Goal: Task Accomplishment & Management: Complete application form

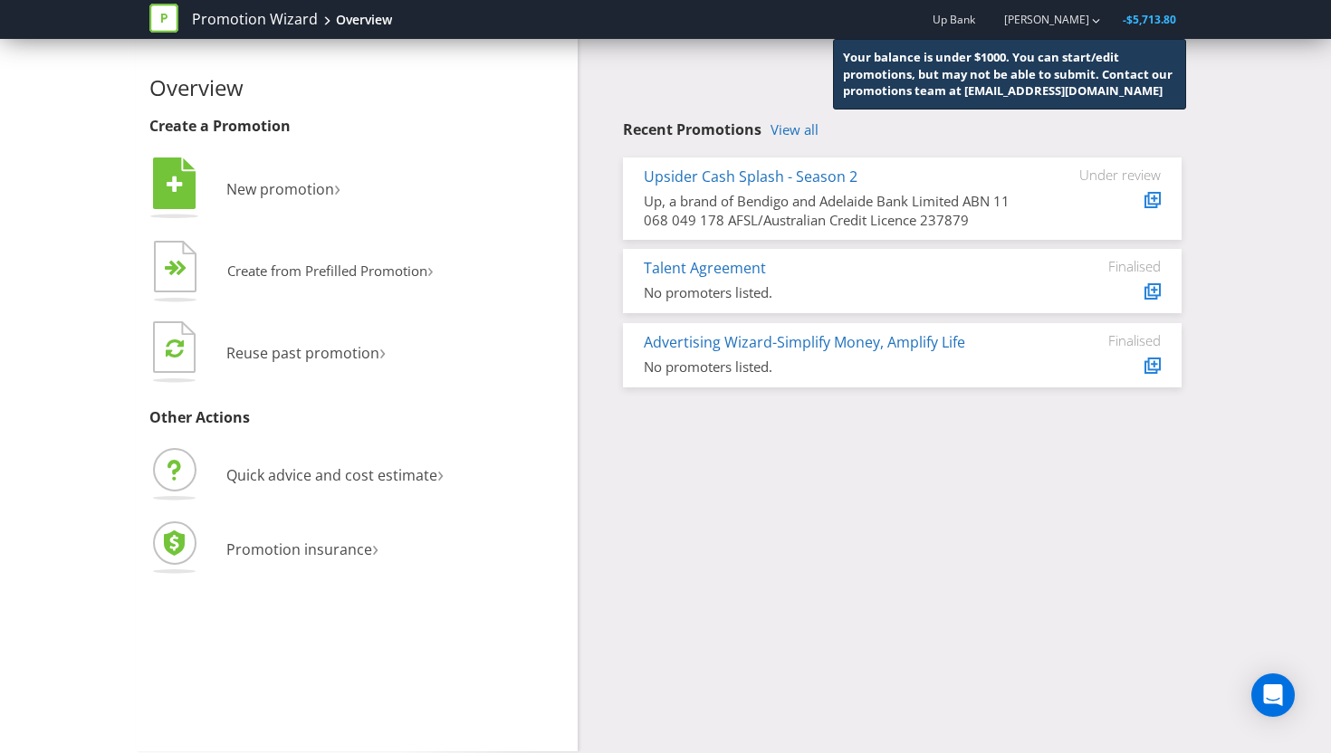
click at [813, 544] on div "Overview Create a Promotion  New promotion ›   Create from Prefilled Promoti…" at bounding box center [665, 395] width 1059 height 712
click at [309, 190] on span "New promotion" at bounding box center [280, 189] width 108 height 20
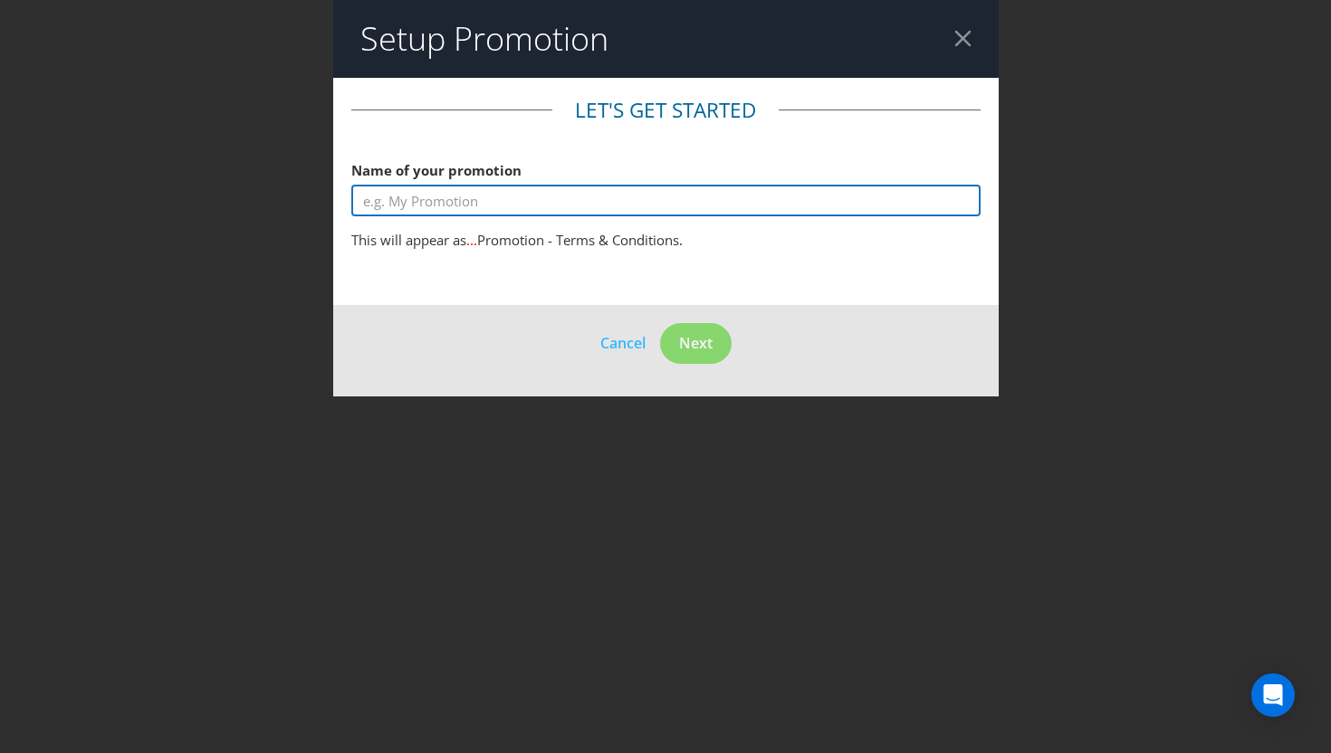
click at [473, 201] on input "text" at bounding box center [665, 201] width 629 height 32
click at [561, 200] on input "Mates Rates x Up - 'Best Mates' Offer" at bounding box center [665, 201] width 629 height 32
type input "Mates Rates x Up - 'Best Mates' Offer"
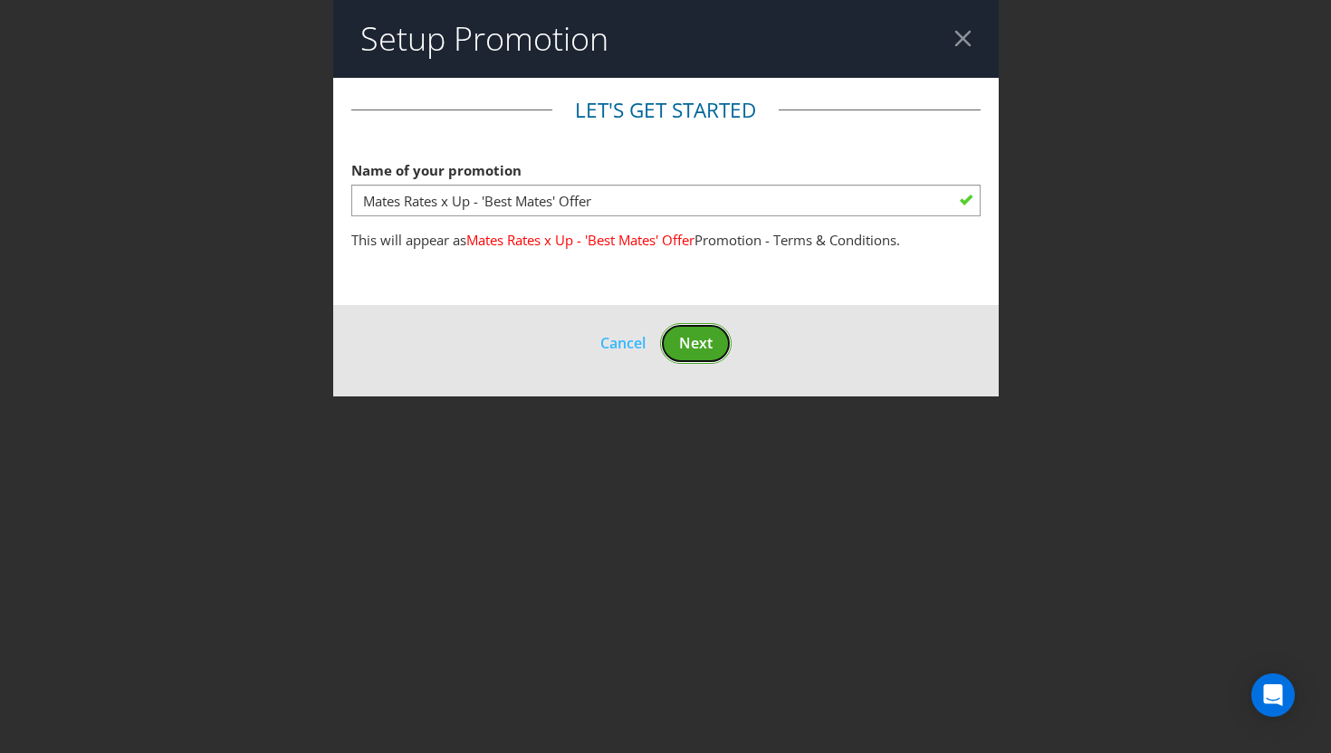
click at [677, 337] on button "Next" at bounding box center [696, 343] width 72 height 41
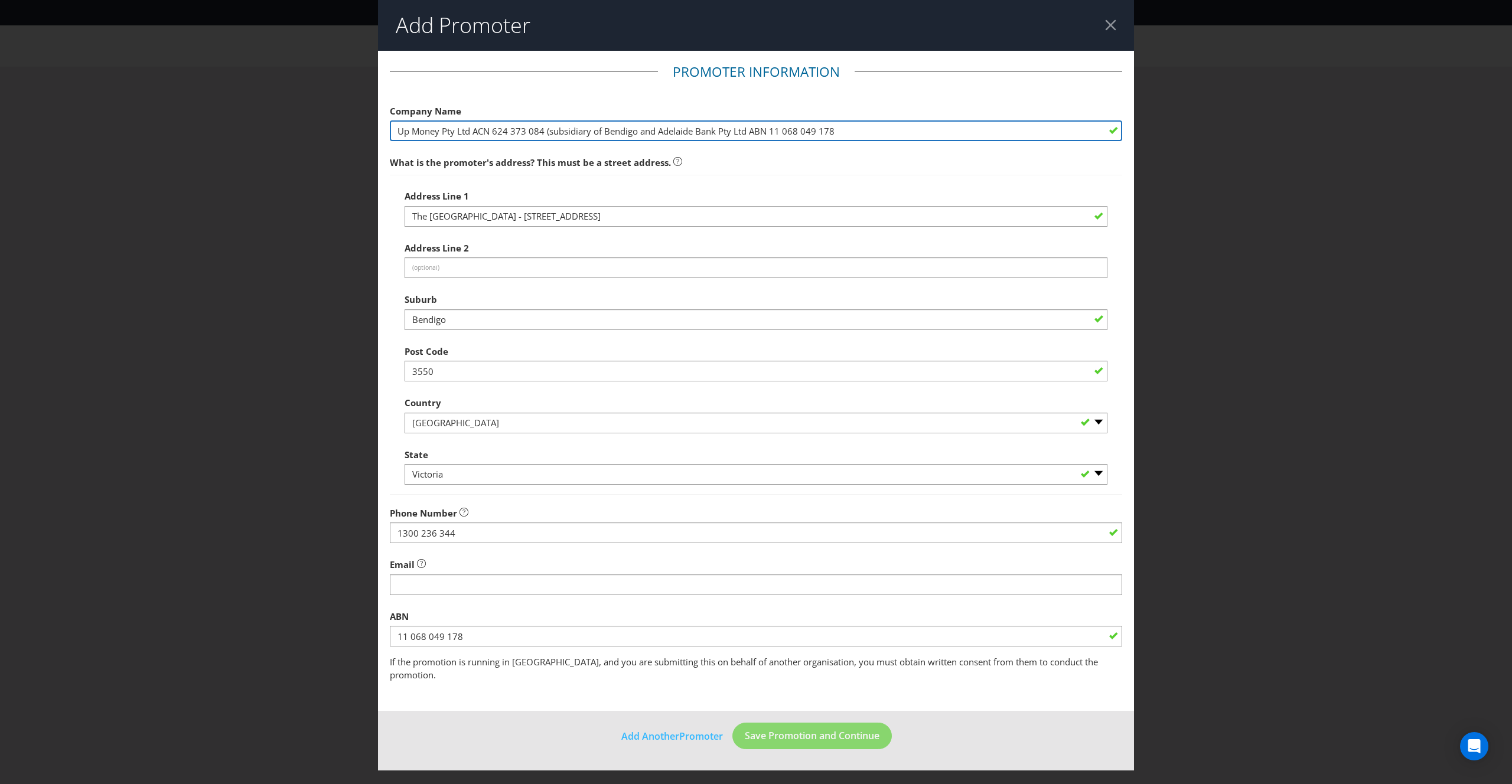
drag, startPoint x: 885, startPoint y: 130, endPoint x: 355, endPoint y: 132, distance: 530.0
click at [355, 132] on div "Add Promoter Promoter Information Company Name Up Money Pty Ltd ACN 624 373 084…" at bounding box center [756, 392] width 1512 height 784
paste input "is a brand of Bendigo and Adelaide Bank Limited"
click at [425, 127] on input "Up is a brand of Bendigo and Adelaide Bank Limited" at bounding box center [756, 131] width 733 height 21
click at [622, 136] on input "Up (a brand of Bendigo and Adelaide Bank Limited" at bounding box center [756, 131] width 733 height 21
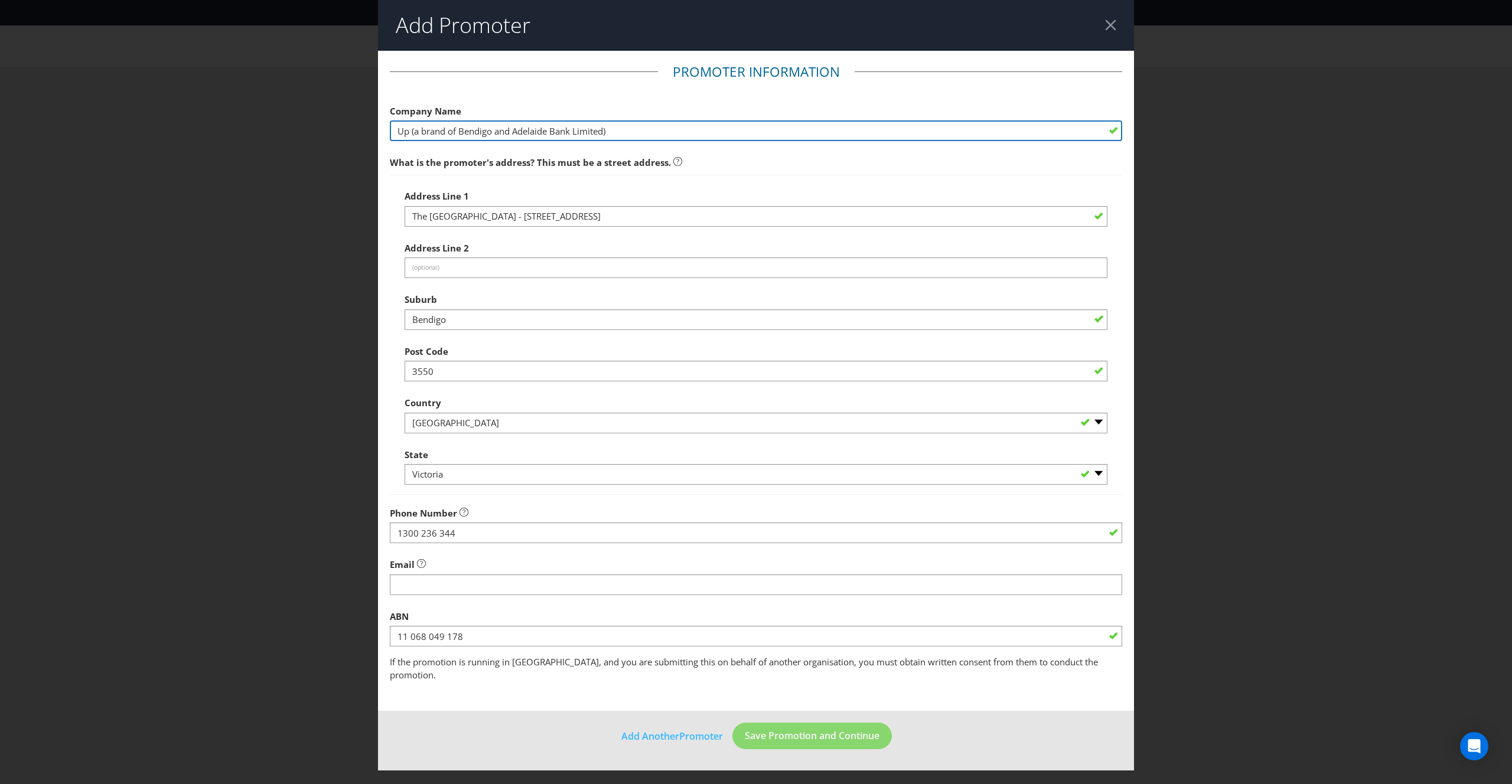
type input "Up (a brand of Bendigo and Adelaide Bank Limited)"
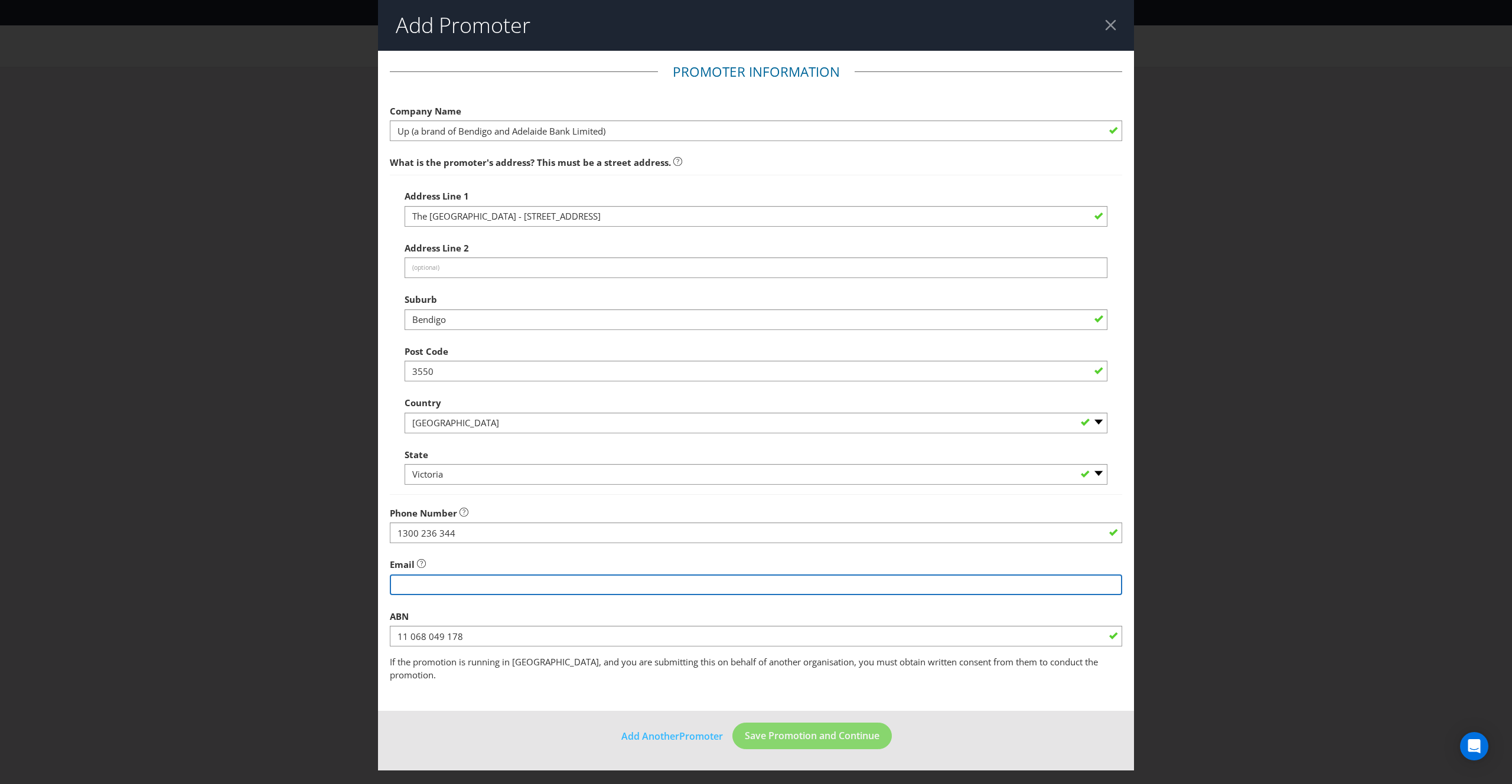
click at [581, 580] on input "string" at bounding box center [756, 585] width 733 height 21
type input "[EMAIL_ADDRESS][DOMAIN_NAME]"
click at [776, 665] on span "If the promotion is running in [GEOGRAPHIC_DATA], and you are submitting this o…" at bounding box center [744, 668] width 708 height 24
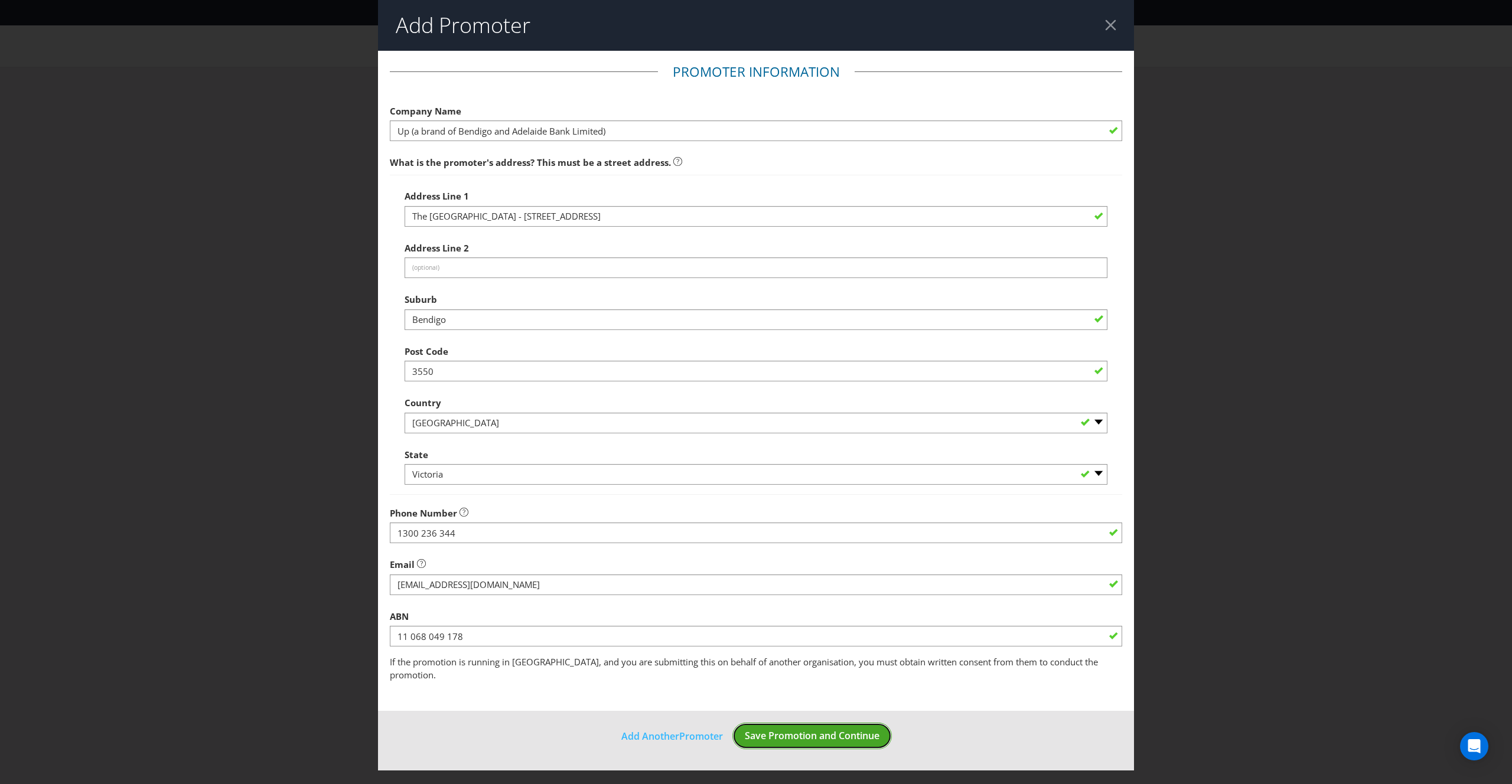
click at [826, 729] on span "Save Promotion and Continue" at bounding box center [812, 736] width 134 height 13
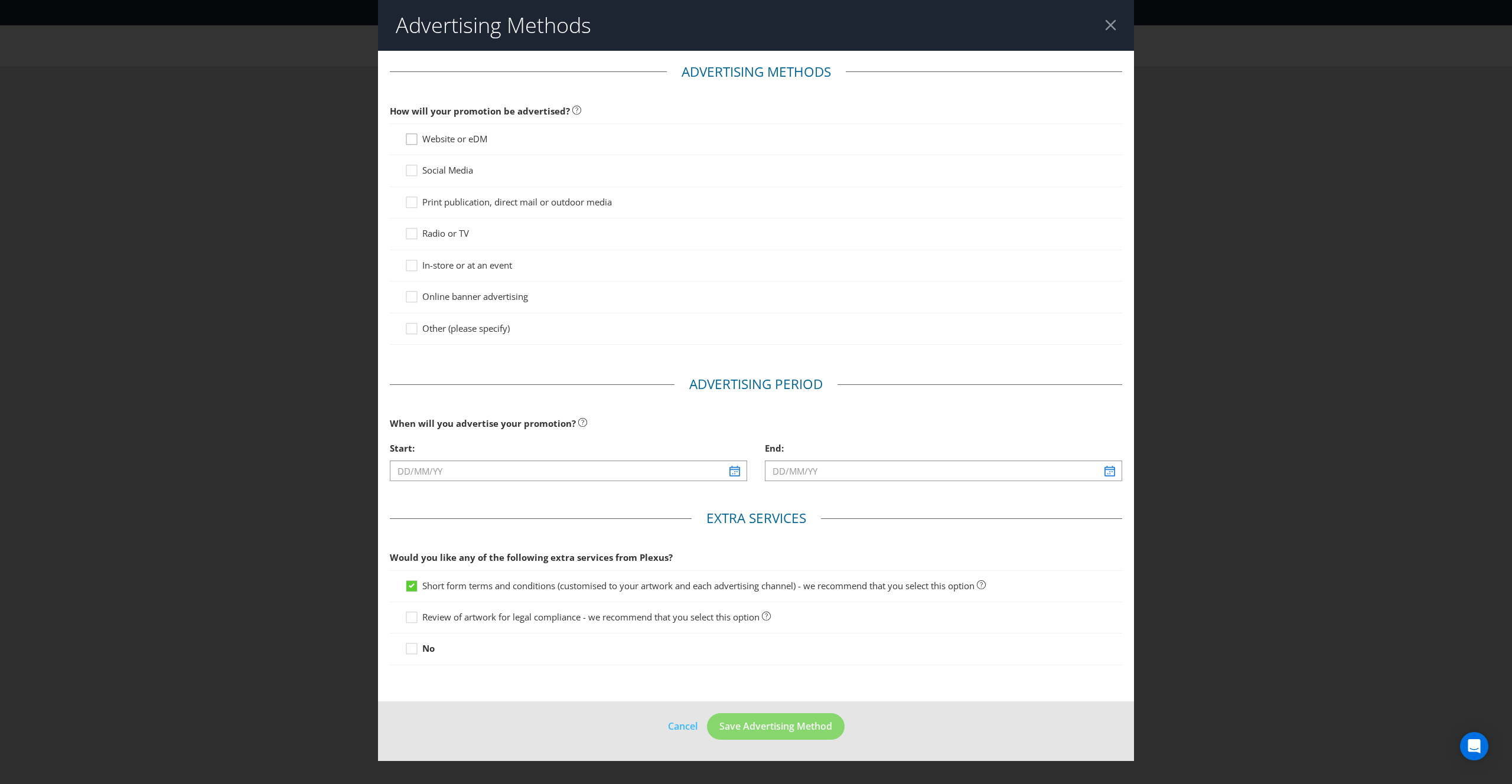
click at [410, 143] on icon at bounding box center [413, 142] width 18 height 18
click at [0, 0] on input "Website or eDM" at bounding box center [0, 0] width 0 height 0
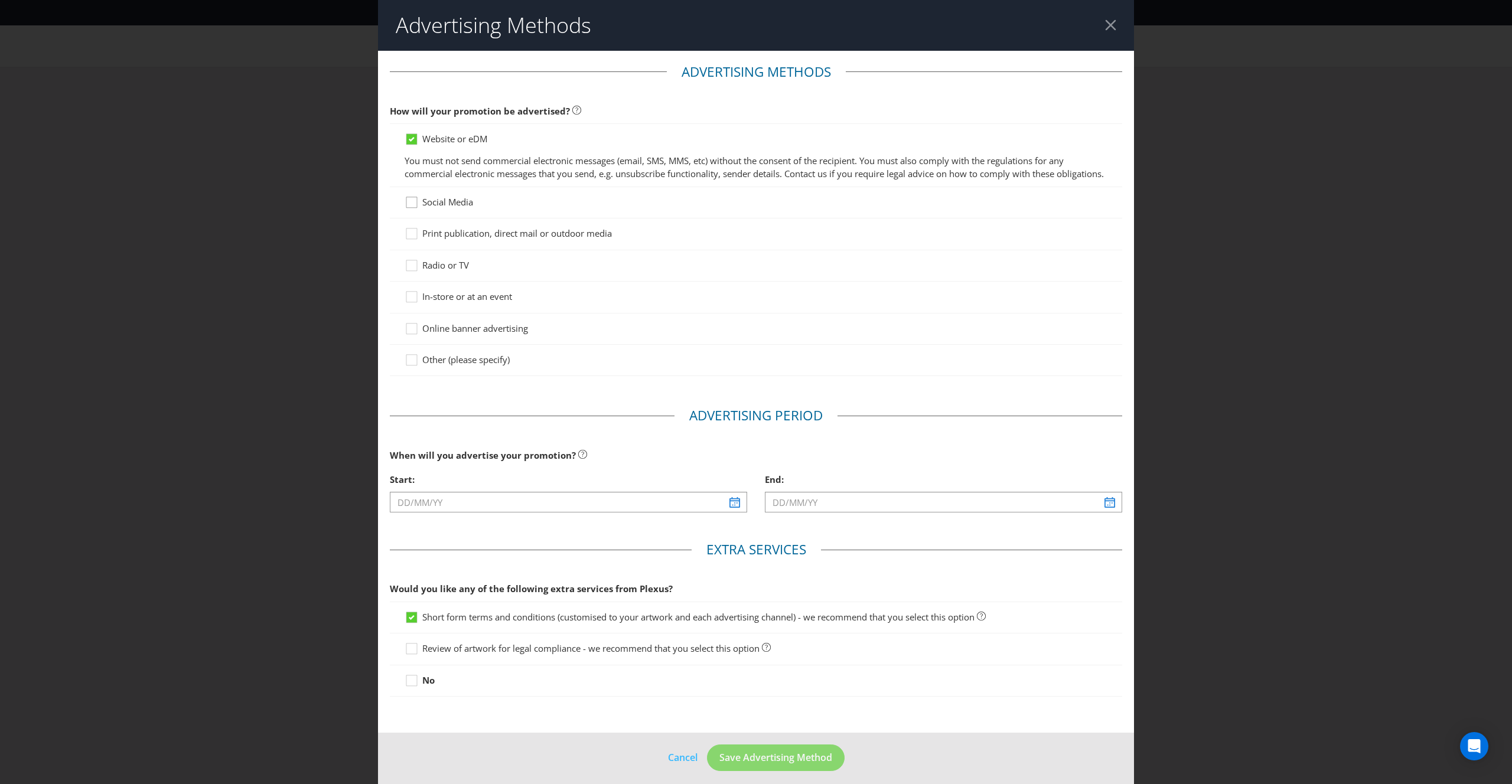
click at [408, 214] on icon at bounding box center [413, 205] width 18 height 18
click at [0, 0] on input "Social Media" at bounding box center [0, 0] width 0 height 0
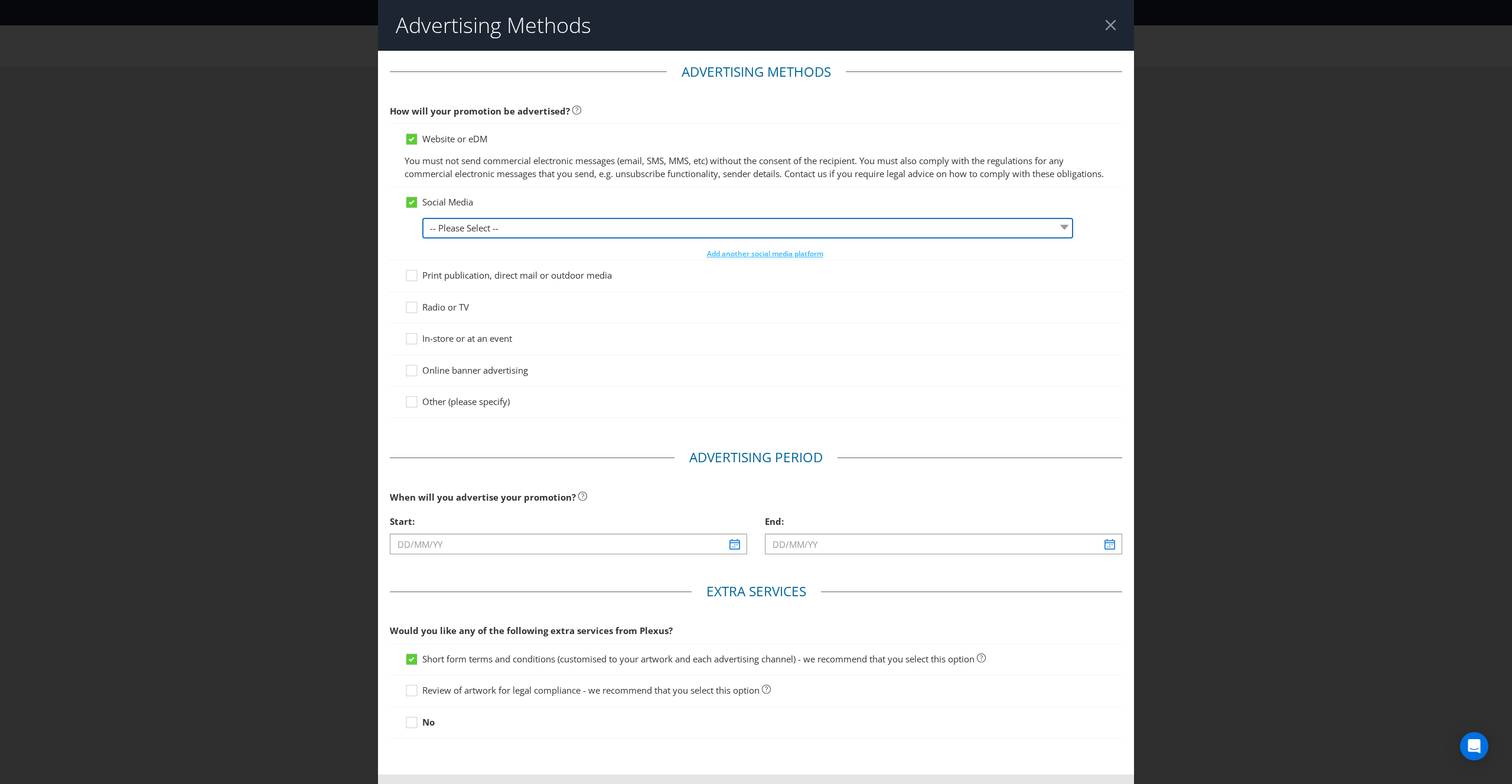
click at [485, 238] on select "-- Please Select -- Facebook X Instagram Snapchat LinkedIn Pinterest Tumblr You…" at bounding box center [748, 228] width 651 height 21
select select "INSTAGRAM"
click at [422, 230] on select "-- Please Select -- Facebook X Instagram Snapchat LinkedIn Pinterest Tumblr You…" at bounding box center [748, 228] width 651 height 21
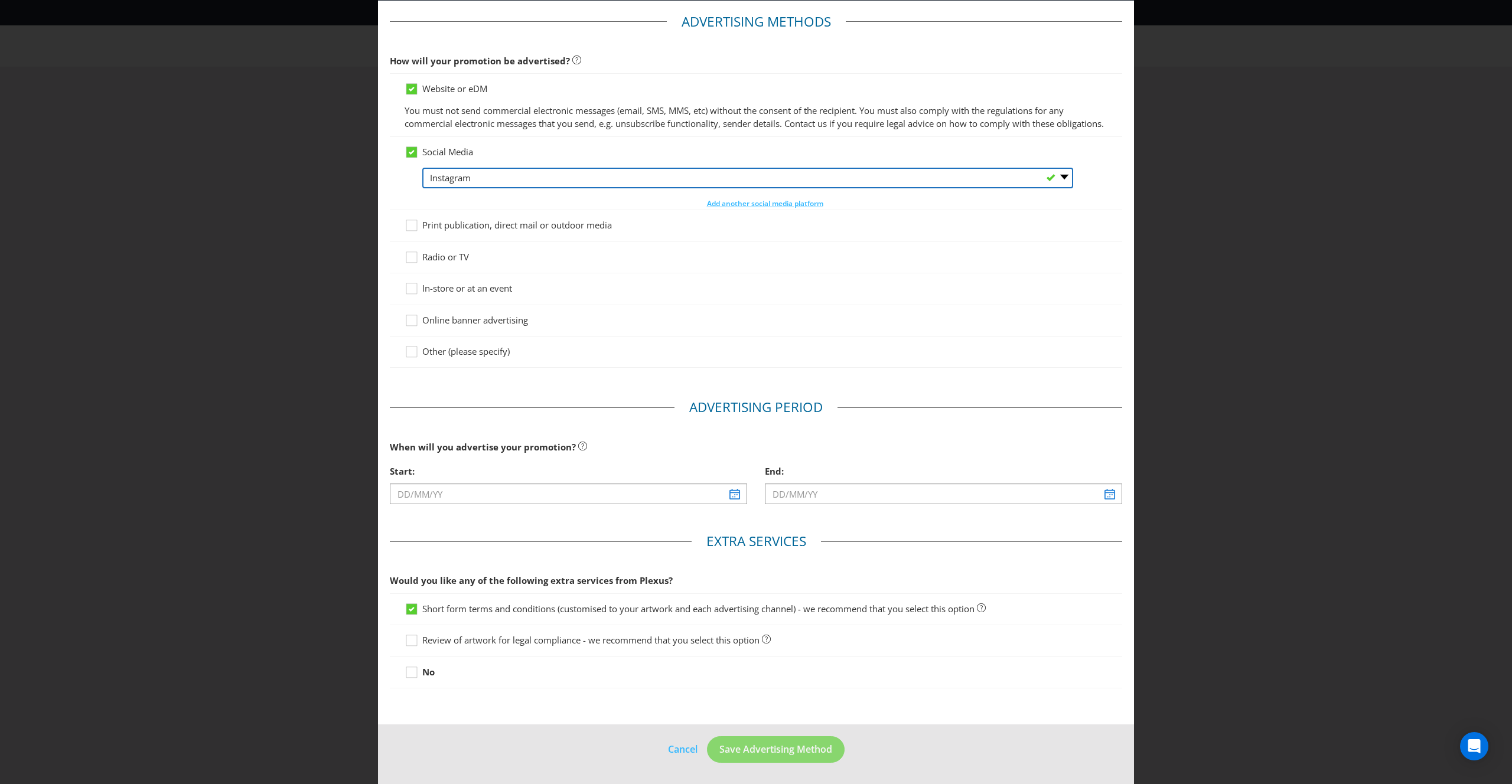
scroll to position [63, 0]
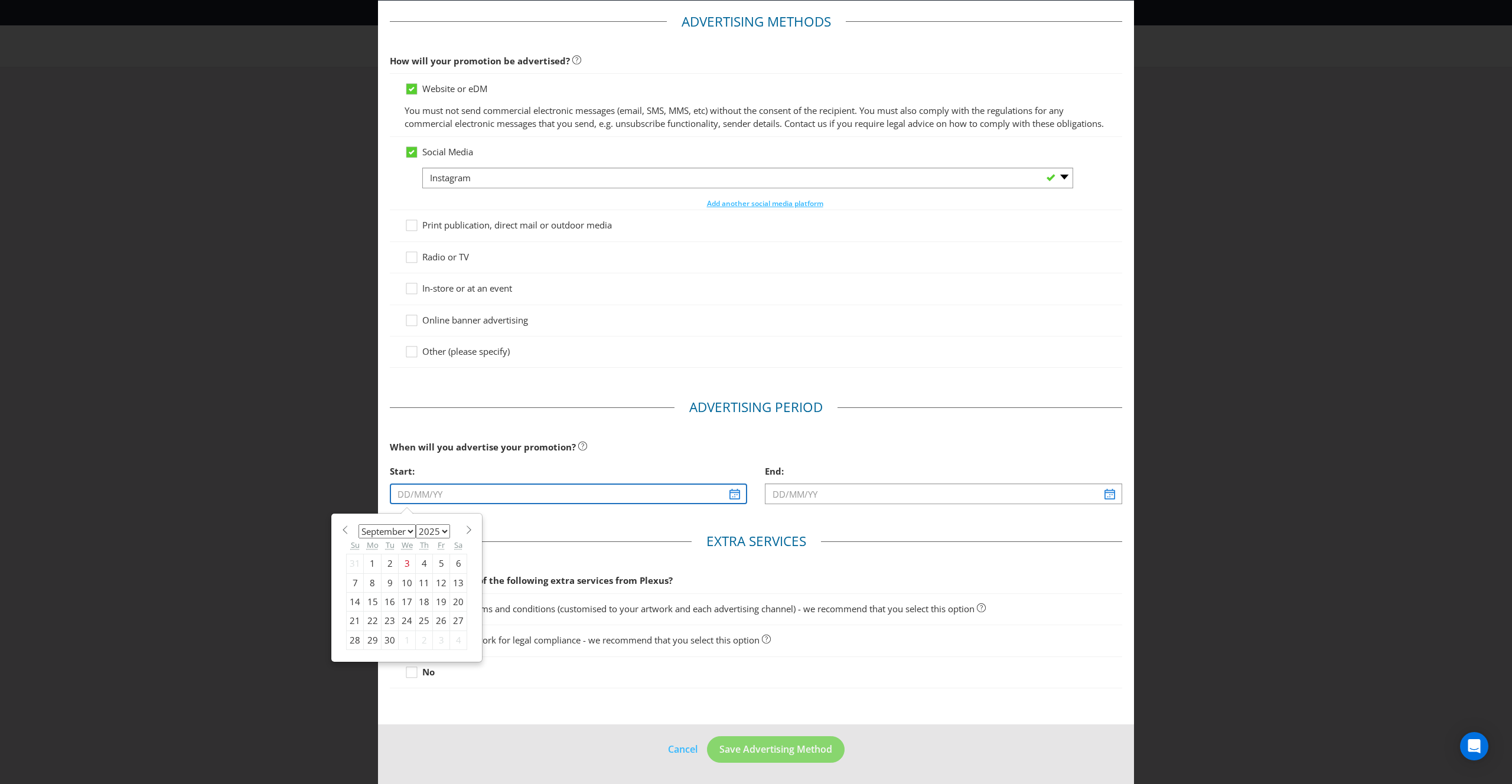
click at [508, 488] on input "text" at bounding box center [569, 494] width 357 height 21
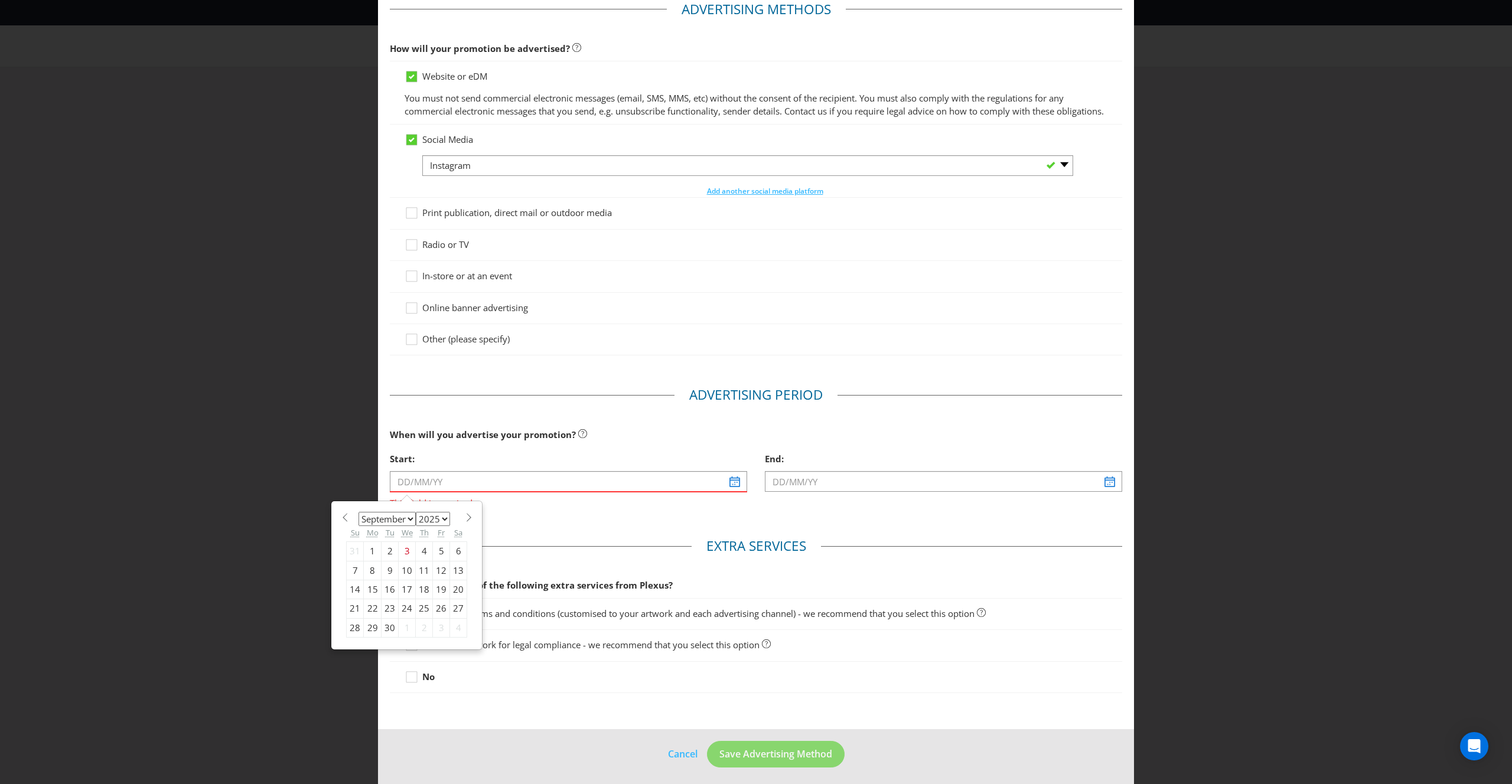
click at [372, 618] on div "22" at bounding box center [372, 609] width 18 height 19
type input "[DATE]"
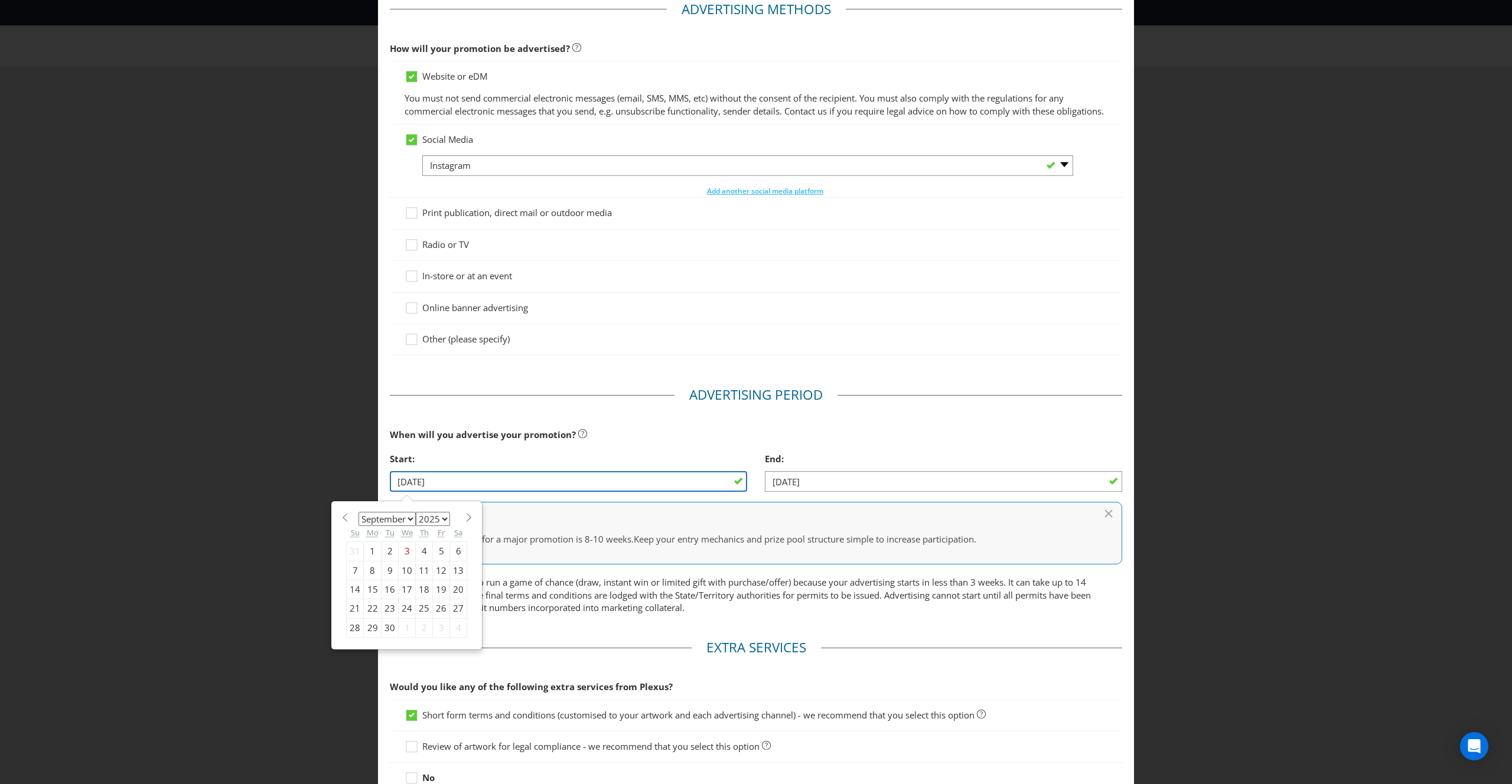
click at [459, 492] on input "[DATE]" at bounding box center [569, 481] width 357 height 21
click at [372, 618] on div "22" at bounding box center [372, 609] width 18 height 19
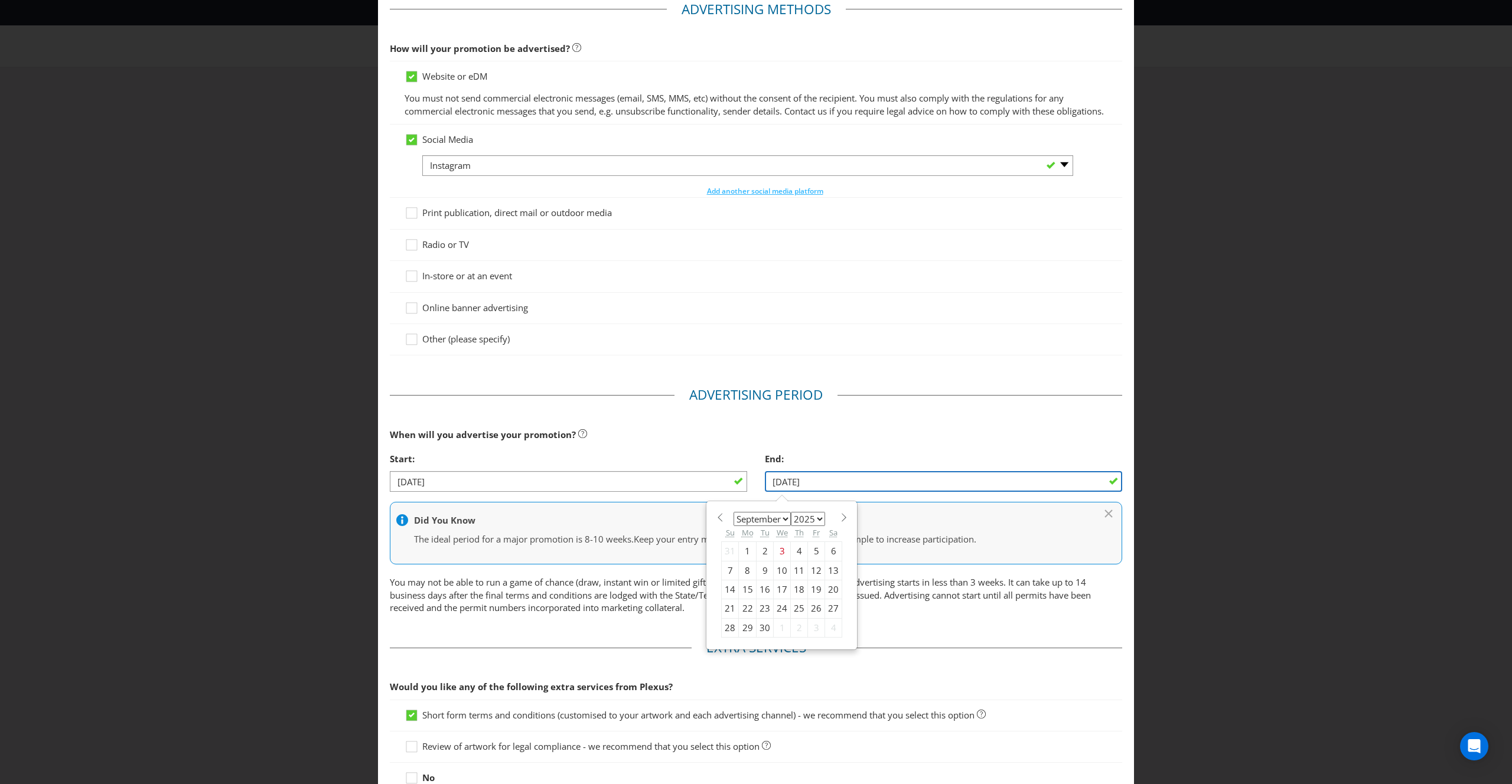
click at [1113, 492] on input "[DATE]" at bounding box center [943, 481] width 357 height 21
click at [748, 637] on div "29" at bounding box center [748, 627] width 18 height 19
type input "[DATE]"
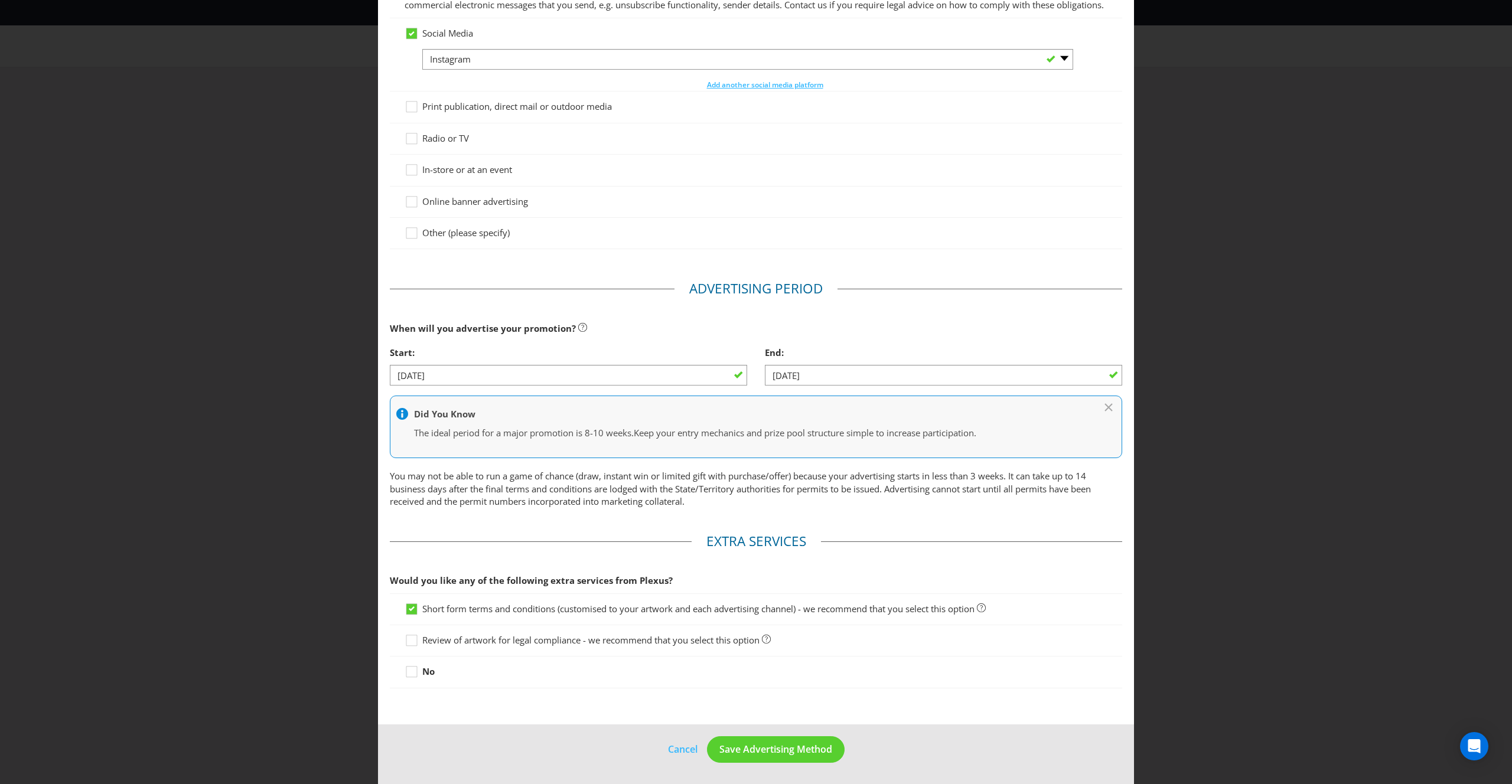
scroll to position [181, 0]
click at [796, 749] on span "Save Advertising Method" at bounding box center [776, 749] width 113 height 13
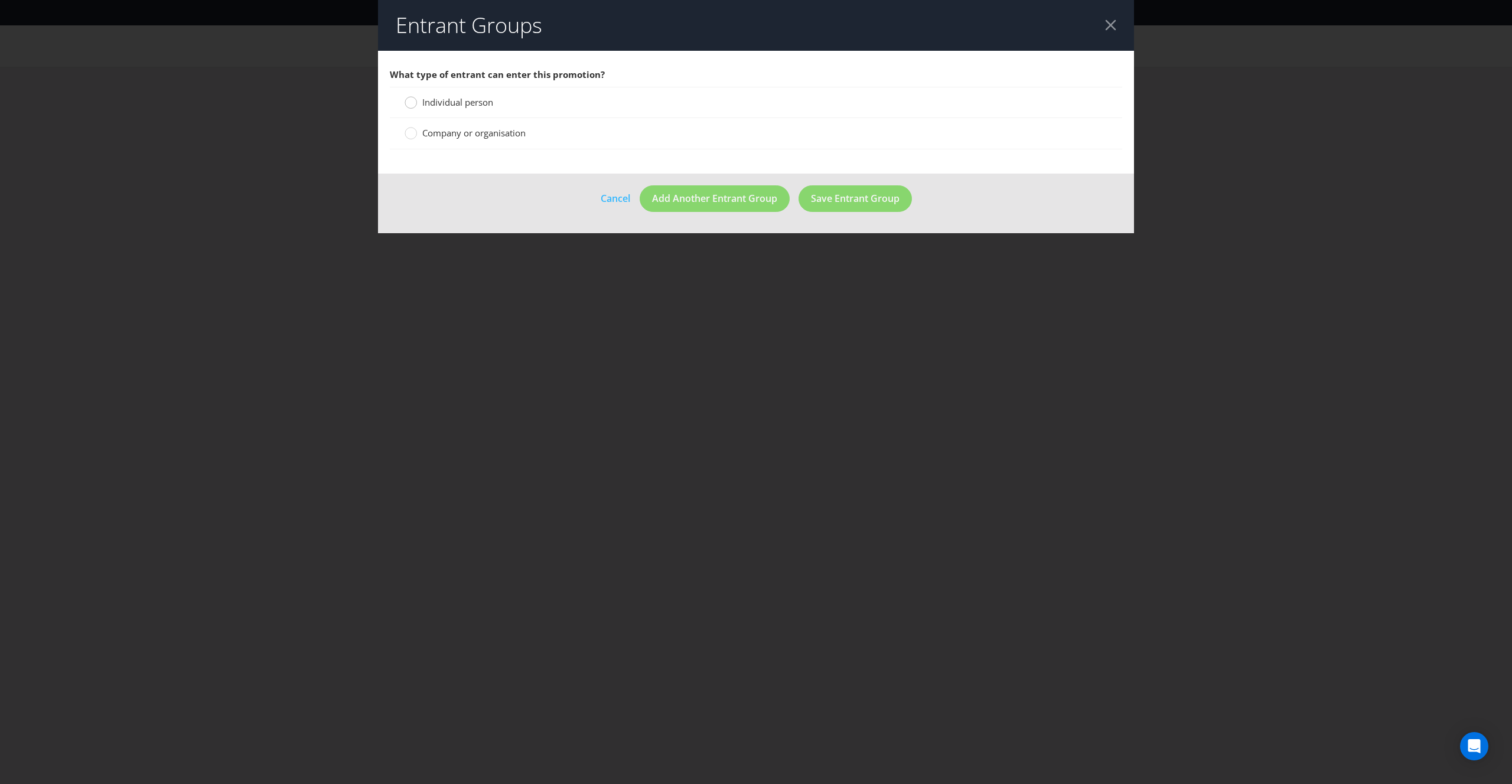
click at [412, 97] on div at bounding box center [411, 98] width 6 height 6
click at [0, 0] on input "Individual person" at bounding box center [0, 0] width 0 height 0
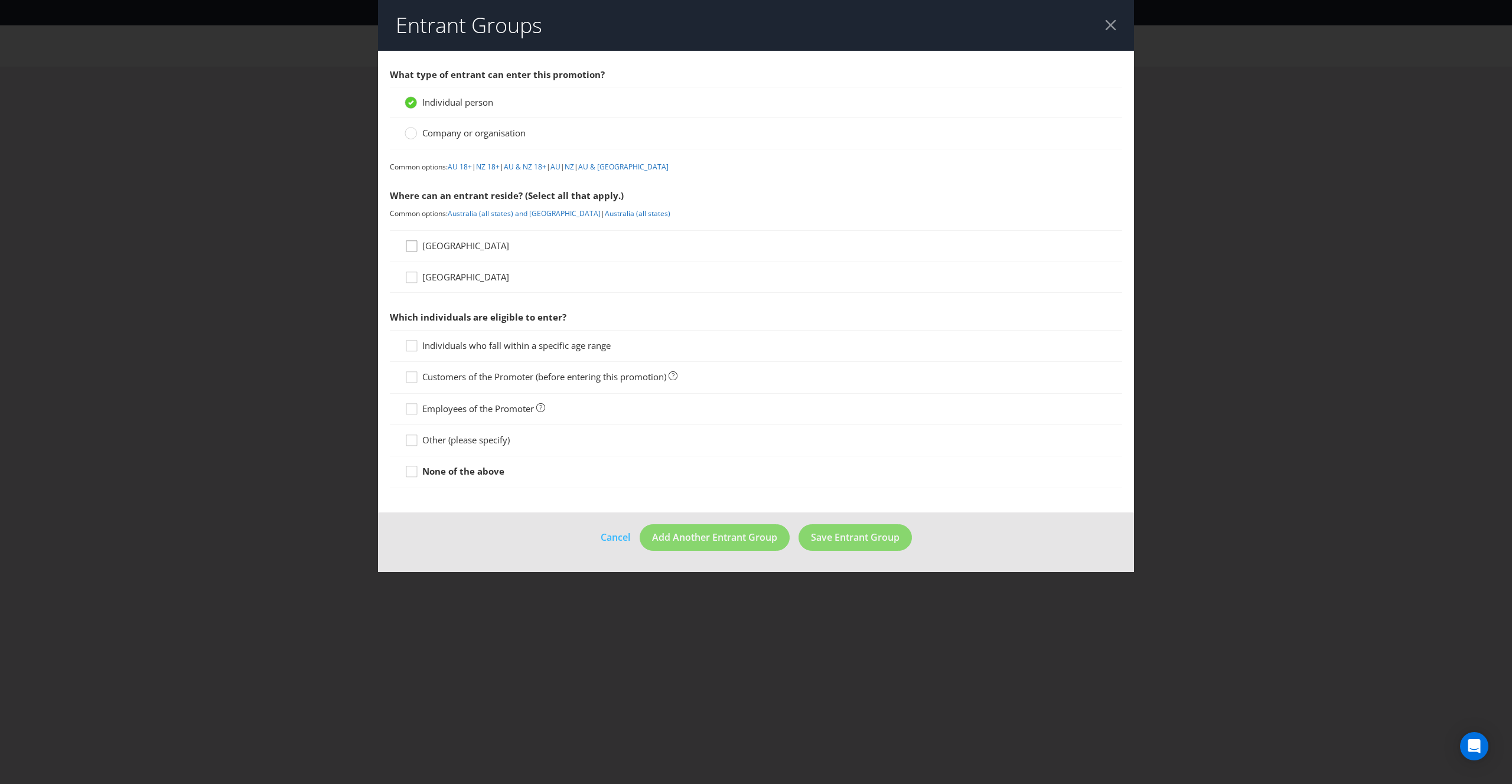
click at [417, 247] on icon at bounding box center [413, 249] width 18 height 18
click at [0, 0] on input "[GEOGRAPHIC_DATA]" at bounding box center [0, 0] width 0 height 0
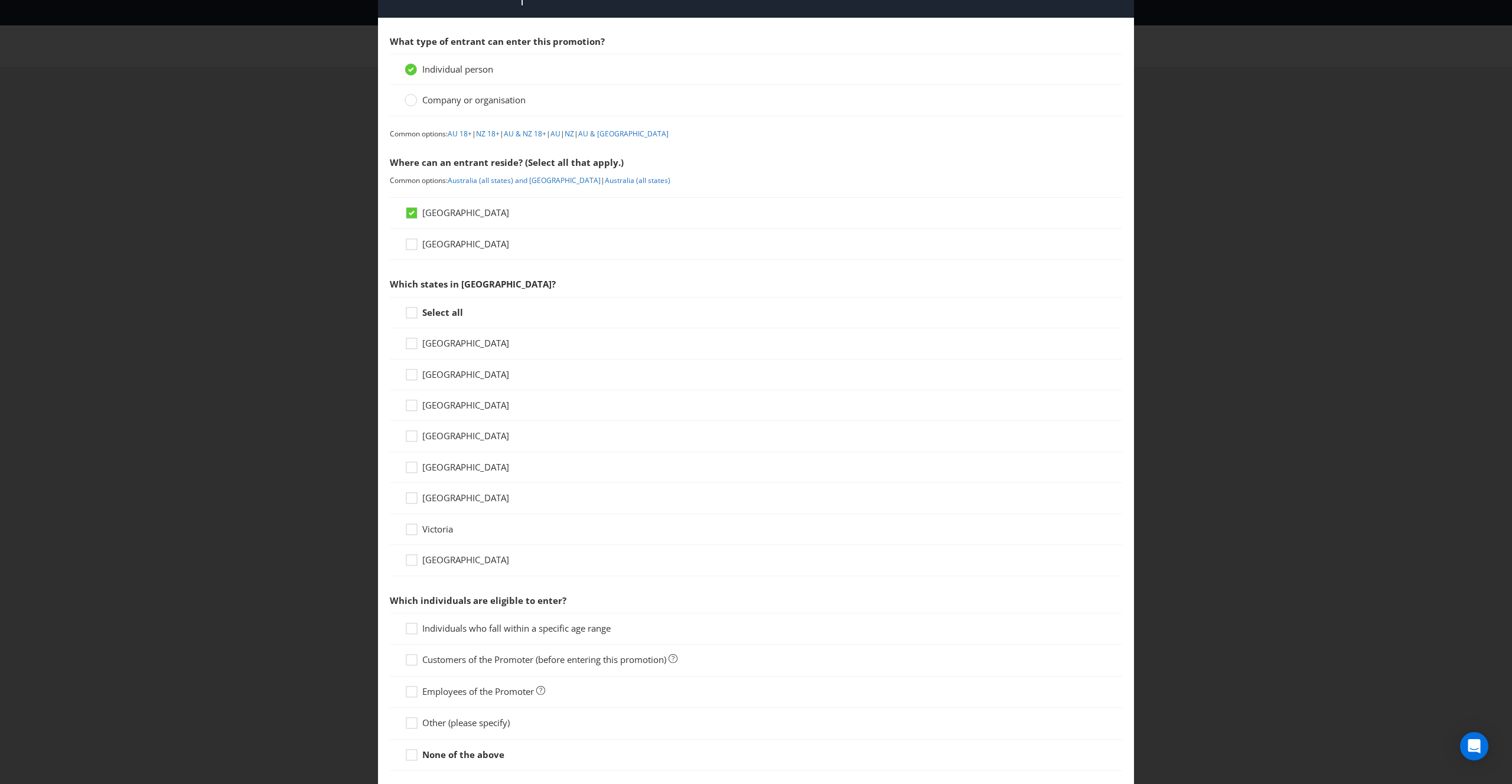
scroll to position [46, 0]
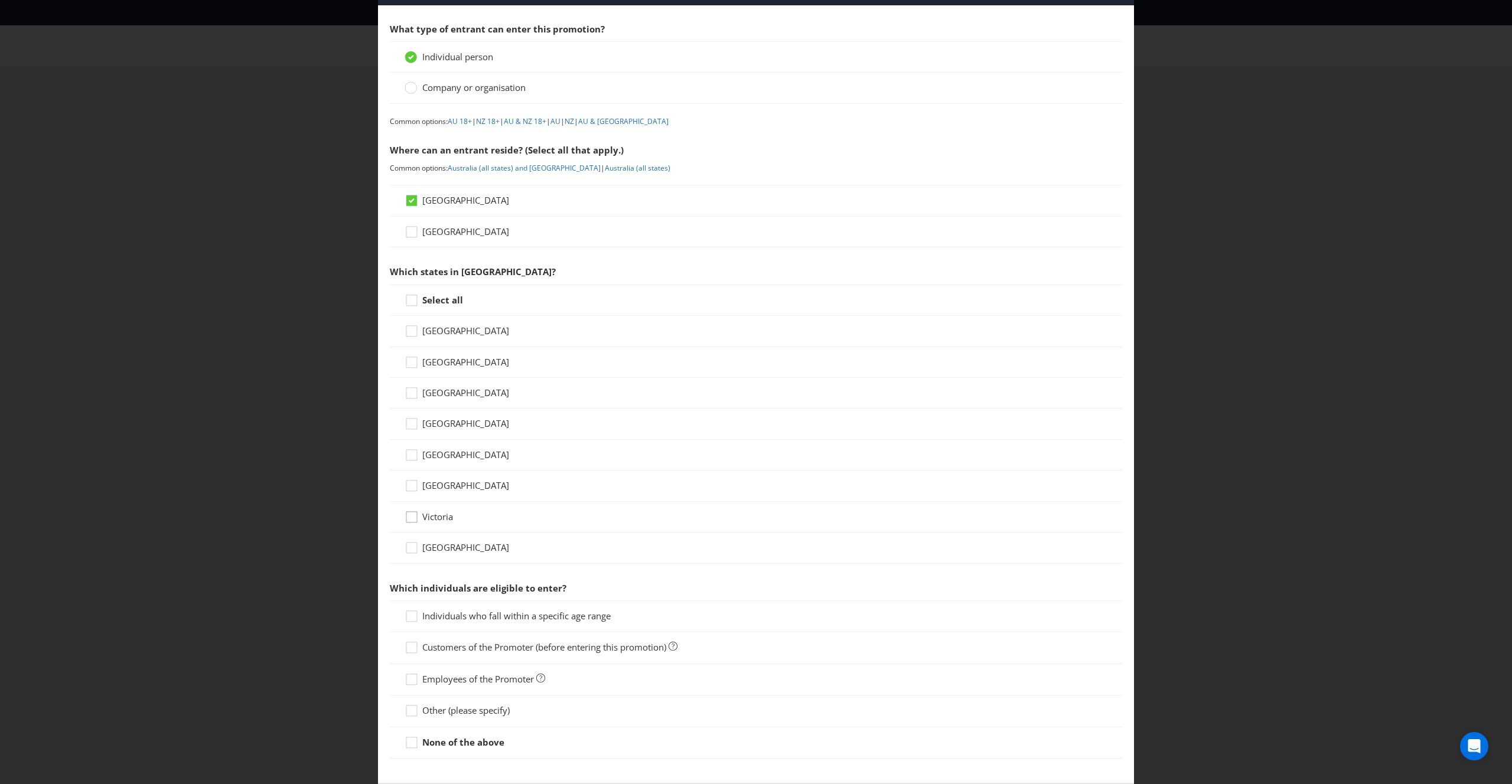
click at [415, 519] on icon at bounding box center [413, 519] width 18 height 18
click at [0, 0] on input "Victoria" at bounding box center [0, 0] width 0 height 0
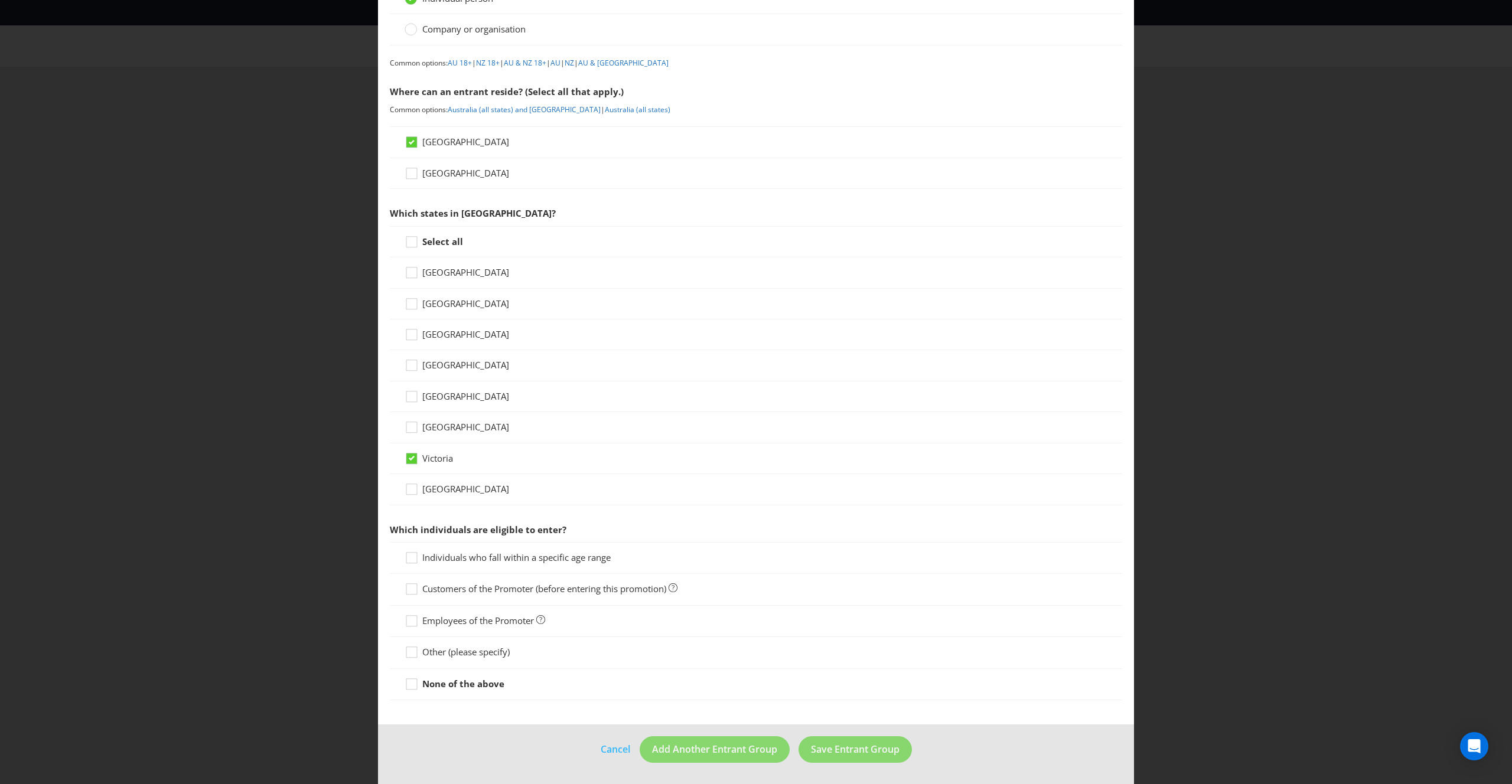
scroll to position [103, 0]
click at [412, 558] on icon at bounding box center [413, 560] width 18 height 18
click at [0, 0] on input "Individuals who fall within a specific age range" at bounding box center [0, 0] width 0 height 0
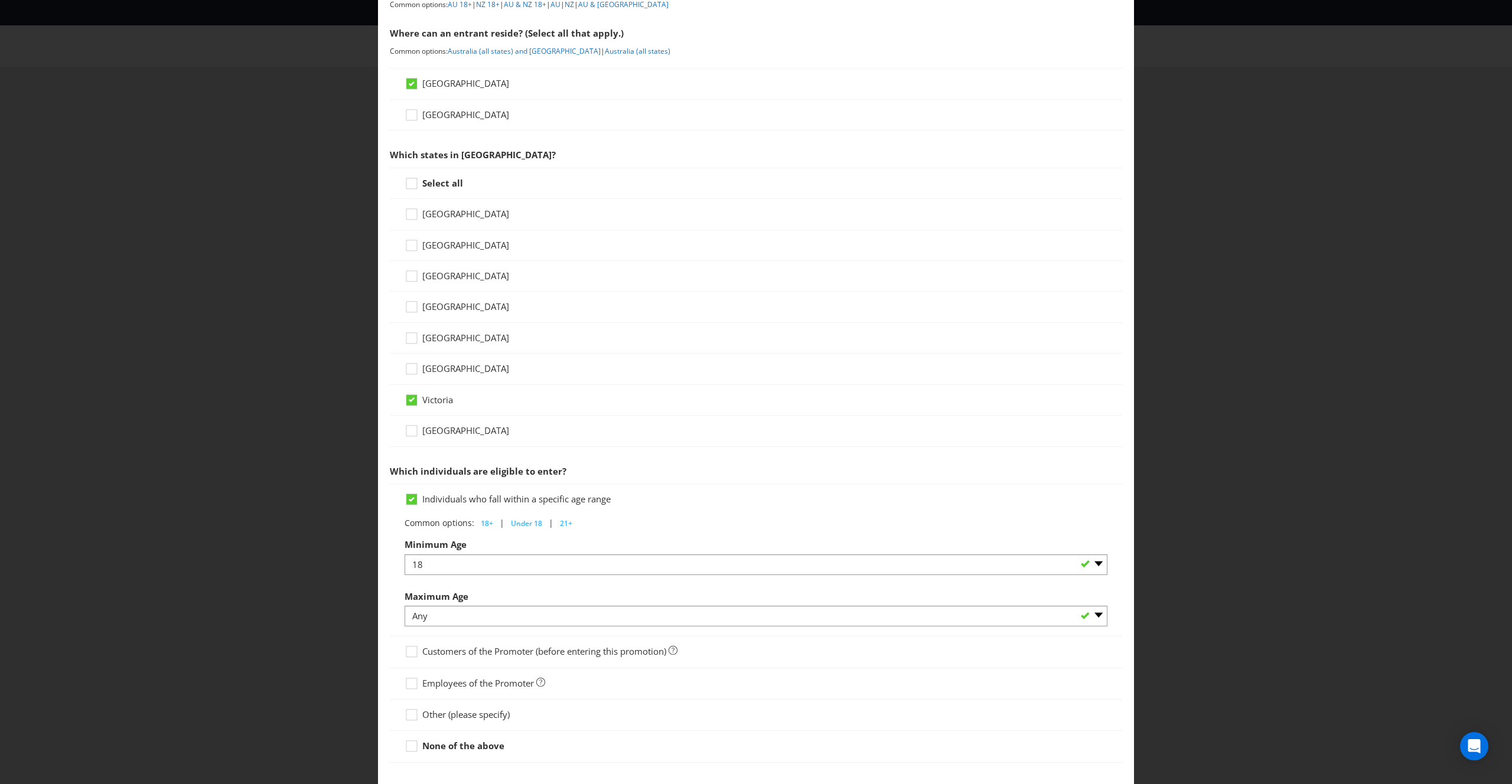
scroll to position [195, 0]
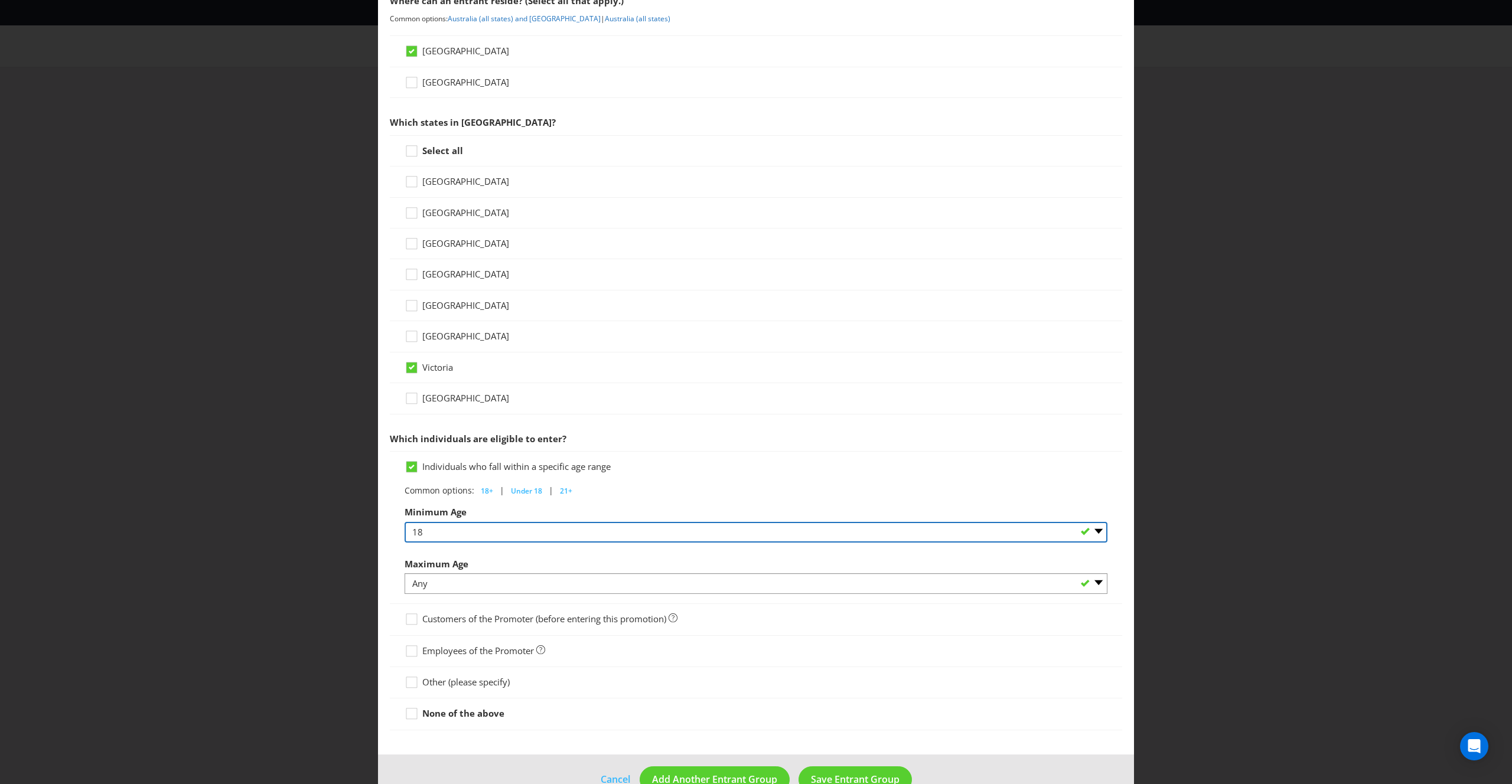
click at [427, 535] on select "Any 1 2 3 4 5 6 7 8 9 10 11 12 13 14 15 16 17 18 19 20 21 22 23 24 25 26 27 28 …" at bounding box center [755, 532] width 703 height 21
select select "16"
click at [404, 522] on select "Any 1 2 3 4 5 6 7 8 9 10 11 12 13 14 15 16 17 18 19 20 21 22 23 24 25 26 27 28 …" at bounding box center [755, 532] width 703 height 21
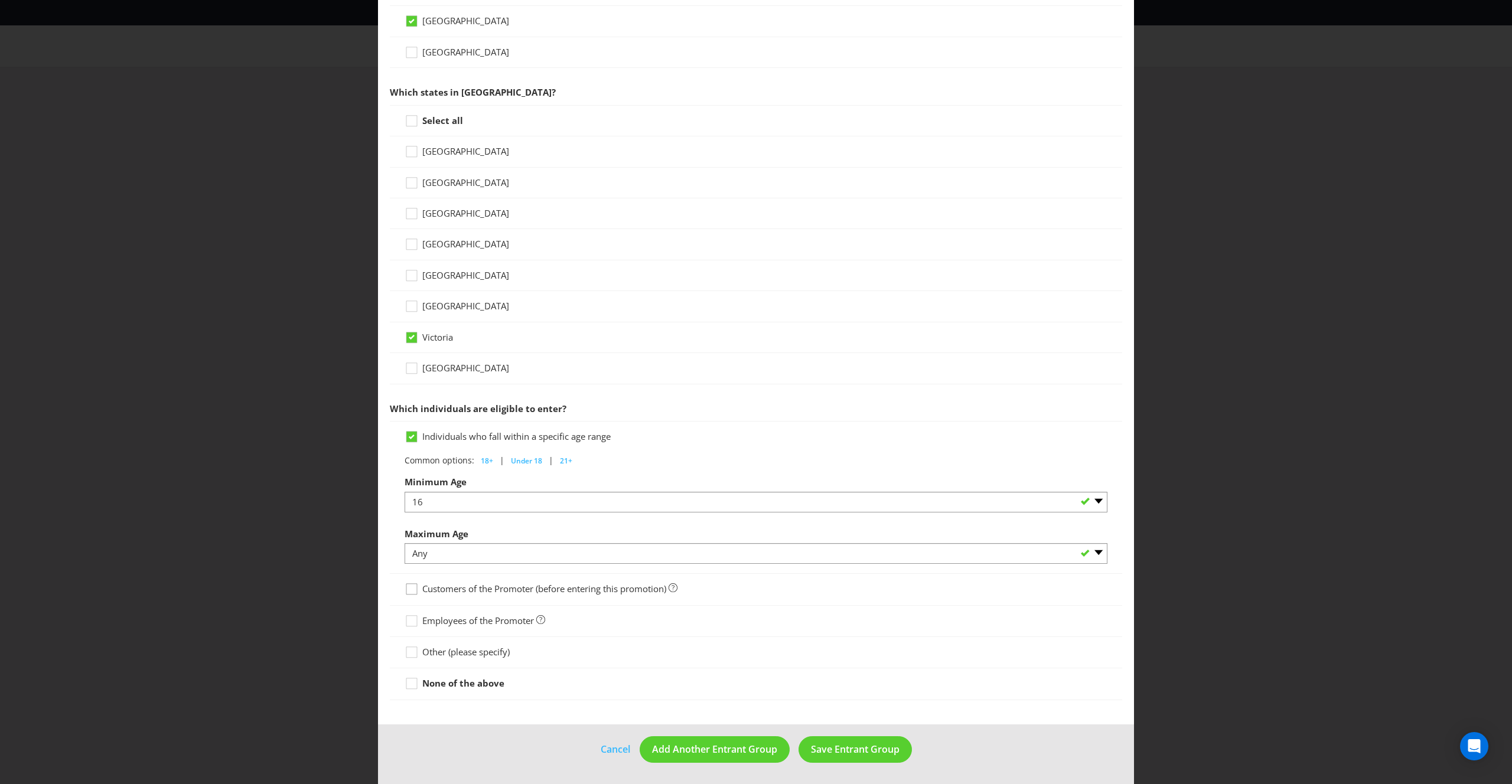
click at [410, 588] on div at bounding box center [411, 585] width 6 height 6
click at [0, 0] on input "Customers of the Promoter (before entering this promotion)" at bounding box center [0, 0] width 0 height 0
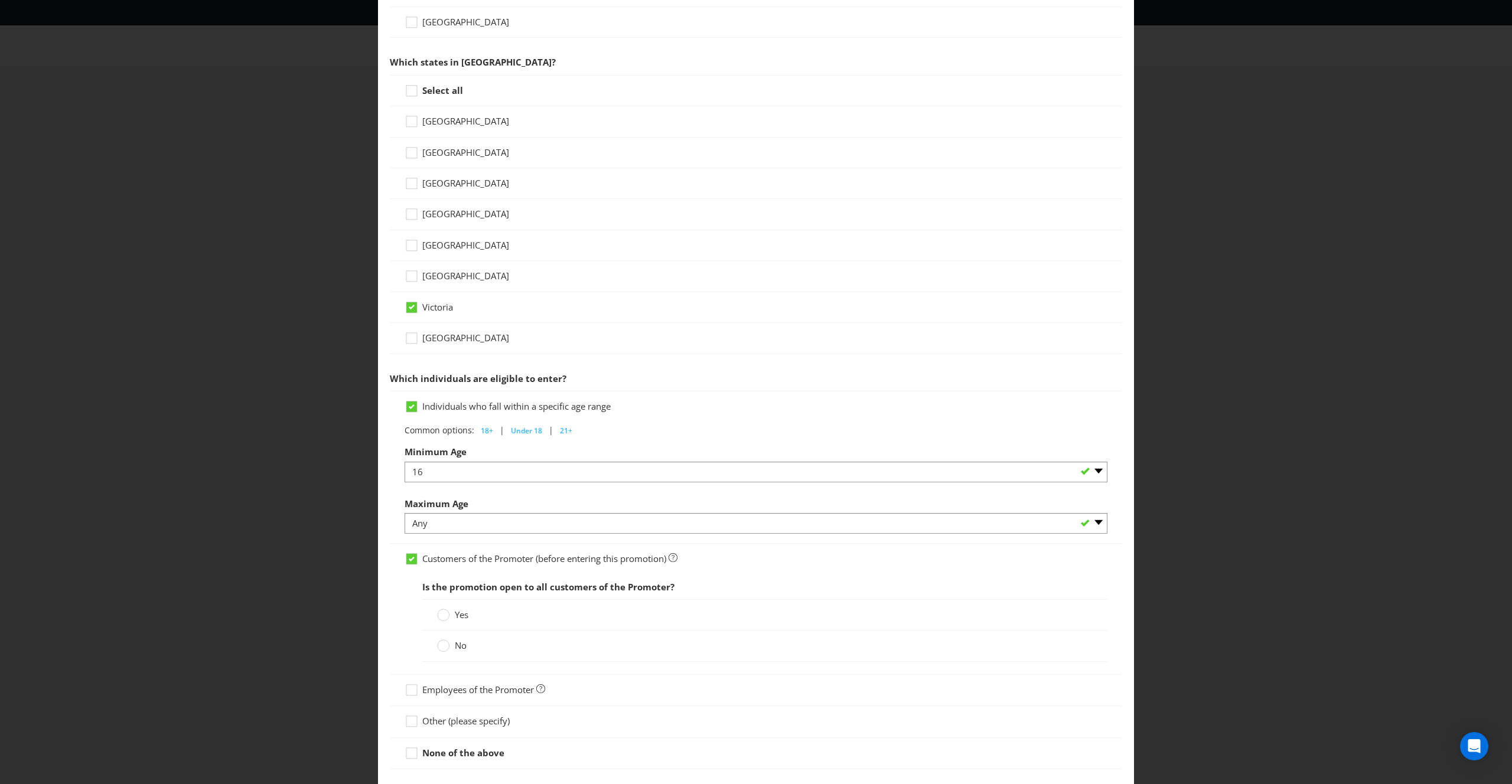
scroll to position [290, 0]
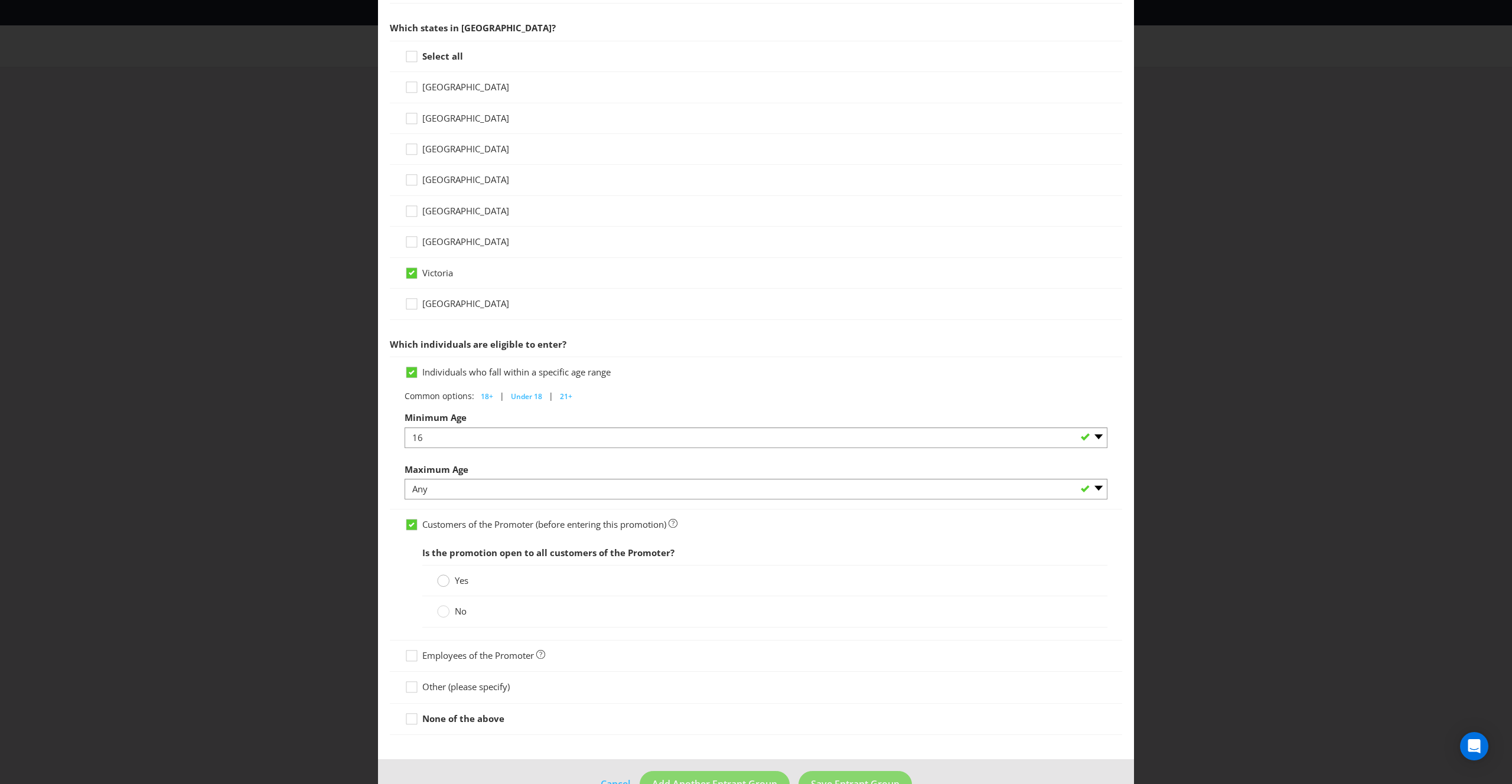
click at [447, 582] on circle at bounding box center [444, 581] width 12 height 12
click at [0, 0] on input "Yes" at bounding box center [0, 0] width 0 height 0
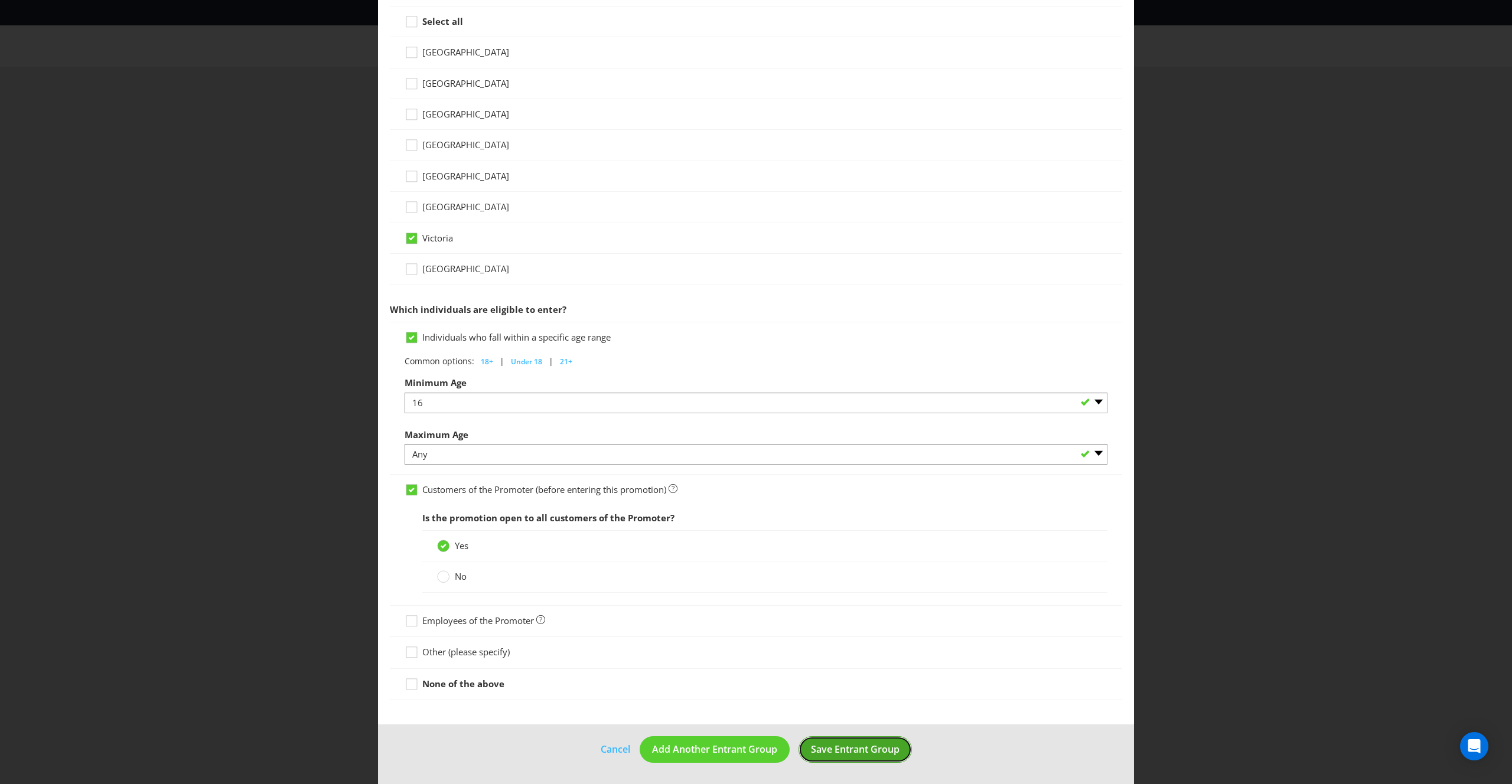
click at [863, 751] on span "Save Entrant Group" at bounding box center [855, 749] width 89 height 13
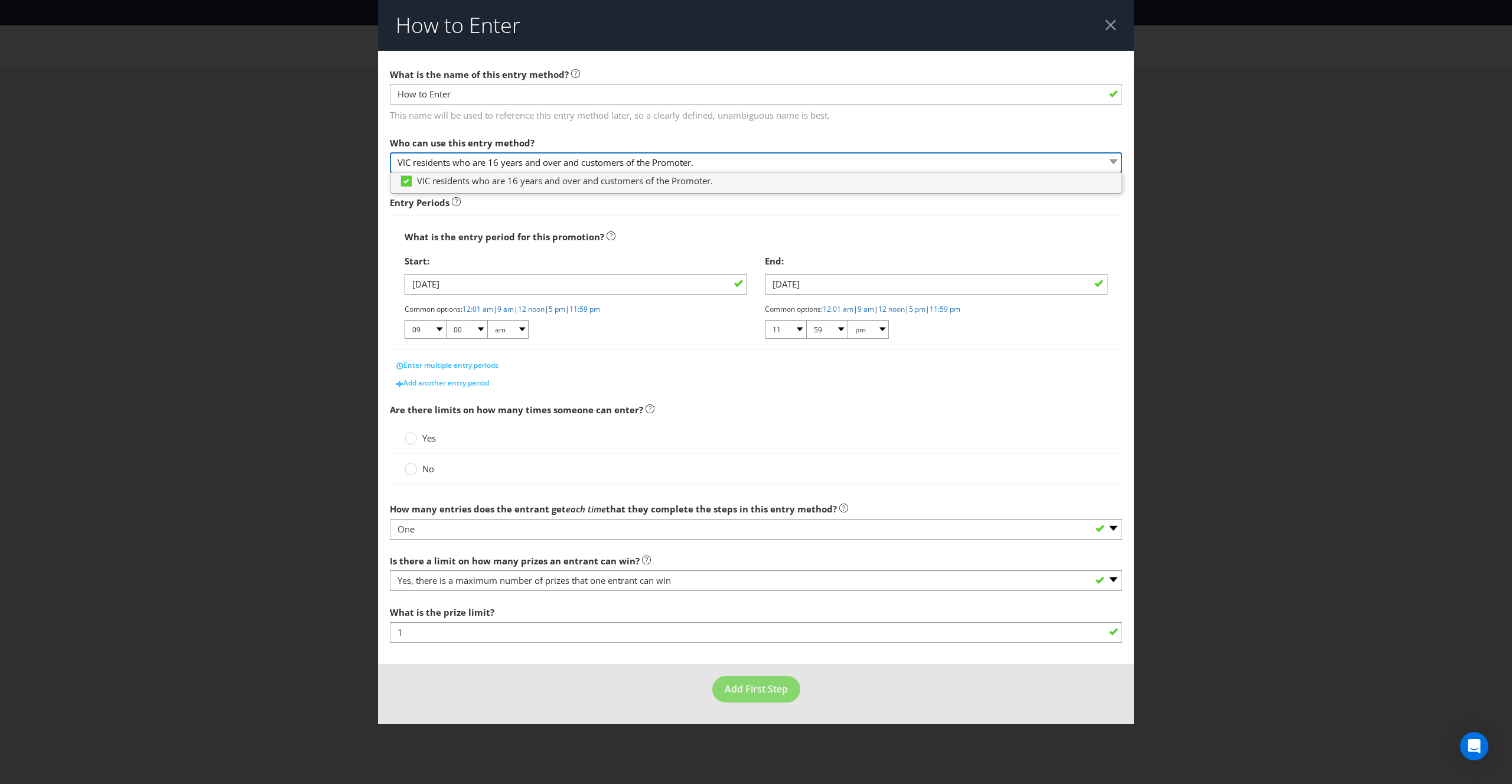
click at [479, 160] on select "VIC residents who are 16 years and over and customers of the Promoter." at bounding box center [756, 163] width 733 height 21
click at [663, 327] on div "Common options: 12:01 am | 9 am | 12 noon | 5 pm | 11:59 pm 01 02 03 04 05 06 0…" at bounding box center [575, 322] width 342 height 37
drag, startPoint x: 434, startPoint y: 170, endPoint x: 410, endPoint y: 167, distance: 24.2
click at [434, 170] on select "VIC residents who are 16 years and over and customers of the Promoter." at bounding box center [756, 163] width 733 height 21
click at [407, 164] on select "VIC residents who are 16 years and over and customers of the Promoter." at bounding box center [756, 163] width 733 height 21
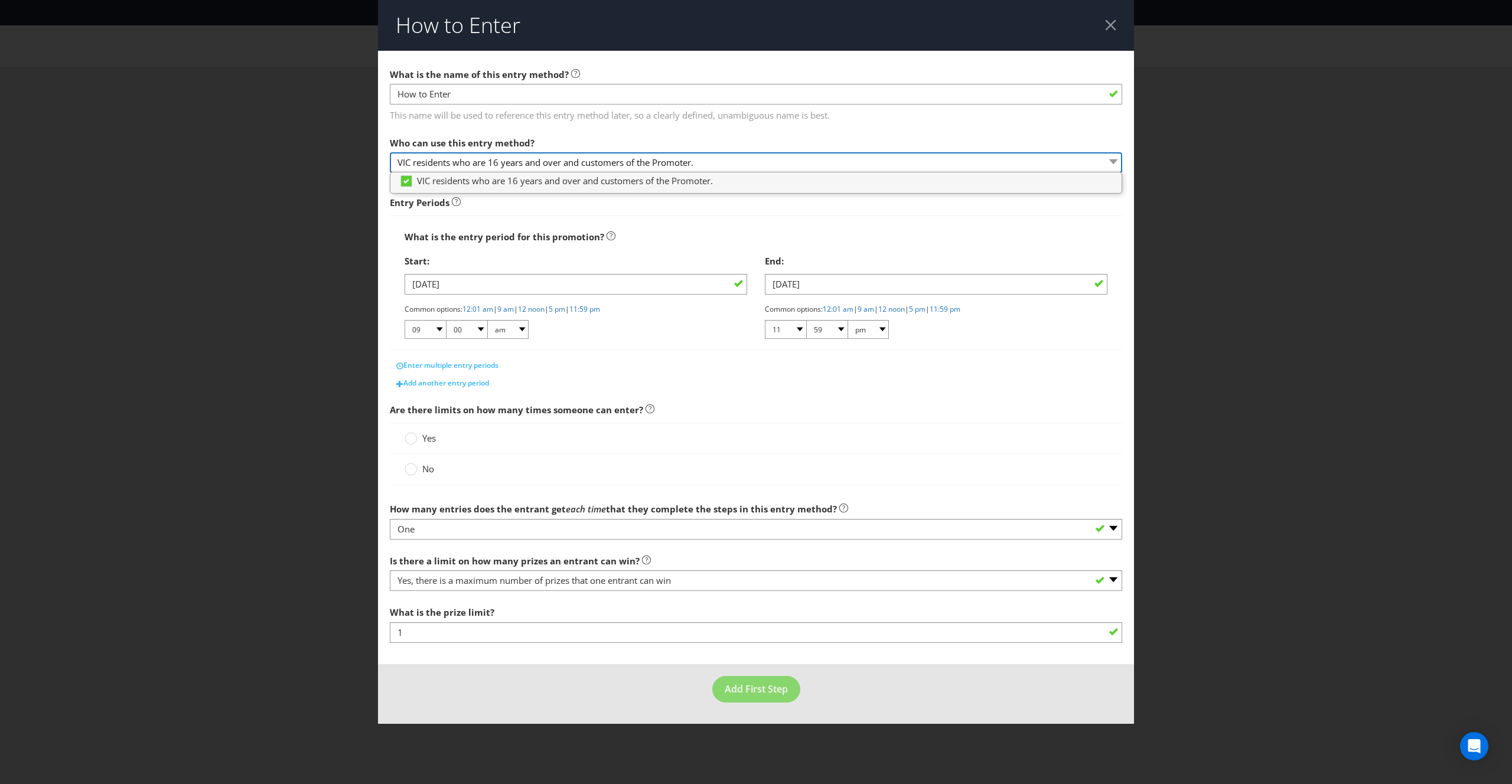
click at [408, 163] on select "VIC residents who are 16 years and over and customers of the Promoter." at bounding box center [756, 163] width 733 height 21
click at [481, 114] on span "This name will be used to reference this entry method later, so a clearly defin…" at bounding box center [756, 113] width 733 height 17
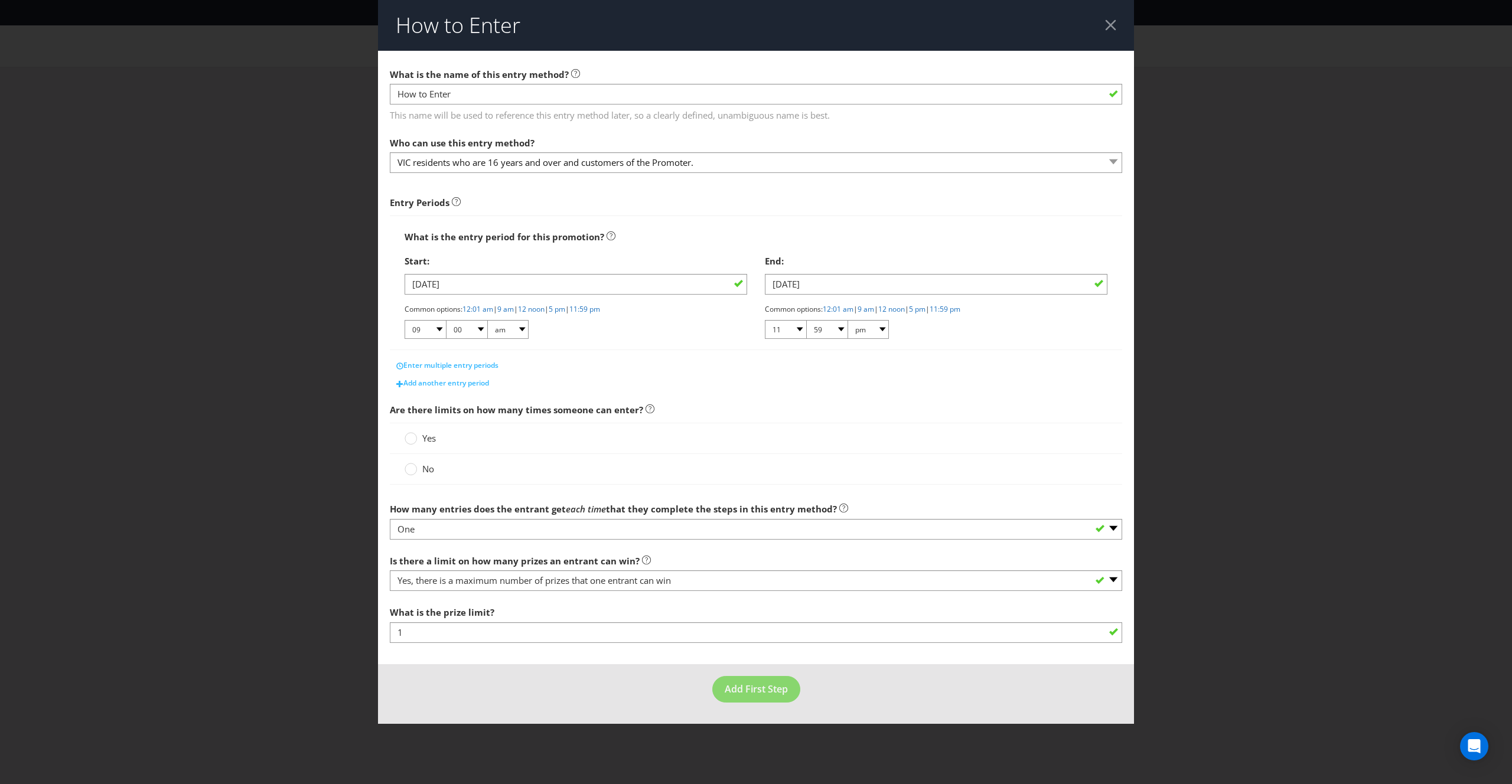
click at [1114, 23] on div at bounding box center [1110, 25] width 11 height 11
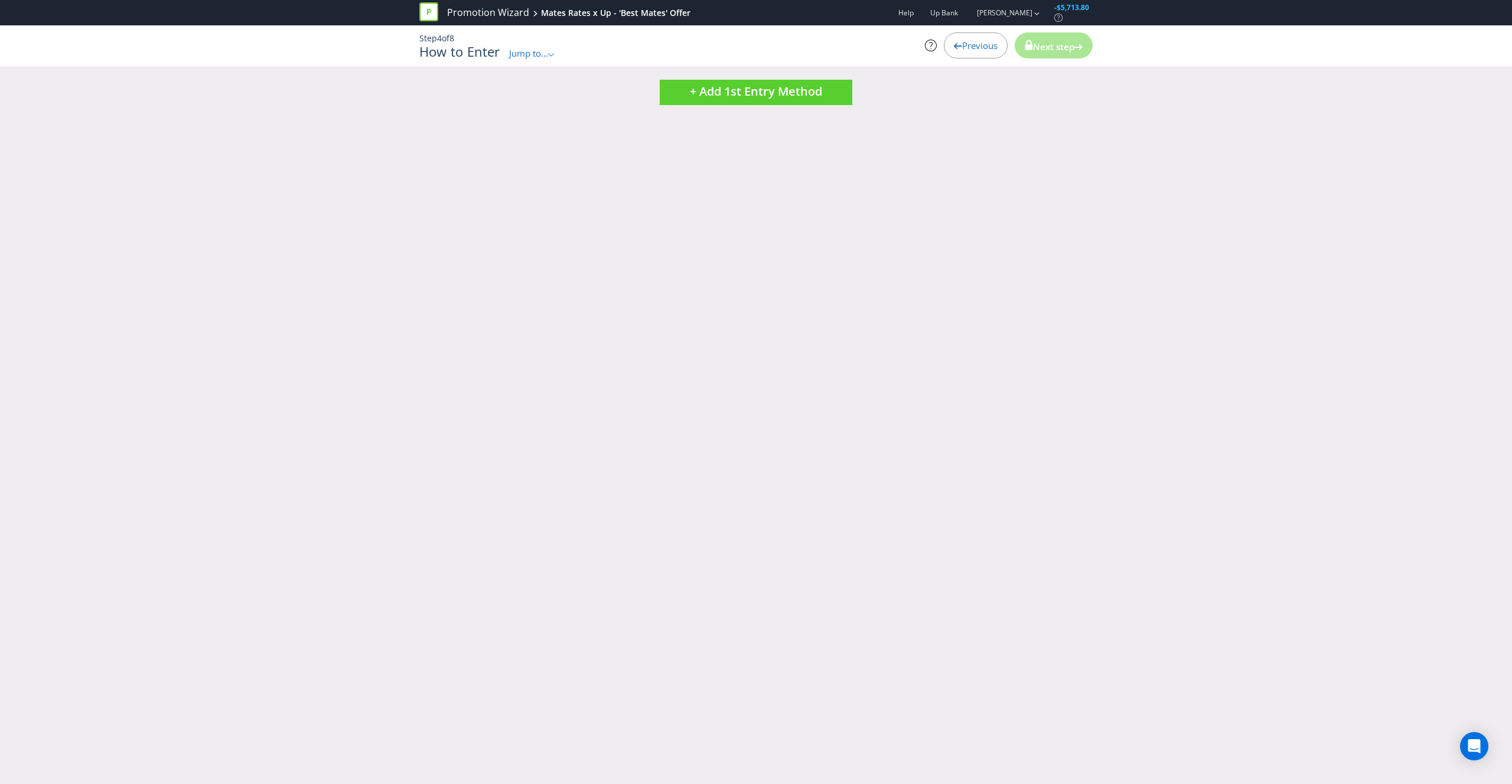
click at [971, 42] on span "Previous" at bounding box center [980, 46] width 35 height 12
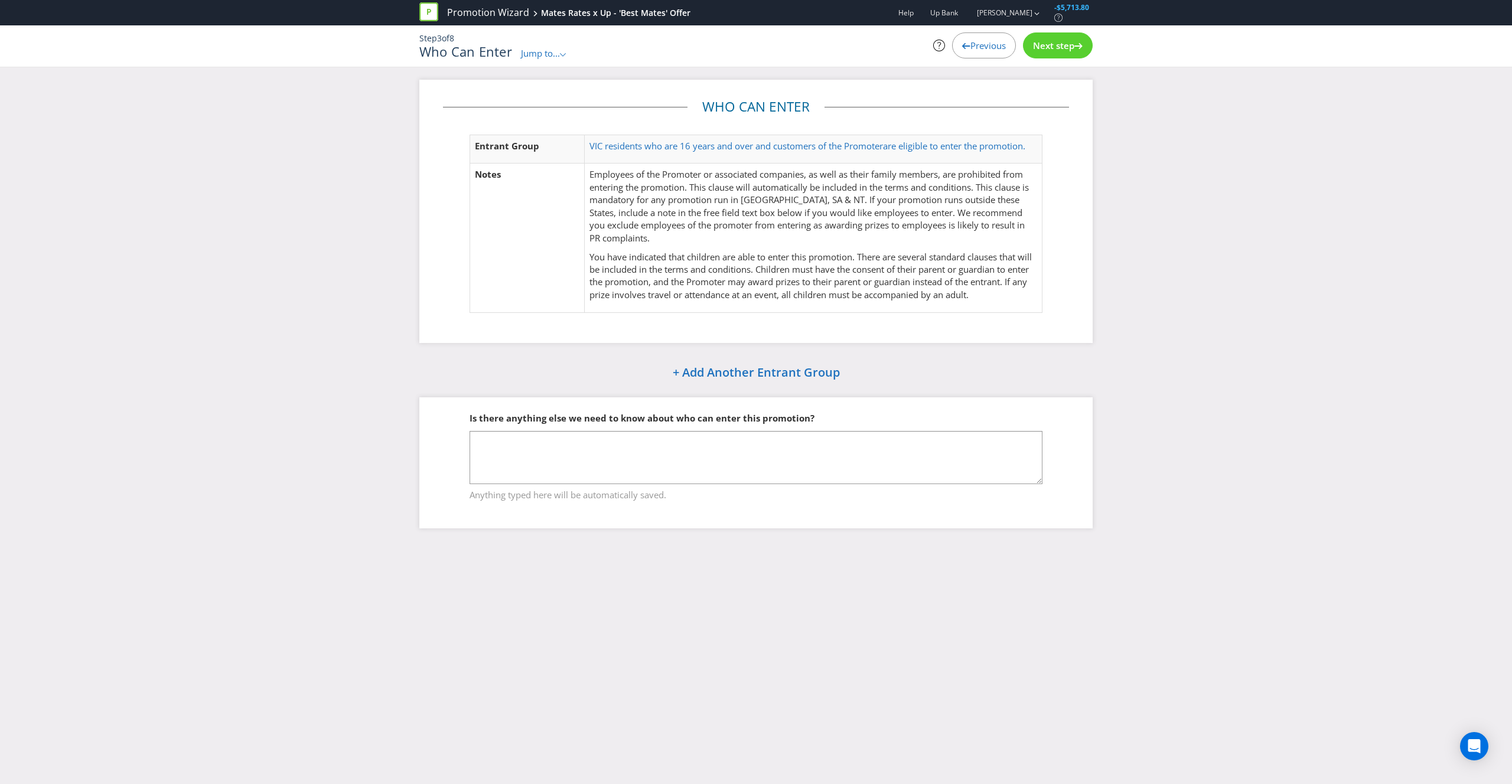
click at [963, 50] on div "Previous" at bounding box center [984, 46] width 64 height 26
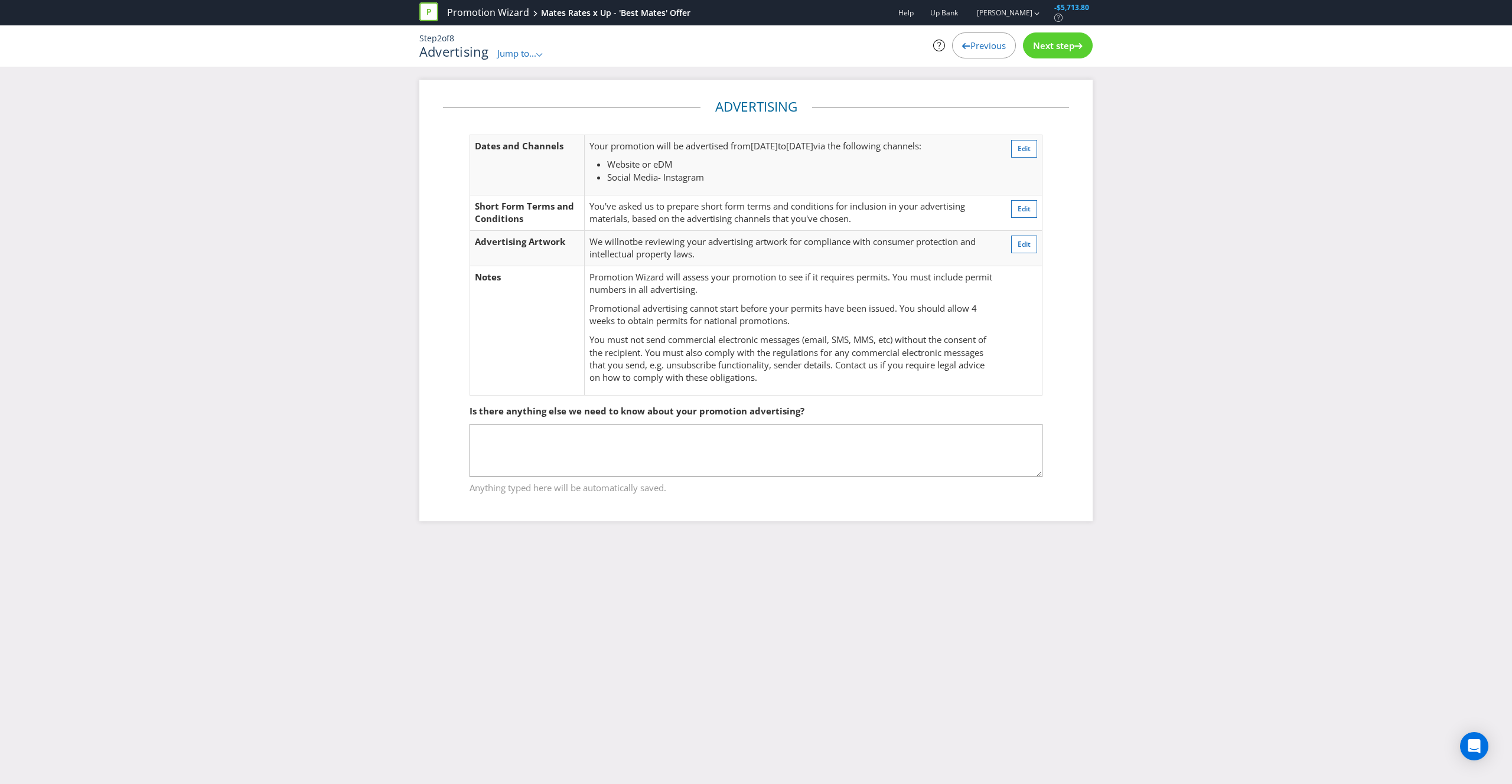
click at [1045, 49] on span "Next step" at bounding box center [1053, 46] width 41 height 12
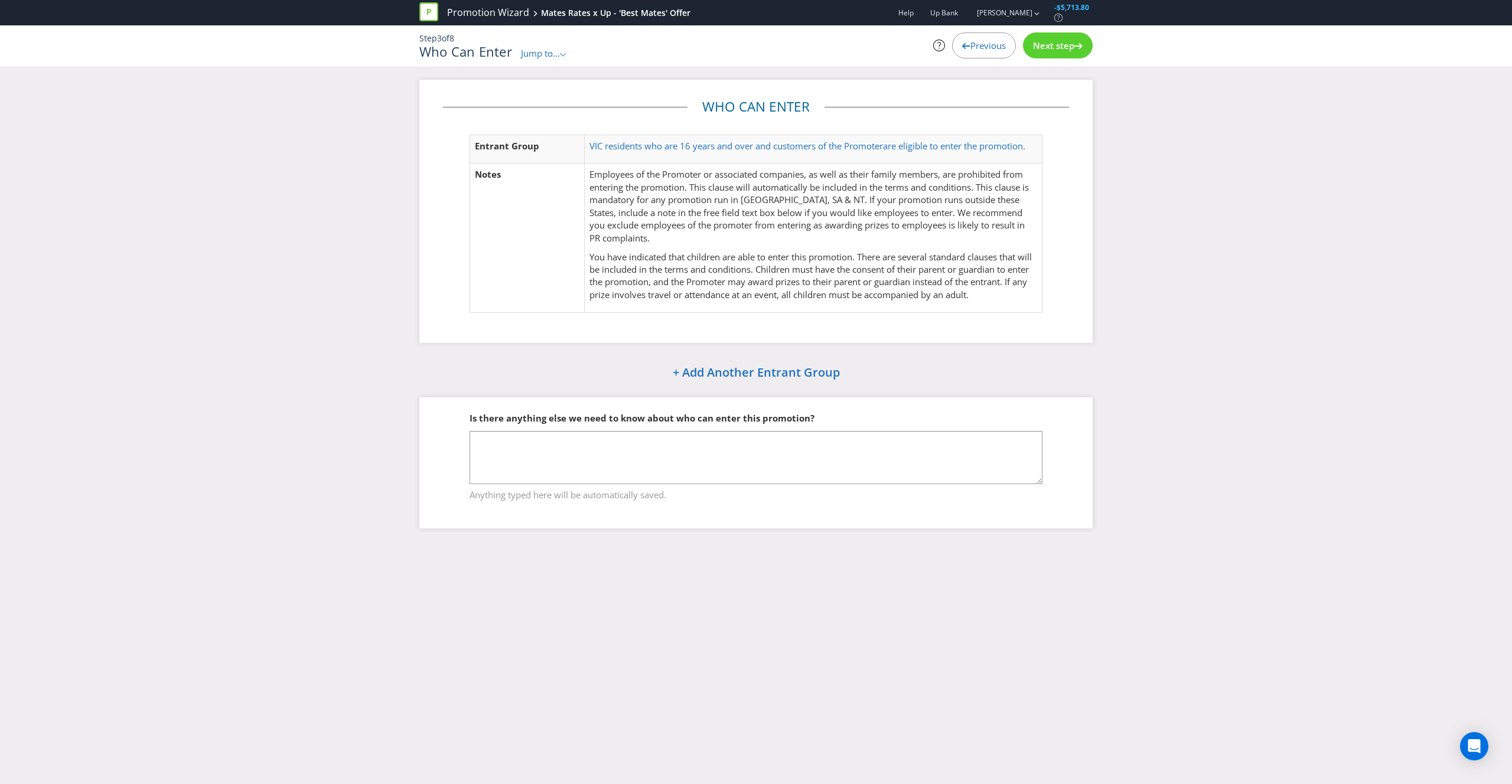
drag, startPoint x: 521, startPoint y: 145, endPoint x: 577, endPoint y: 145, distance: 56.0
click at [521, 145] on span "Entrant Group" at bounding box center [507, 146] width 65 height 12
click at [611, 145] on span "VIC residents who are 16 years and over and customers of the Promoter" at bounding box center [736, 146] width 294 height 12
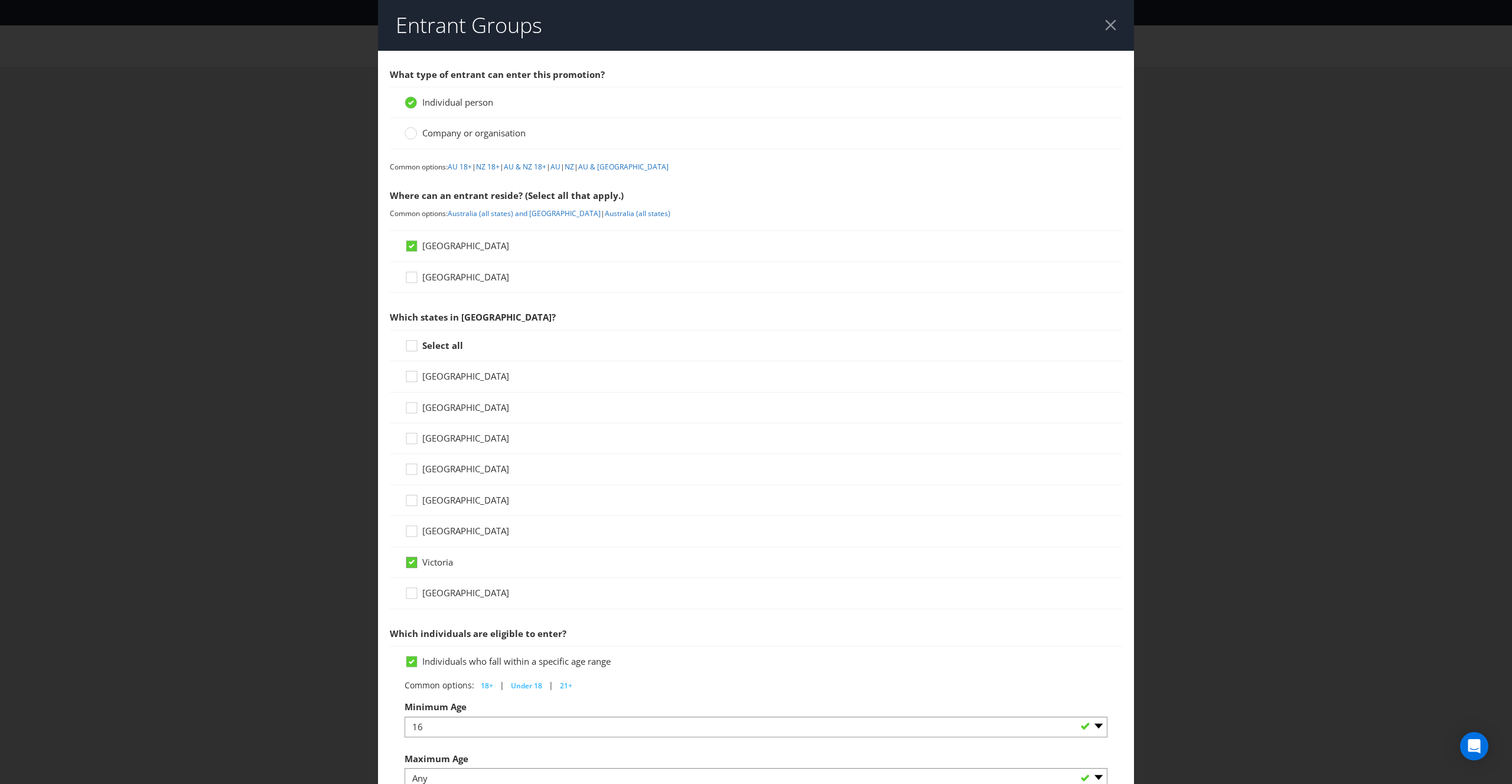
click at [414, 565] on icon at bounding box center [412, 562] width 10 height 10
click at [0, 0] on input "Victoria" at bounding box center [0, 0] width 0 height 0
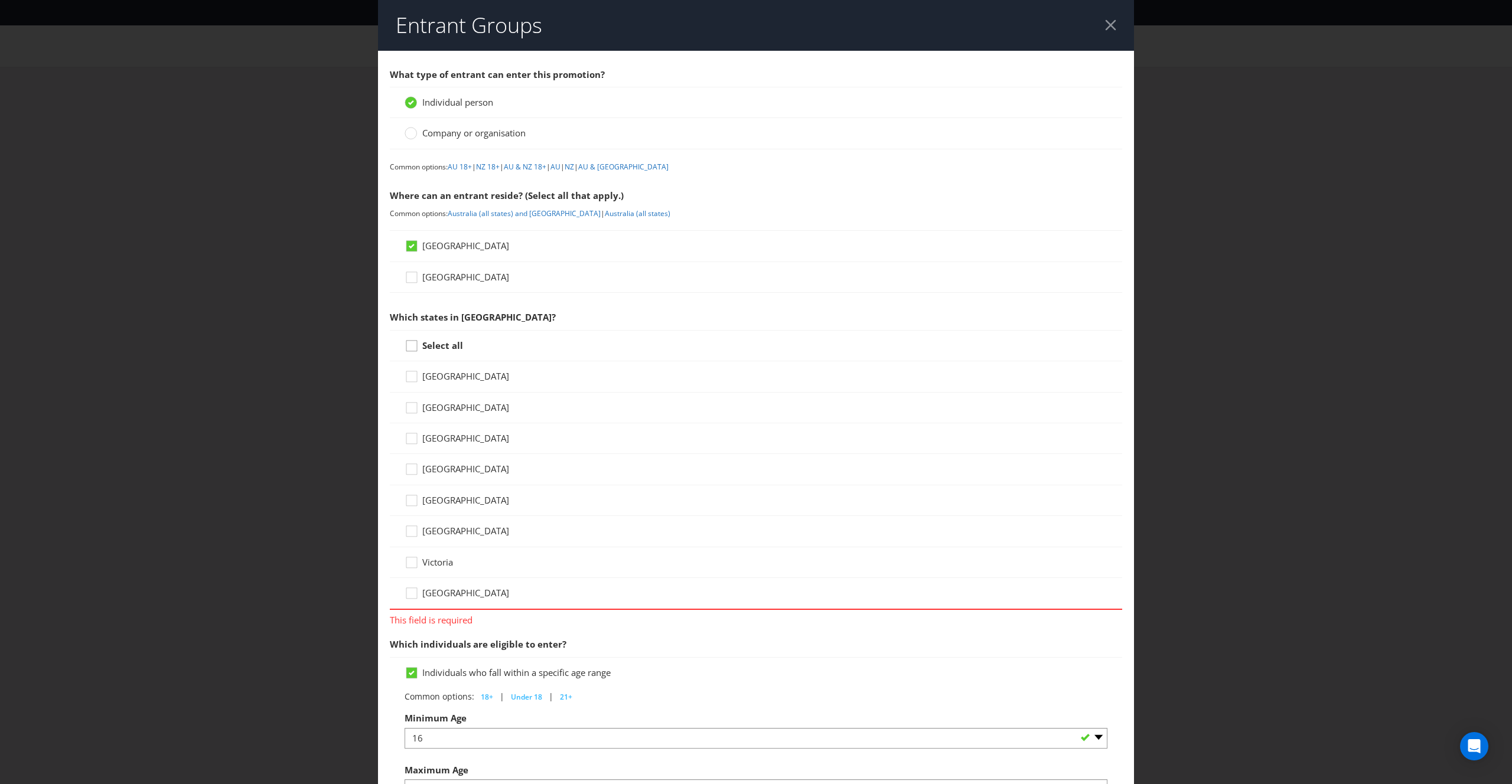
click at [416, 348] on icon at bounding box center [412, 346] width 10 height 10
click at [0, 0] on input "Select all" at bounding box center [0, 0] width 0 height 0
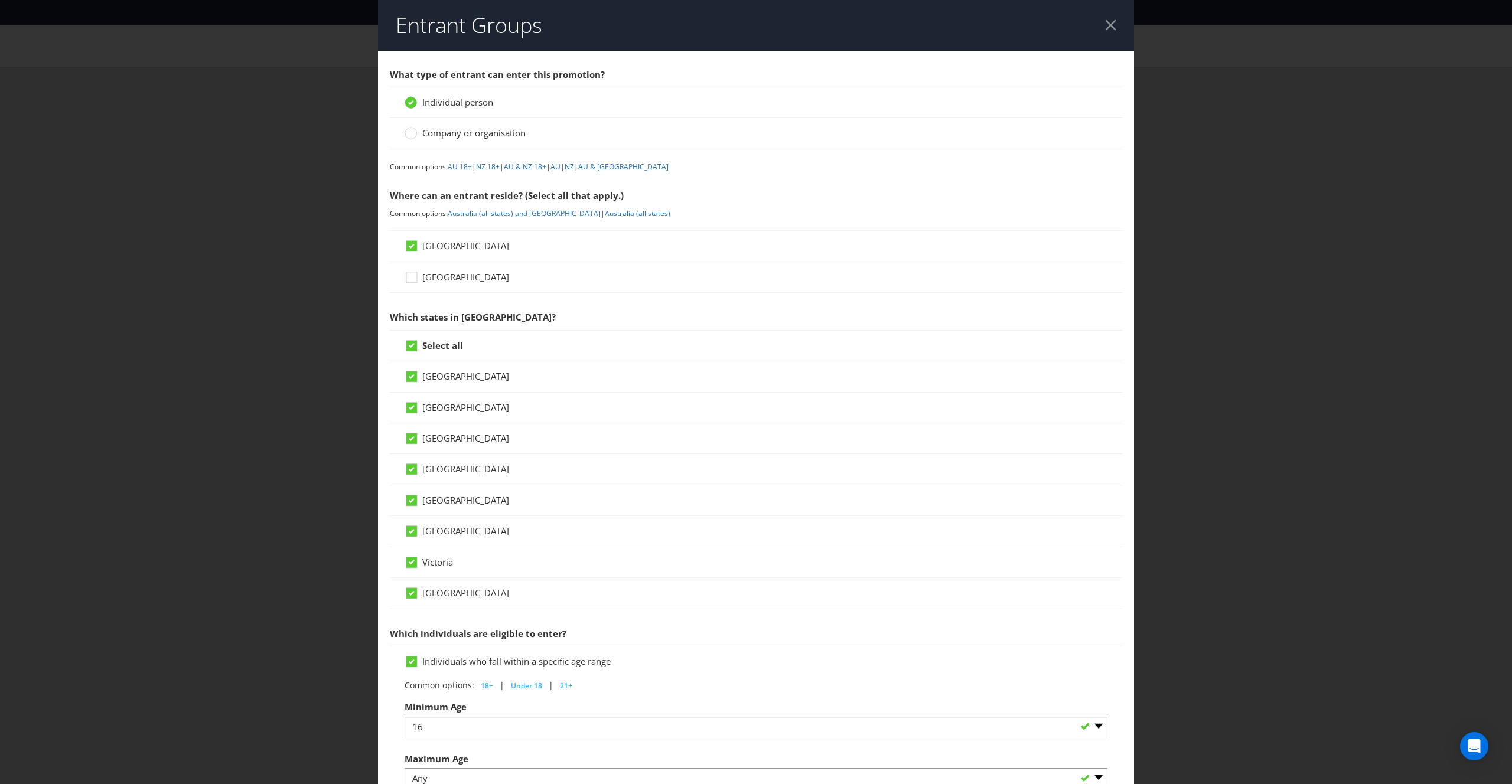
scroll to position [324, 0]
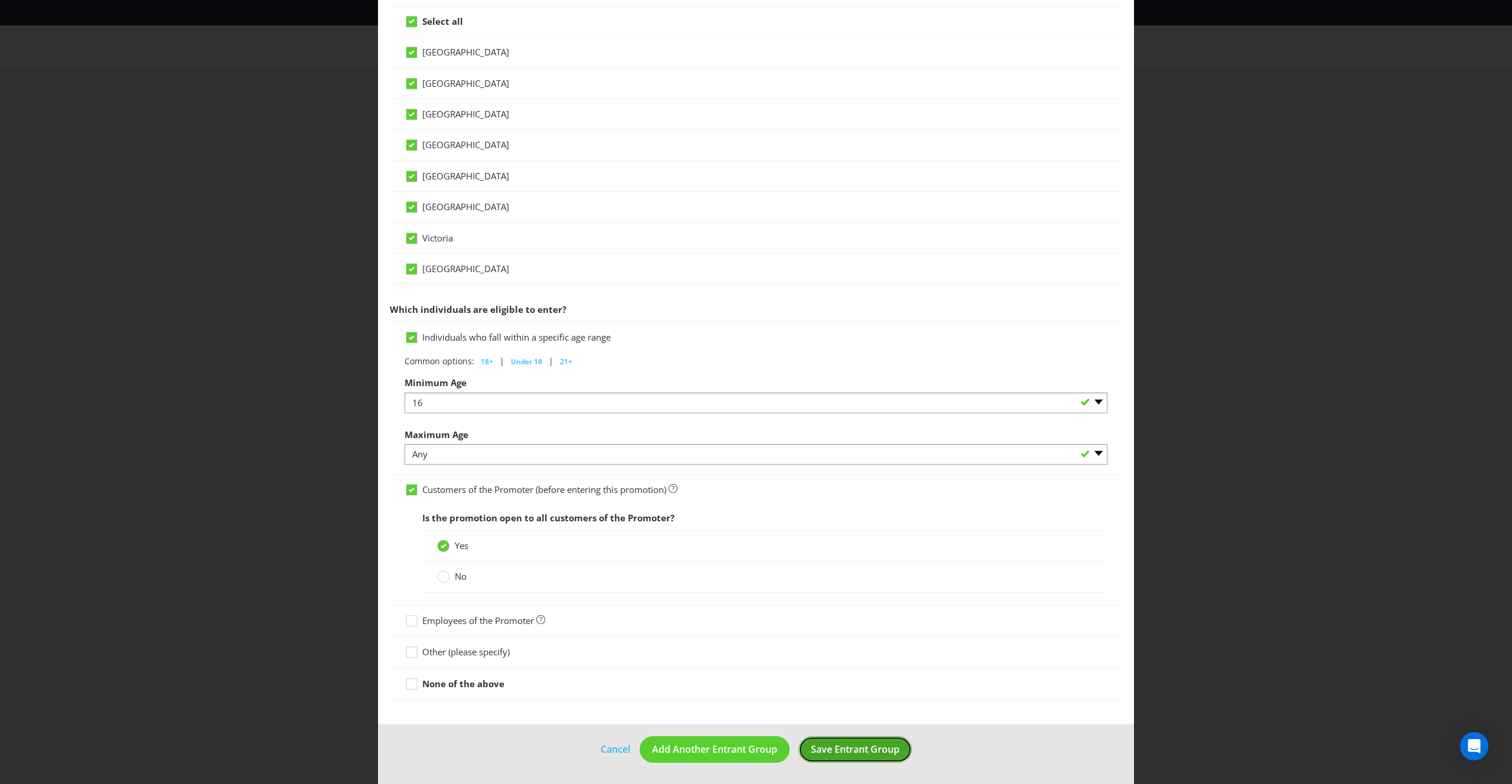
click at [841, 741] on button "Save Entrant Group" at bounding box center [855, 749] width 113 height 27
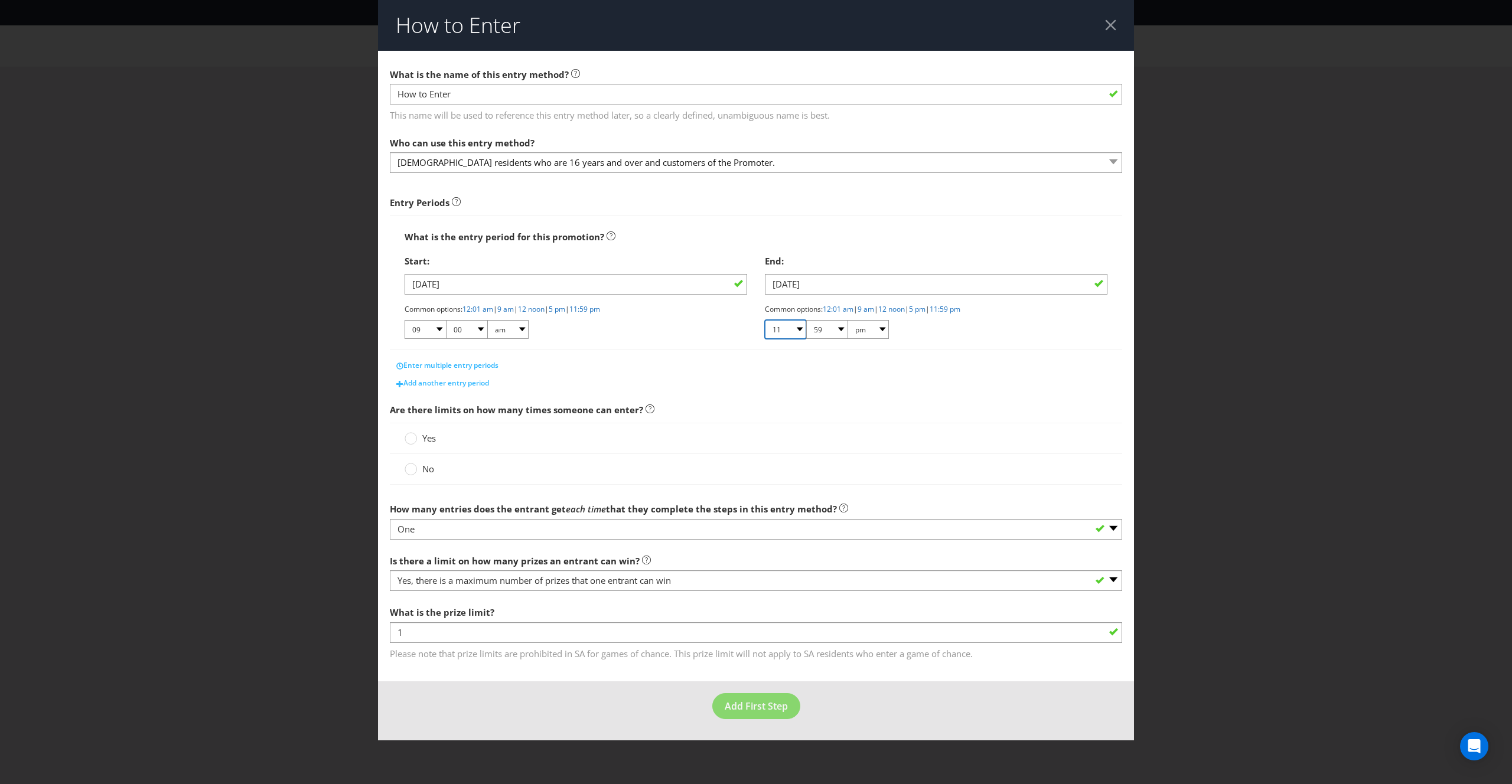
click at [795, 327] on select "01 02 03 04 05 06 07 08 09 10 11 12" at bounding box center [785, 329] width 41 height 19
click at [800, 331] on select "01 02 03 04 05 06 07 08 09 10 11 12" at bounding box center [785, 329] width 41 height 19
click at [810, 285] on input "[DATE]" at bounding box center [935, 284] width 342 height 21
click at [733, 434] on div "28" at bounding box center [730, 430] width 17 height 19
type input "[DATE]"
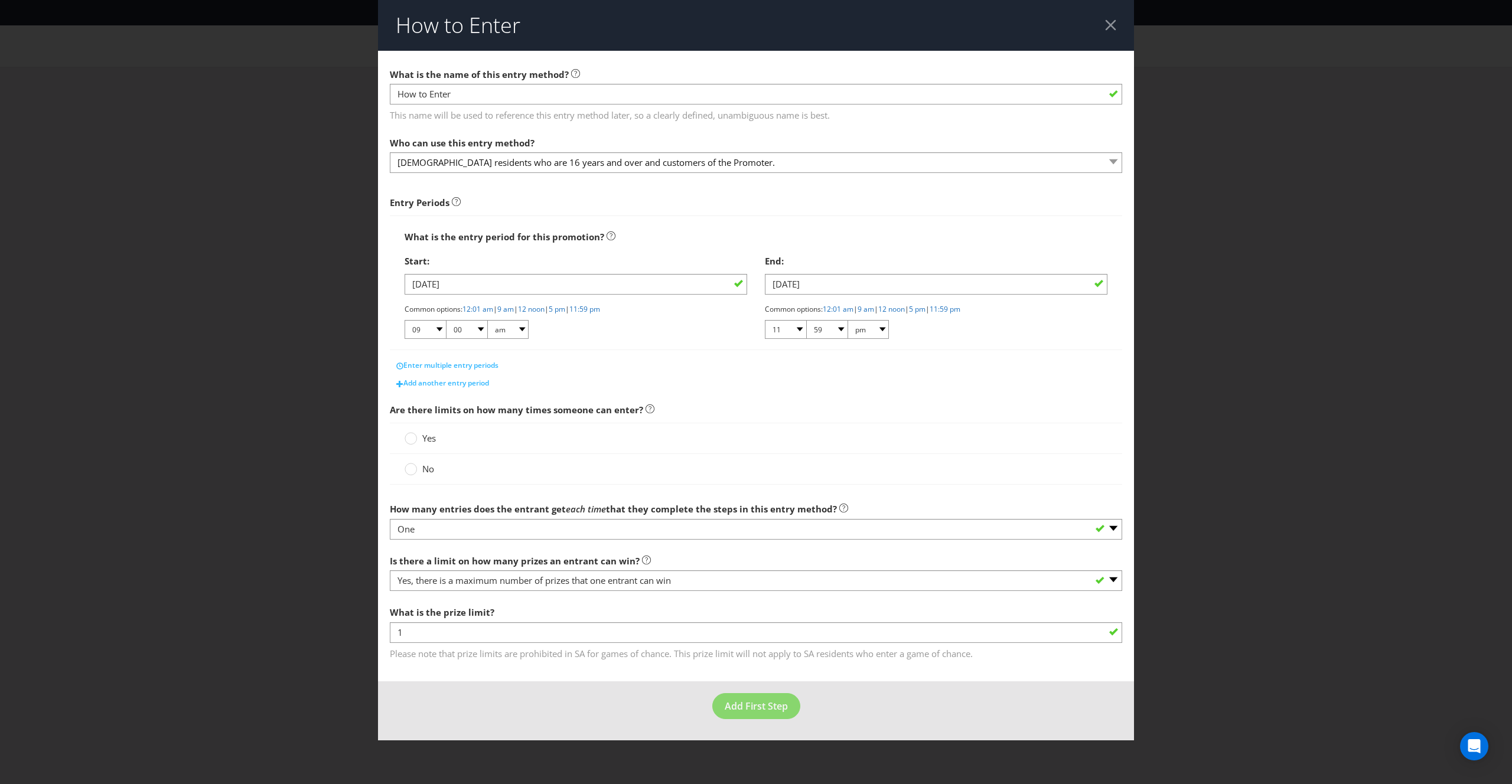
drag, startPoint x: 763, startPoint y: 652, endPoint x: 737, endPoint y: 650, distance: 26.1
click at [761, 652] on span "Please note that prize limits are prohibited in SA for games of chance. This pr…" at bounding box center [756, 652] width 733 height 17
click at [503, 633] on input "1" at bounding box center [756, 633] width 733 height 21
type input "1"
click at [629, 609] on div "What is the prize limit? 1 Please note that prize limits are prohibited in SA f…" at bounding box center [756, 630] width 733 height 59
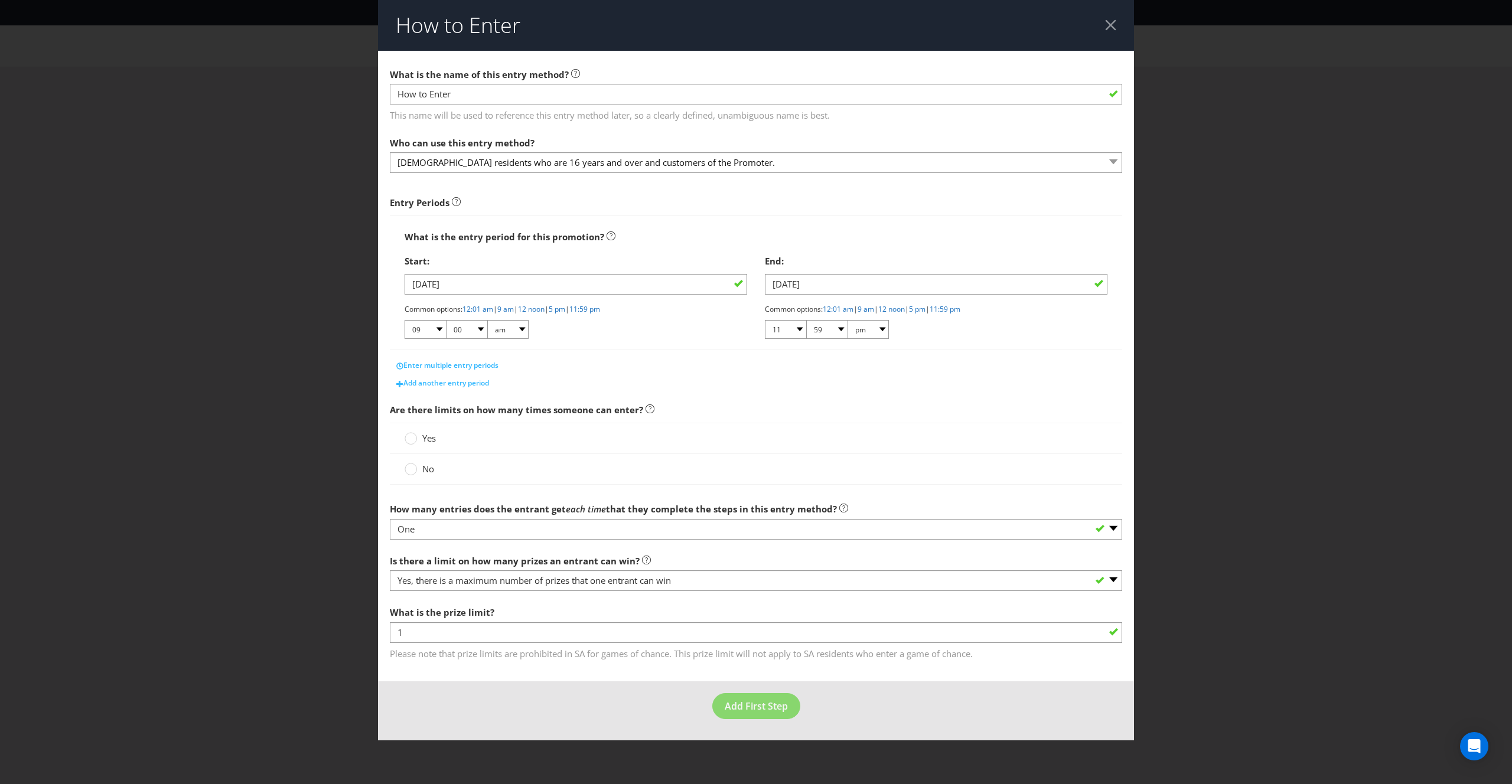
click at [758, 173] on div at bounding box center [756, 173] width 733 height 1
click at [757, 165] on select "[DEMOGRAPHIC_DATA] residents who are 16 years and over and customers of the Pro…" at bounding box center [756, 163] width 733 height 21
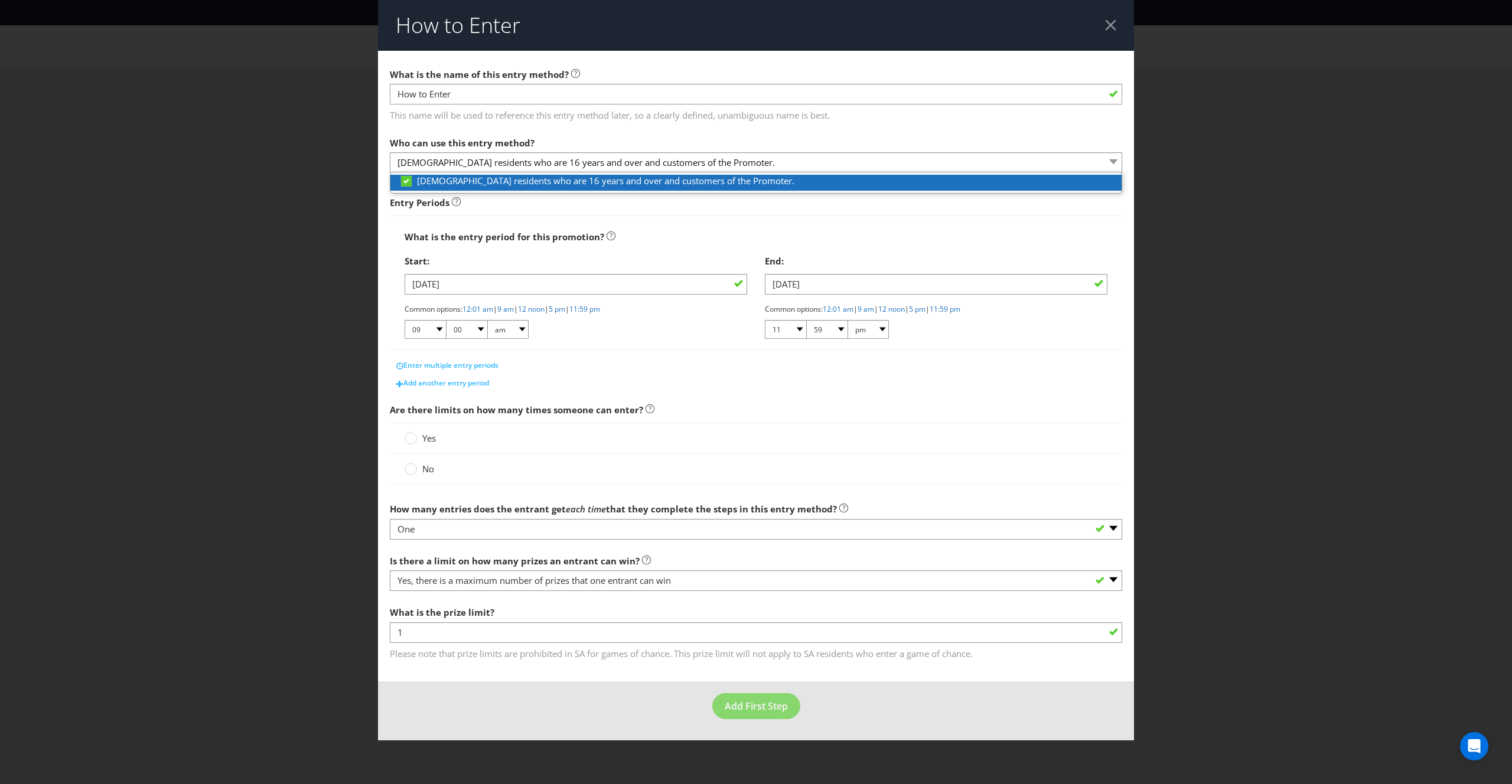
click at [541, 183] on span "[DEMOGRAPHIC_DATA] residents who are 16 years and over and customers of the Pro…" at bounding box center [605, 181] width 378 height 12
click at [542, 183] on span "[DEMOGRAPHIC_DATA] residents who are 16 years and over and customers of the Pro…" at bounding box center [605, 181] width 378 height 12
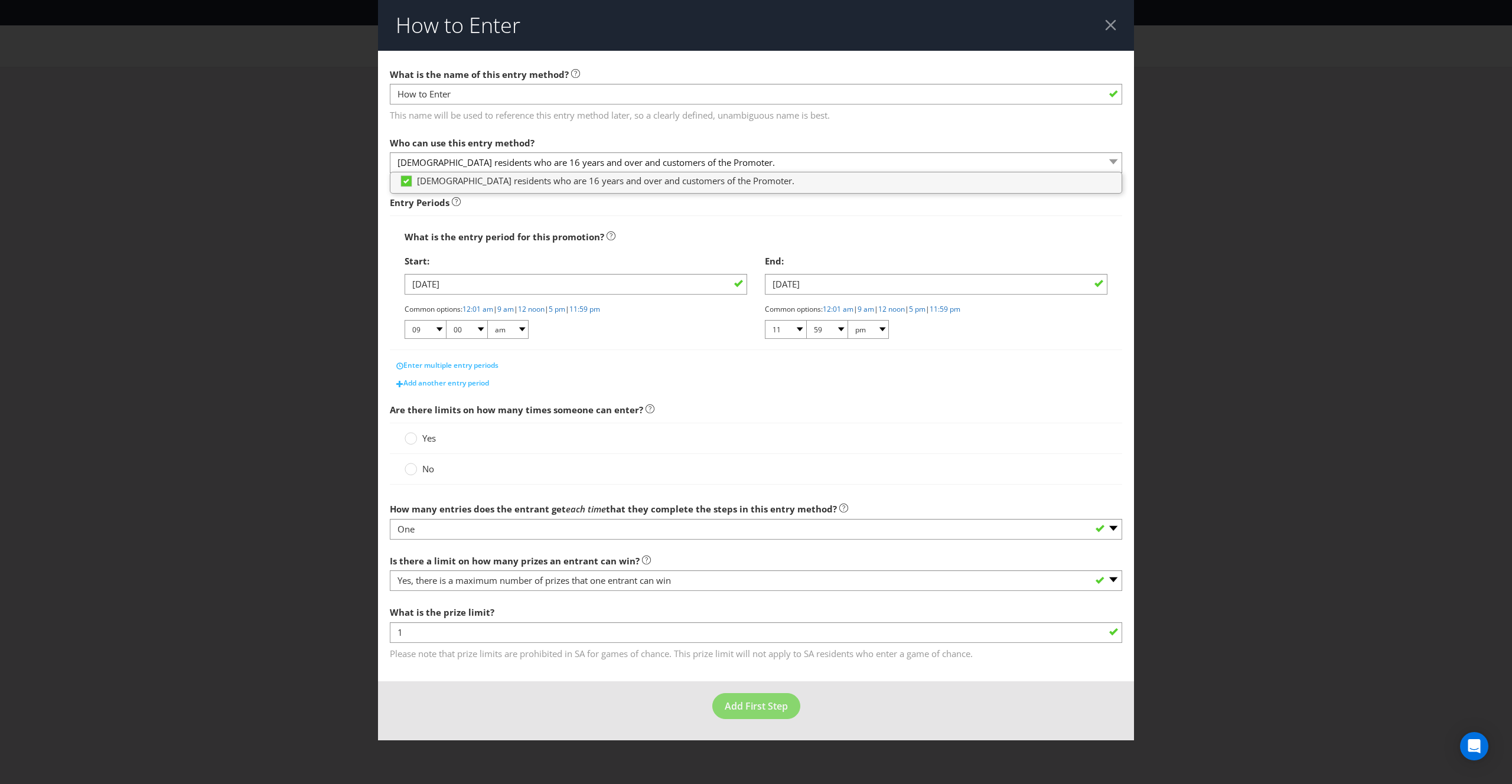
click at [594, 212] on span "Entry Periods" at bounding box center [756, 198] width 733 height 33
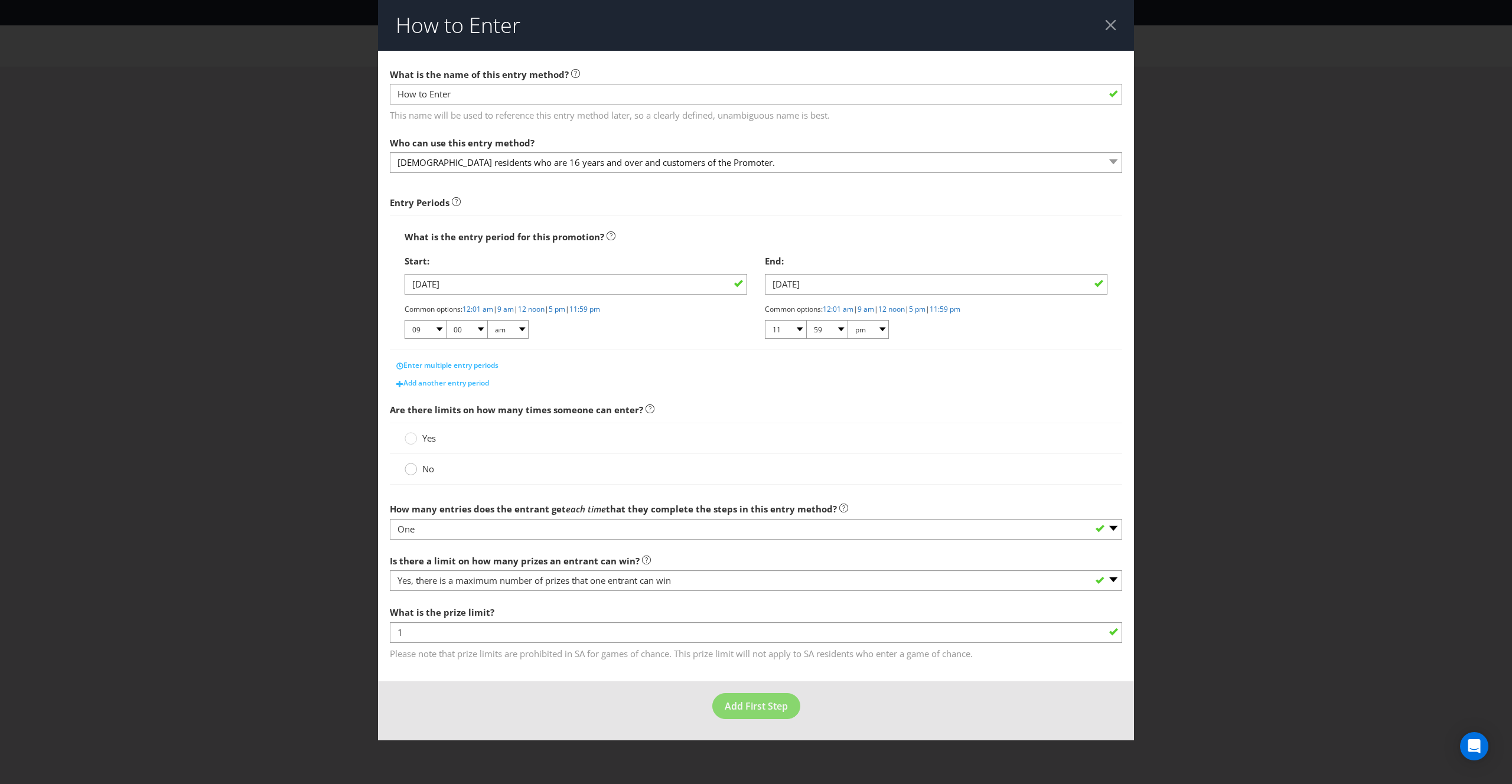
click at [414, 469] on circle at bounding box center [411, 470] width 12 height 12
click at [0, 0] on input "No" at bounding box center [0, 0] width 0 height 0
click at [412, 440] on circle at bounding box center [411, 439] width 12 height 12
click at [0, 0] on input "Yes" at bounding box center [0, 0] width 0 height 0
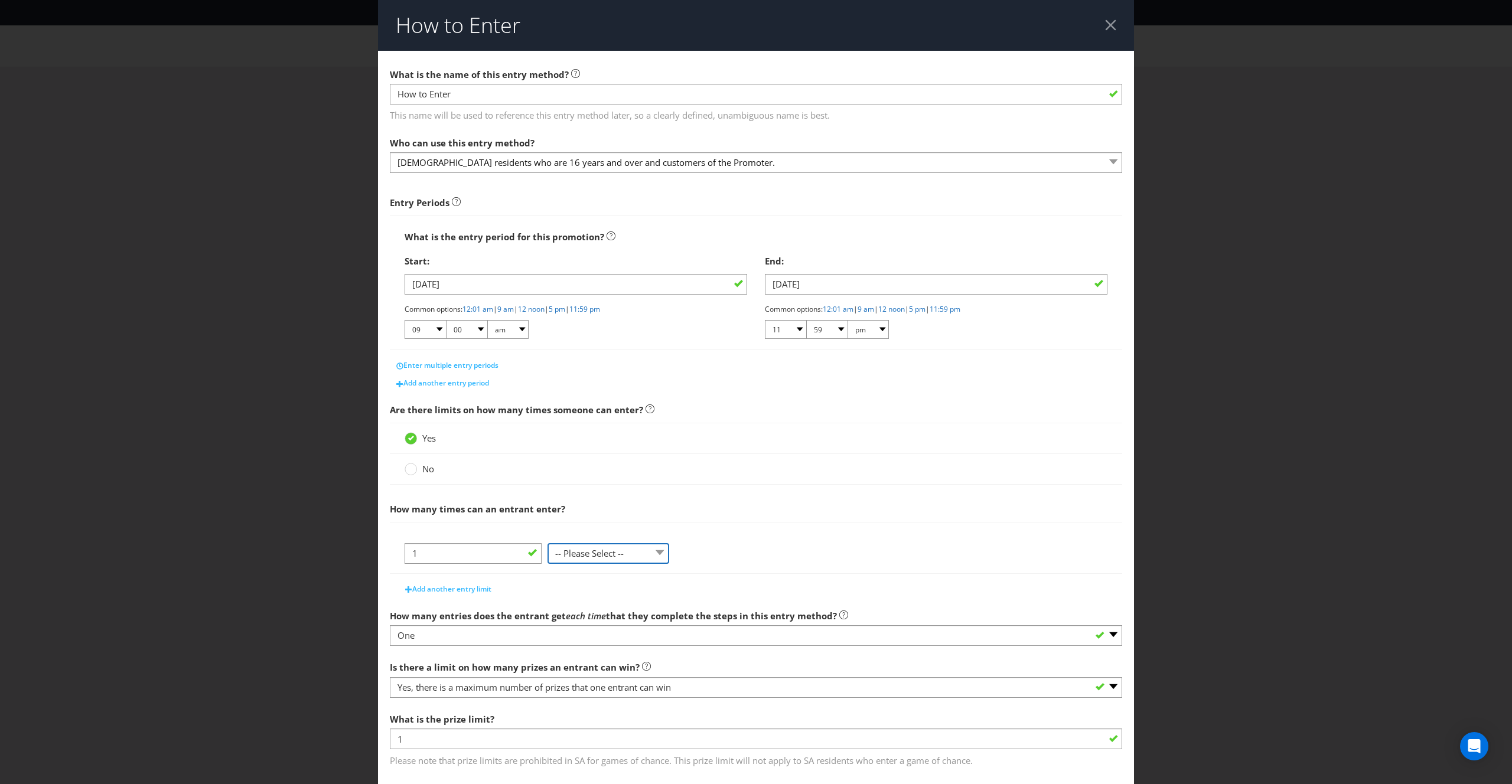
click at [620, 551] on select "-- Please Select -- per person per day per purchase per transaction Other (plea…" at bounding box center [608, 554] width 121 height 21
select select "PER_PERSON"
click at [547, 543] on select "-- Please Select -- per person per day per purchase per transaction Other (plea…" at bounding box center [608, 554] width 121 height 21
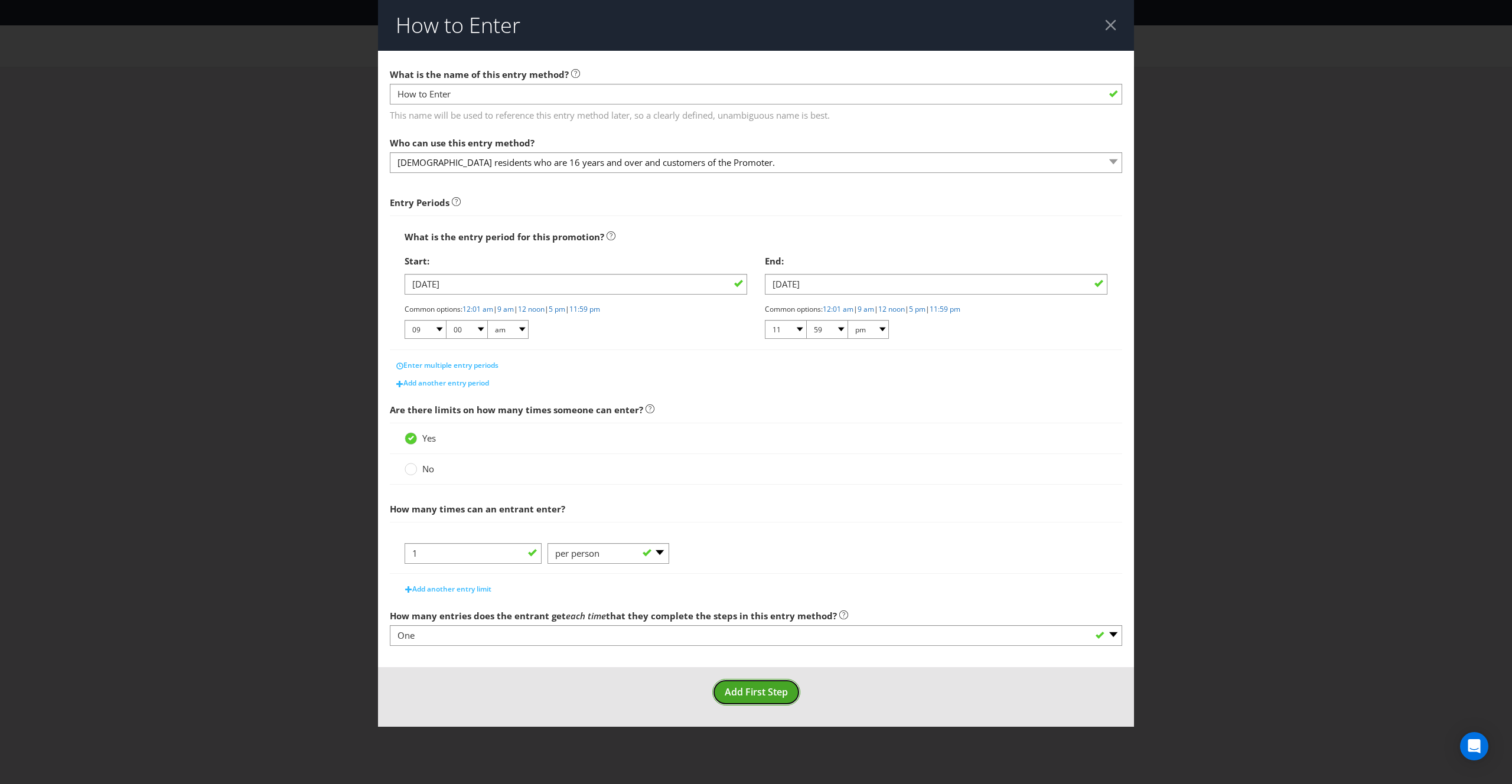
click at [767, 691] on span "Add First Step" at bounding box center [756, 692] width 63 height 13
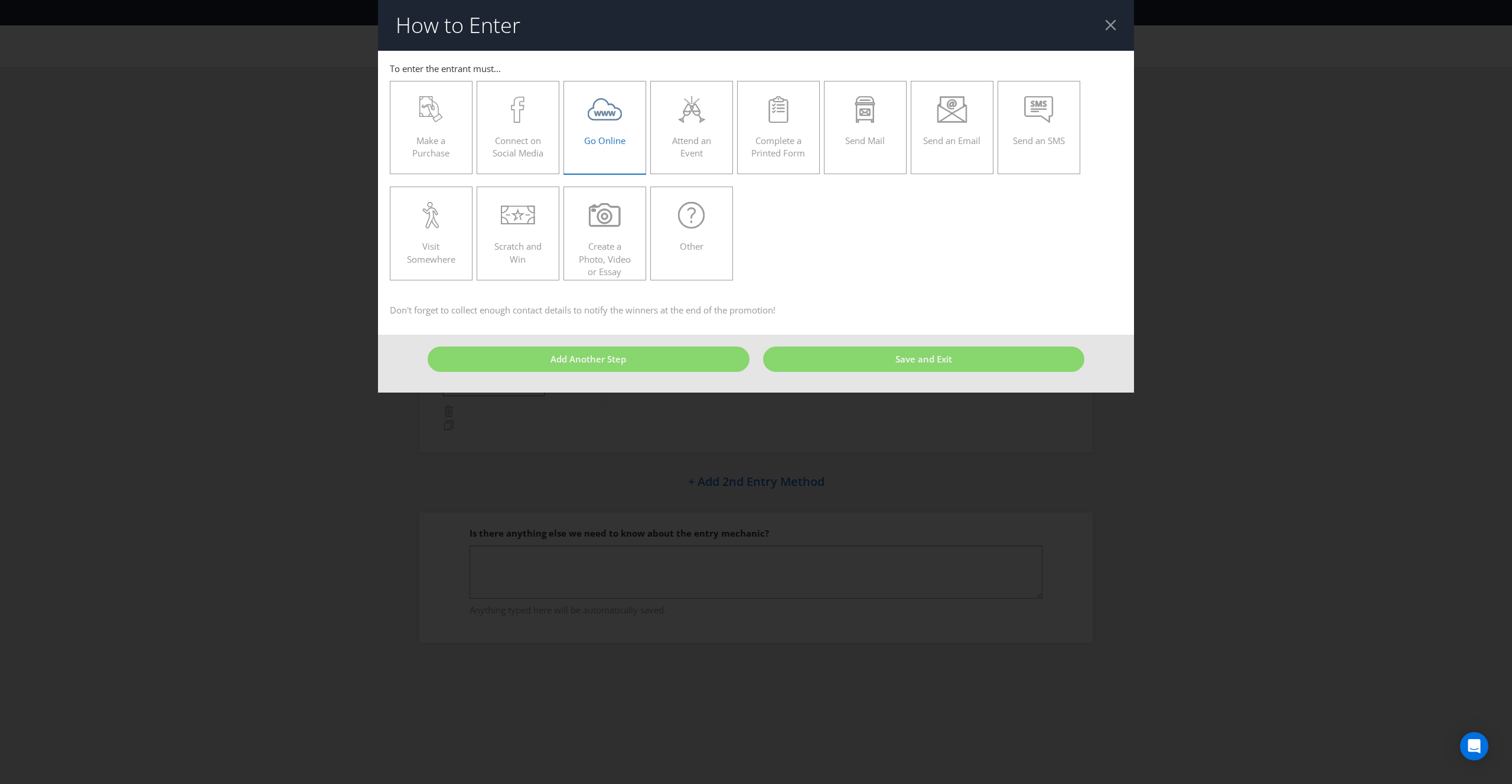
click at [603, 135] on span "Go Online" at bounding box center [604, 140] width 41 height 12
click at [0, 0] on input "Go Online" at bounding box center [0, 0] width 0 height 0
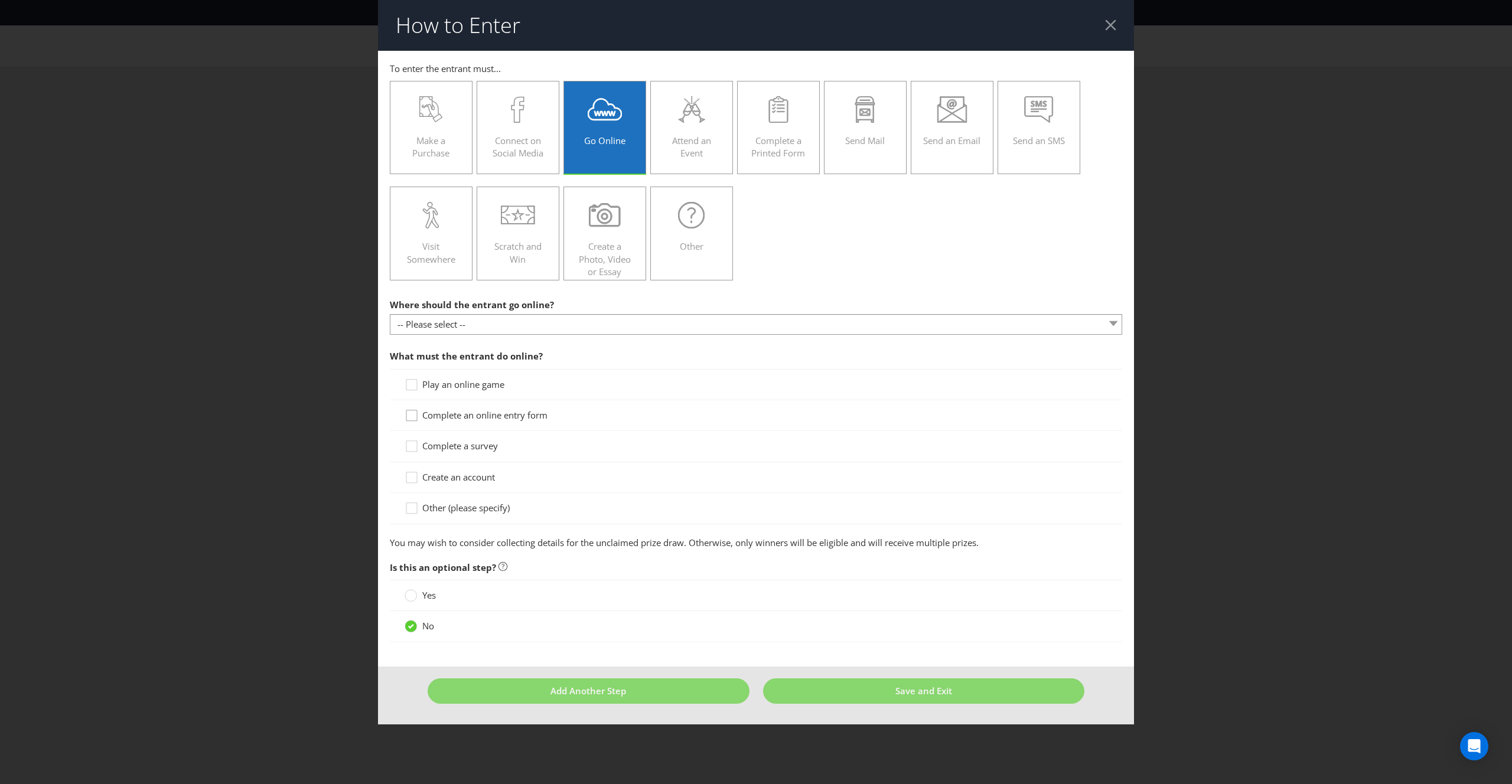
click at [412, 417] on icon at bounding box center [413, 417] width 18 height 18
click at [0, 0] on input "Complete an online entry form" at bounding box center [0, 0] width 0 height 0
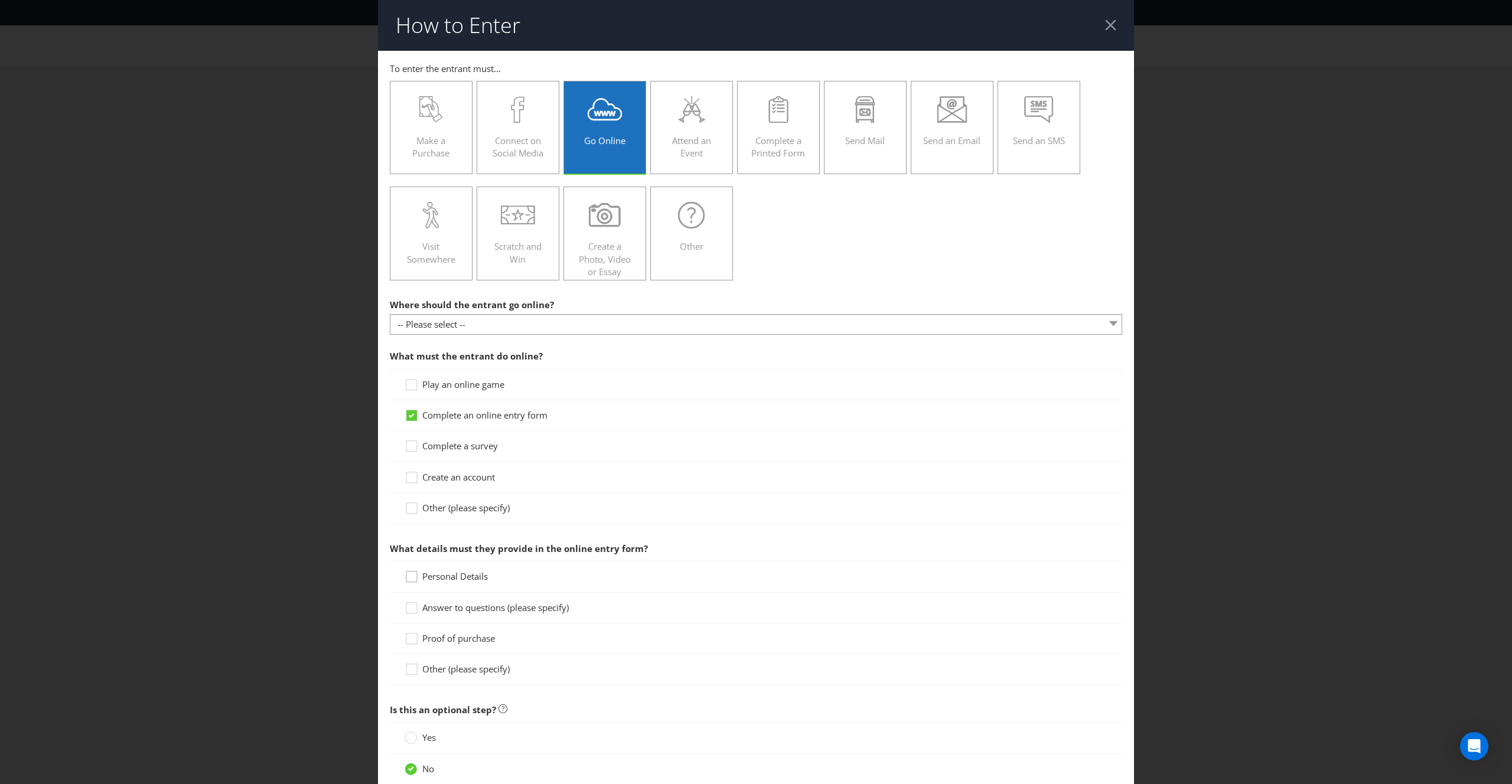
click at [413, 575] on div at bounding box center [411, 573] width 6 height 6
click at [0, 0] on input "Personal Details" at bounding box center [0, 0] width 0 height 0
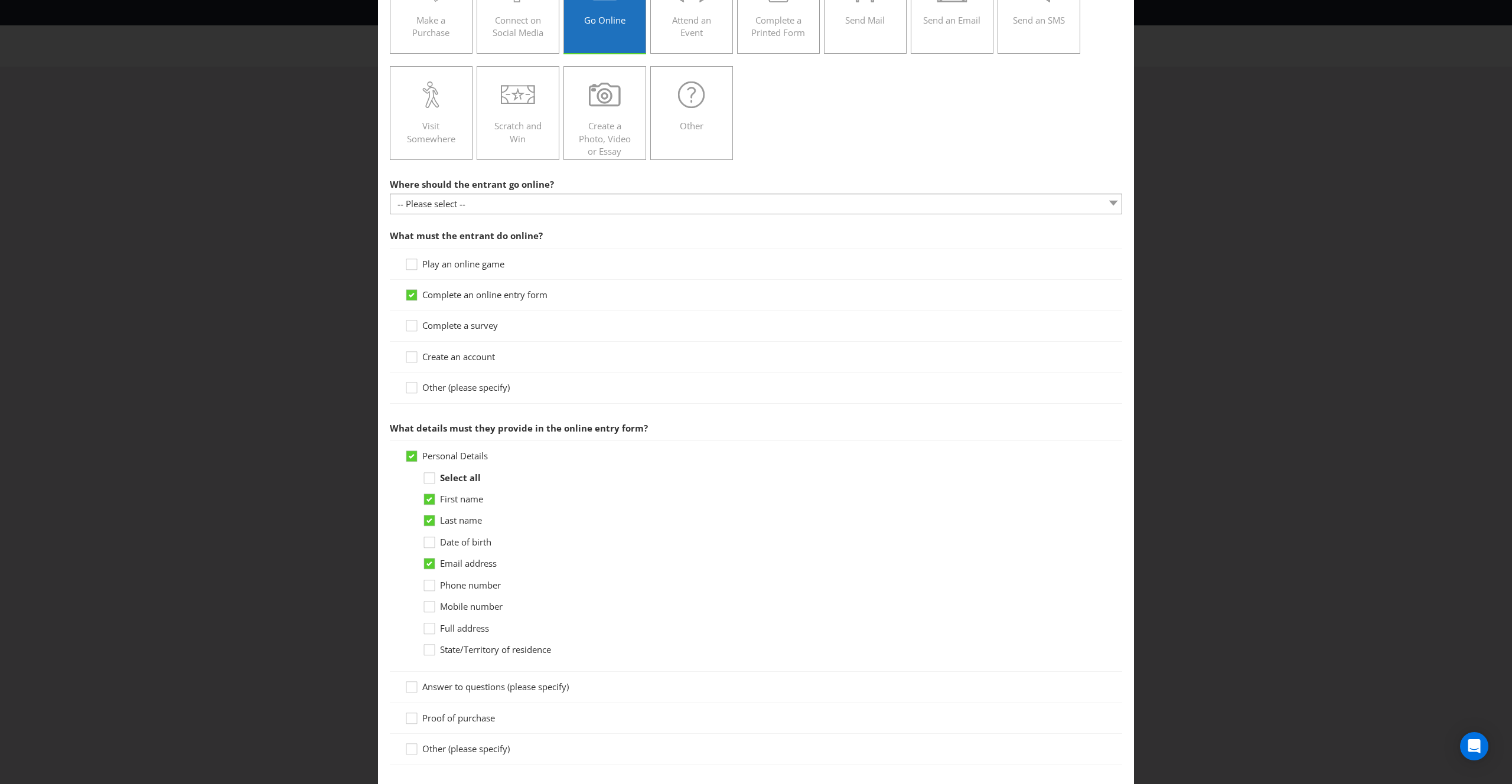
scroll to position [129, 0]
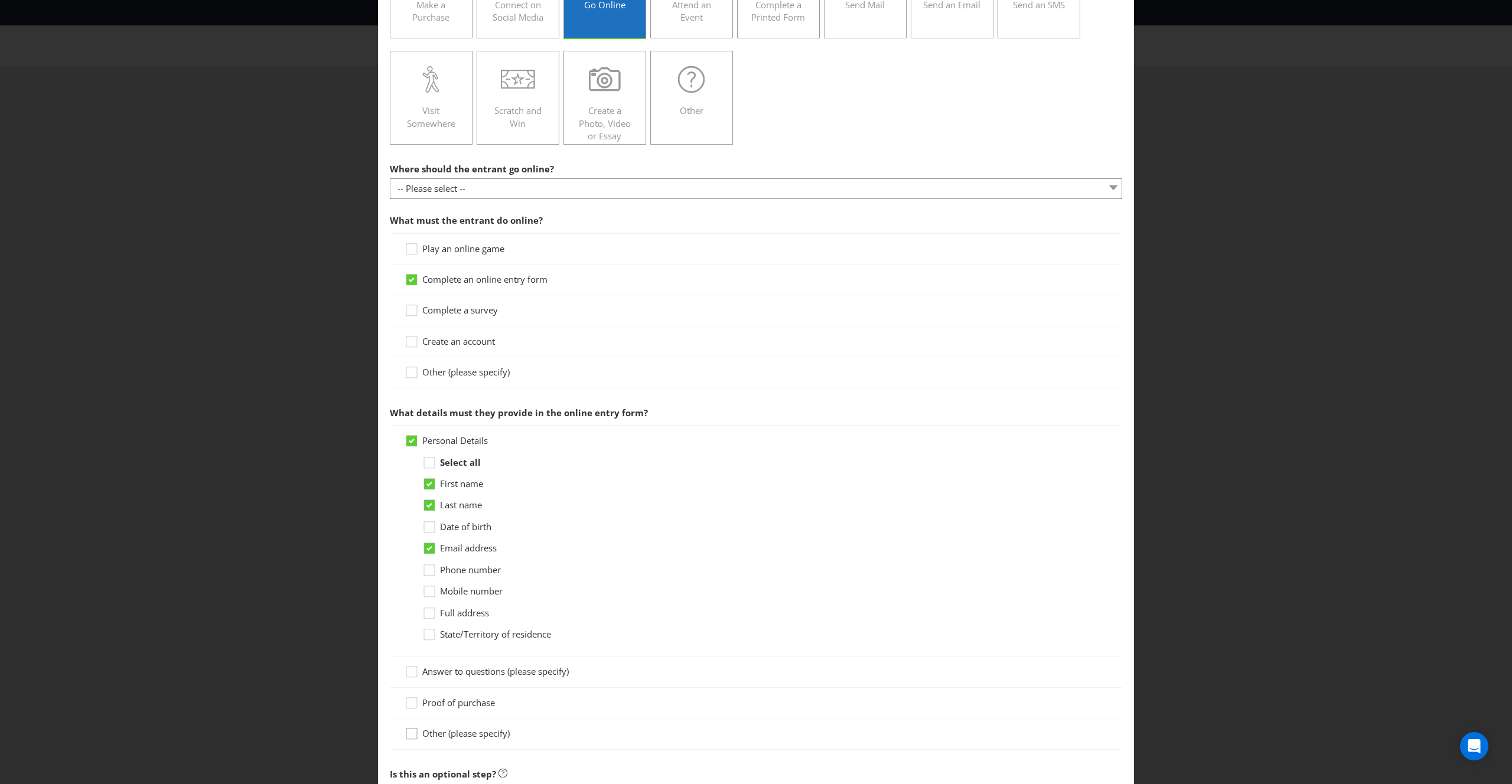
click at [413, 731] on div at bounding box center [411, 729] width 6 height 6
click at [0, 0] on input "Other (please specify)" at bounding box center [0, 0] width 0 height 0
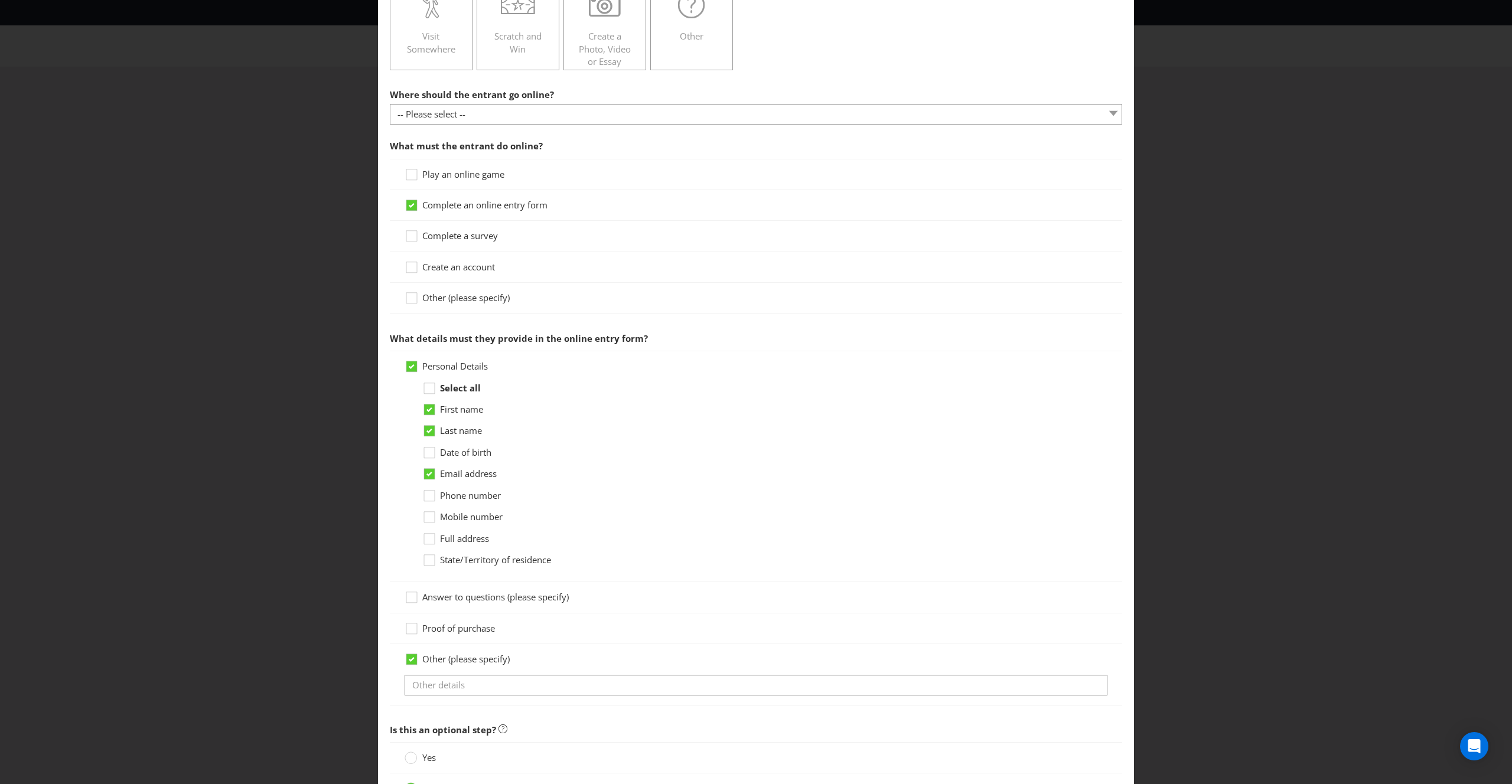
scroll to position [216, 0]
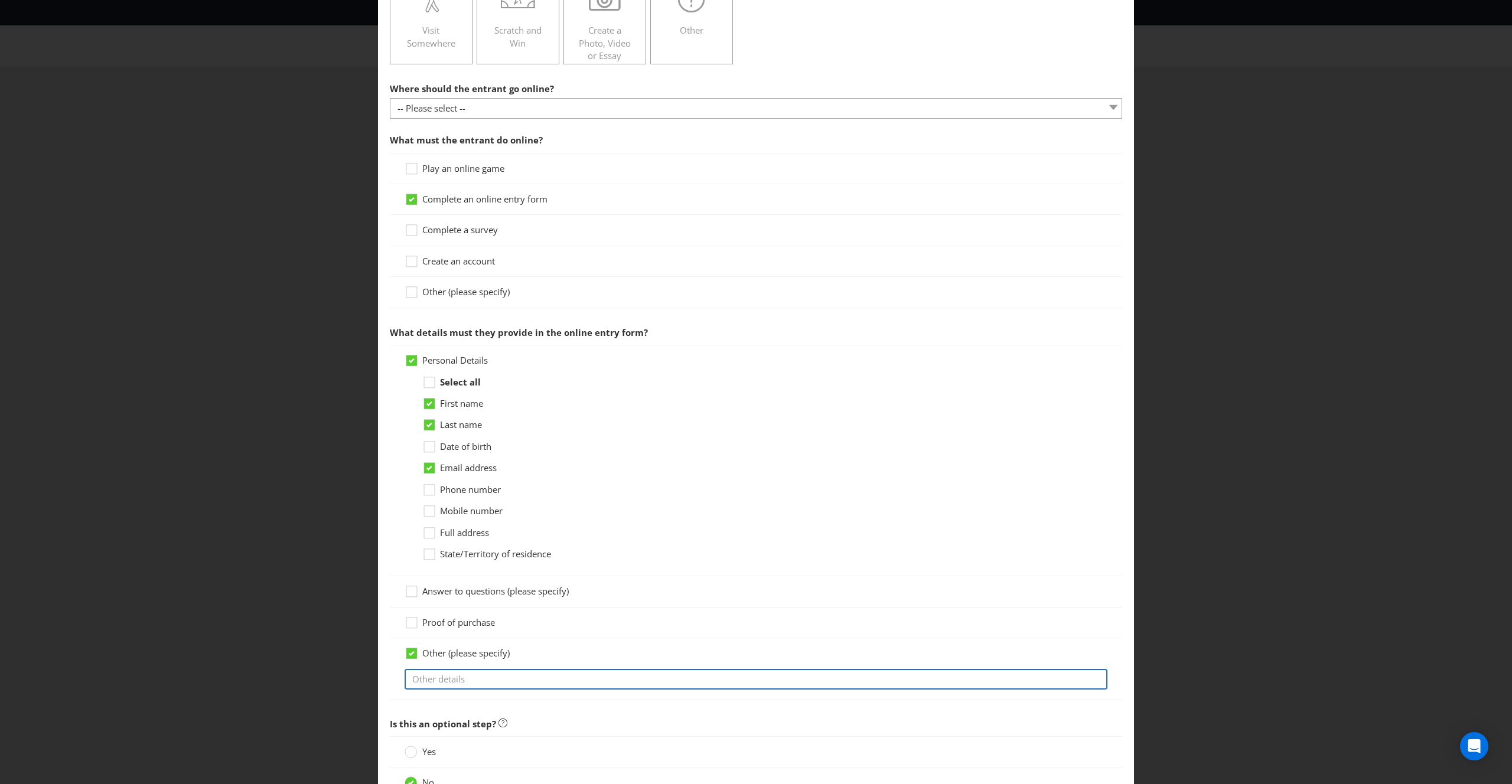
click at [477, 676] on input "text" at bounding box center [755, 680] width 703 height 21
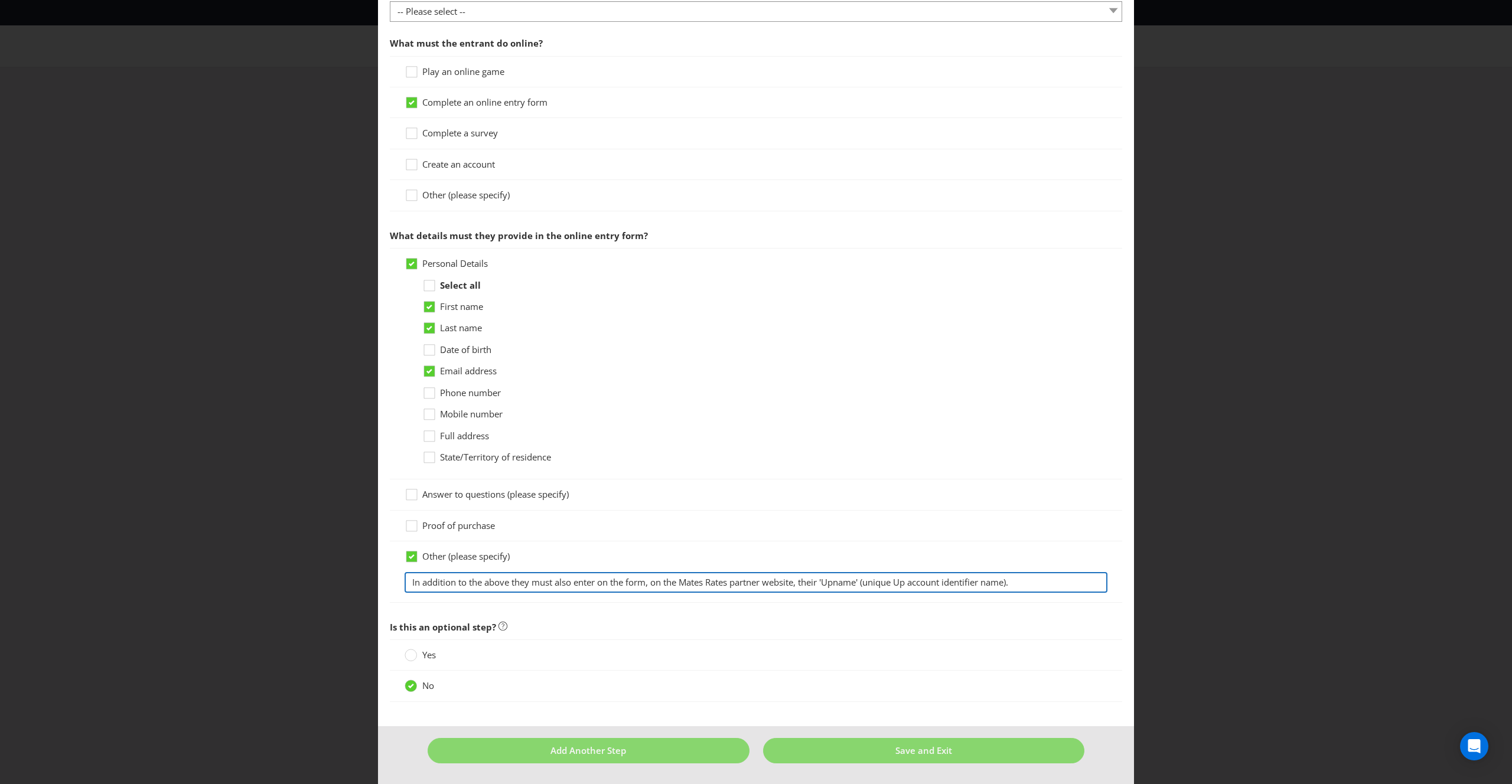
type input "In addition to the above they must also enter on the form, on the Mates Rates p…"
click at [627, 689] on div "No" at bounding box center [755, 686] width 703 height 12
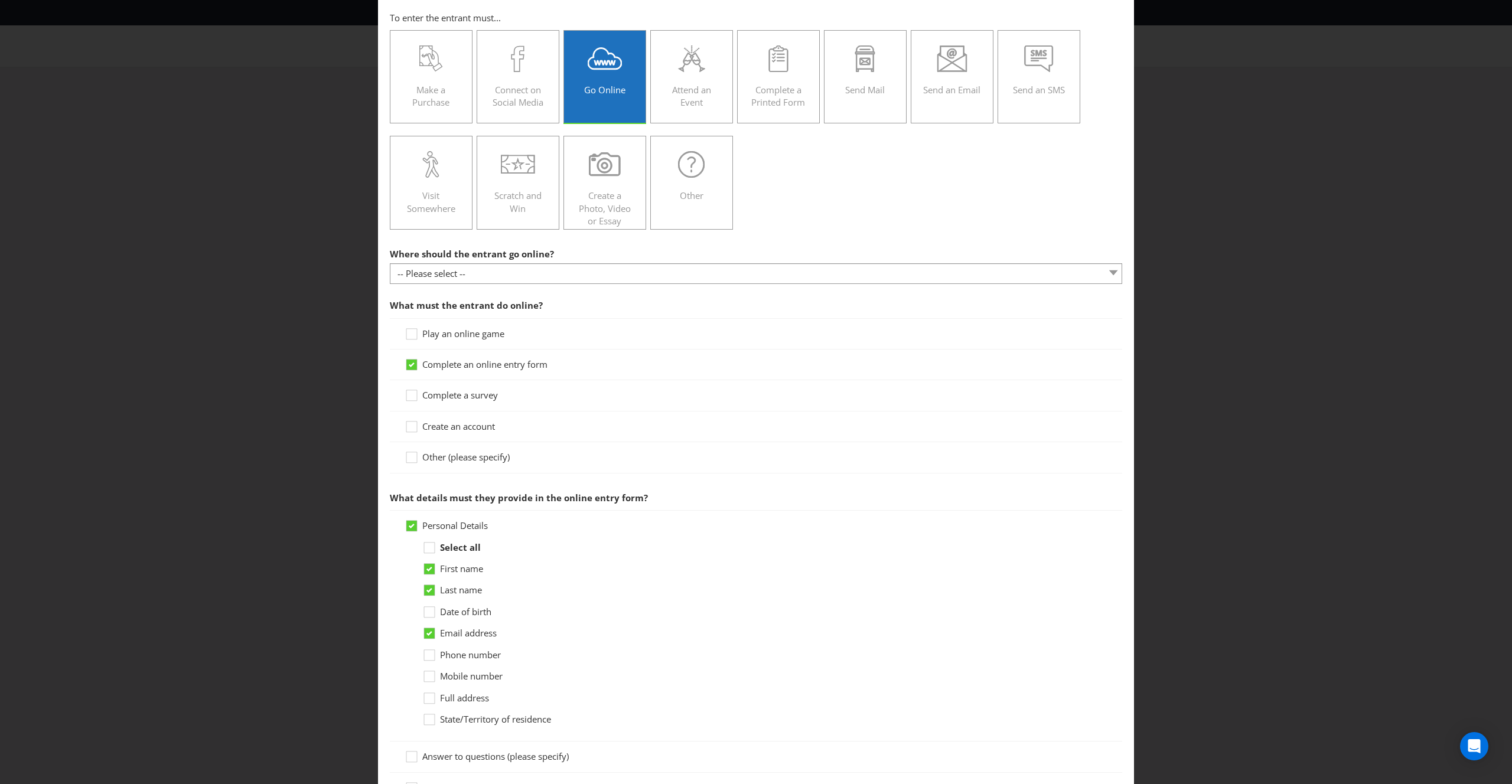
scroll to position [0, 0]
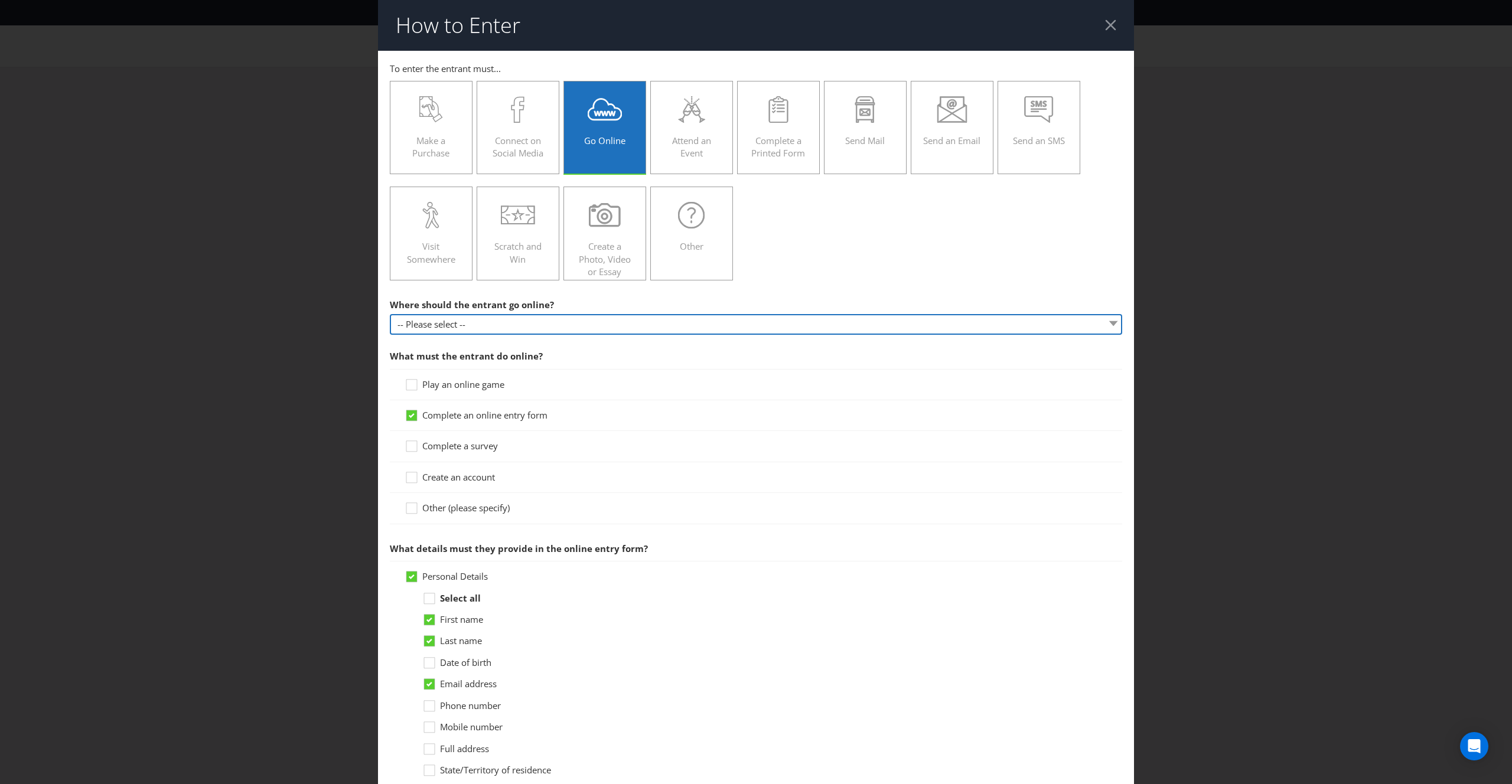
click at [559, 318] on select "-- Please select -- At a specific URL Using a direct link sent to the entrant b…" at bounding box center [756, 325] width 733 height 21
select select "EMAIL_LINK"
click at [390, 314] on select "-- Please select -- At a specific URL Using a direct link sent to the entrant b…" at bounding box center [756, 325] width 733 height 21
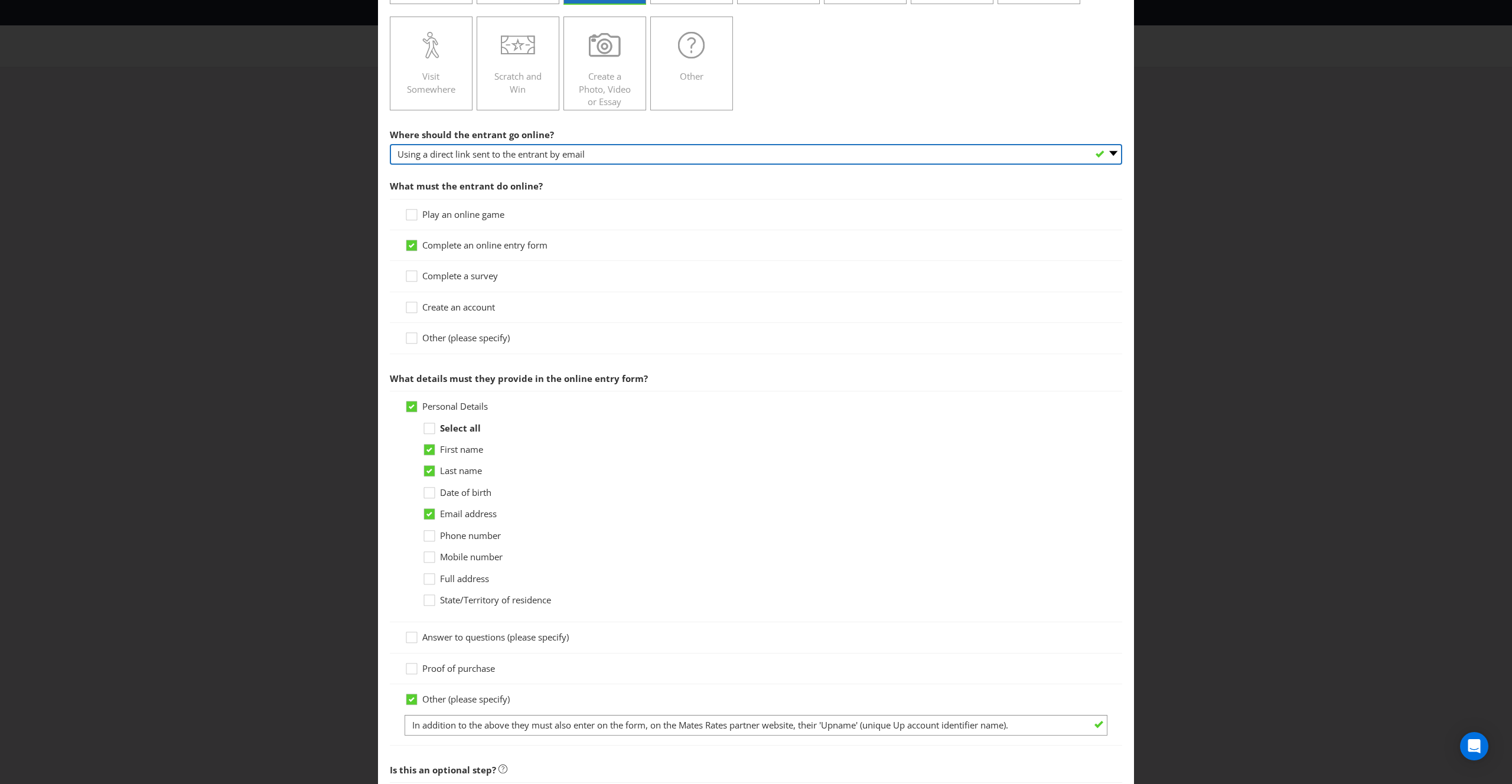
scroll to position [313, 0]
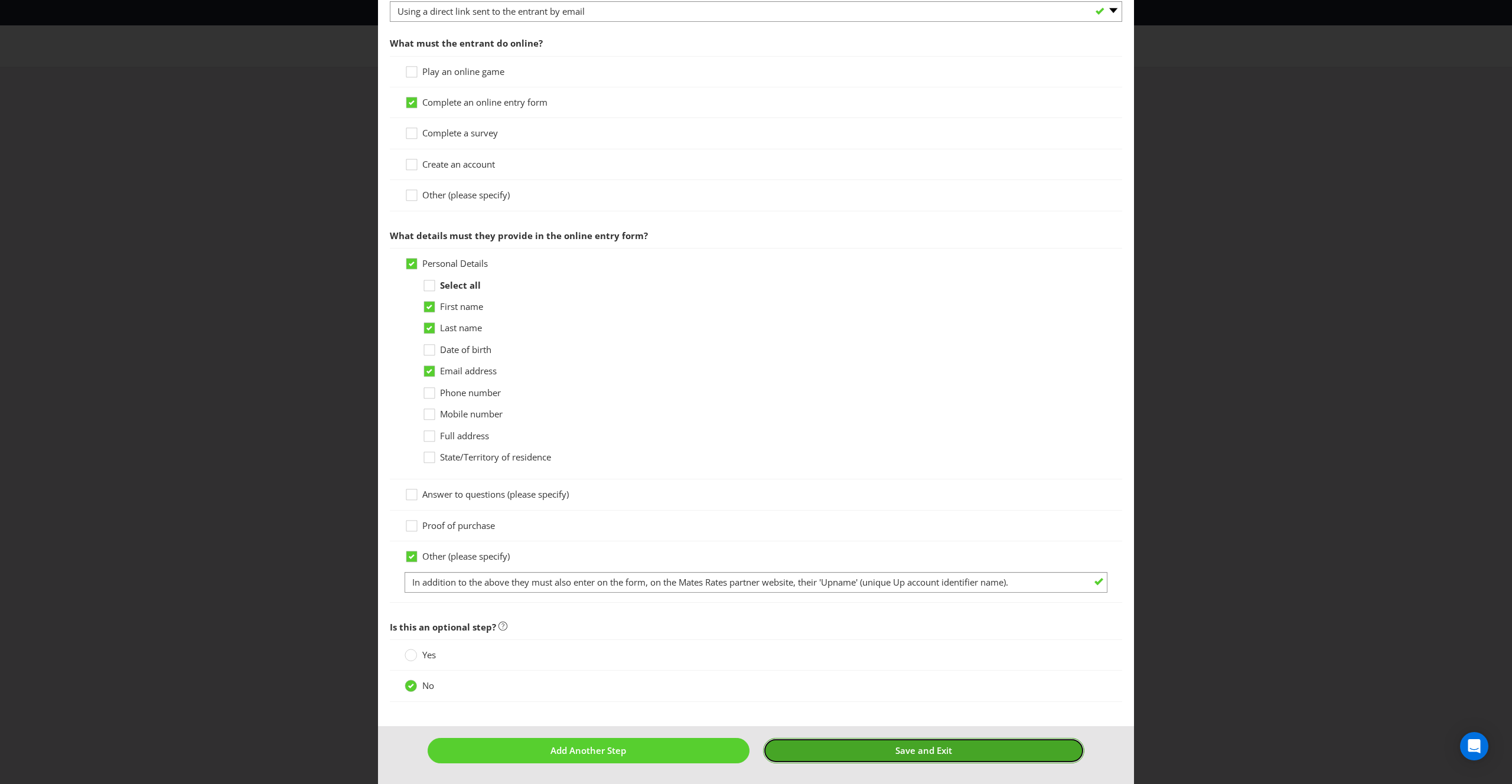
click at [934, 758] on button "Save and Exit" at bounding box center [924, 751] width 322 height 25
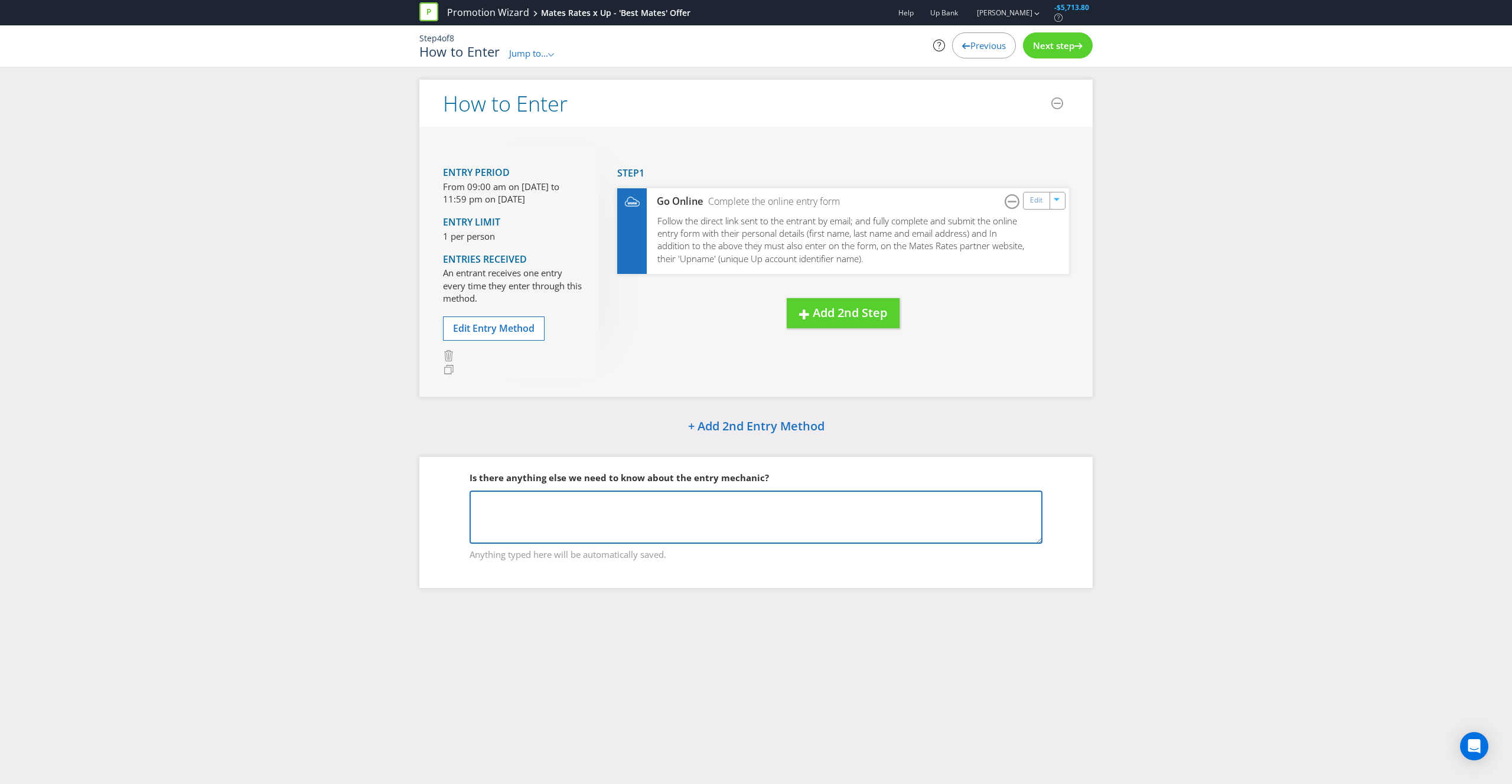
click at [593, 530] on textarea at bounding box center [756, 517] width 573 height 53
click at [824, 502] on textarea "The actual entry form will sit on the partner website (Mates Rates). This is a …" at bounding box center [756, 517] width 573 height 53
paste textarea "[URL][DOMAIN_NAME]"
type textarea "The actual entry form will sit on the partner website (Mates Rates). This is a …"
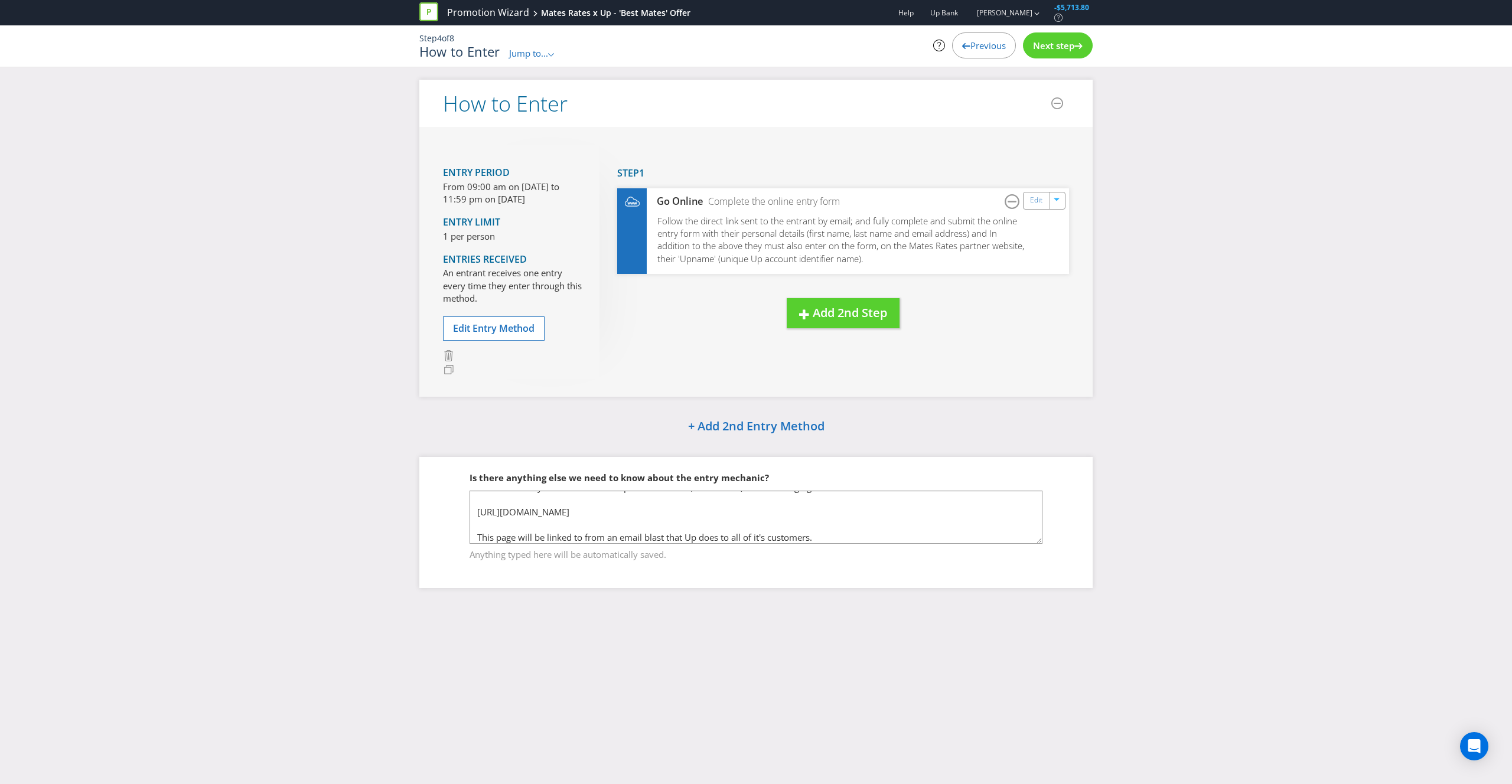
click at [1056, 48] on span "Next step" at bounding box center [1053, 46] width 41 height 12
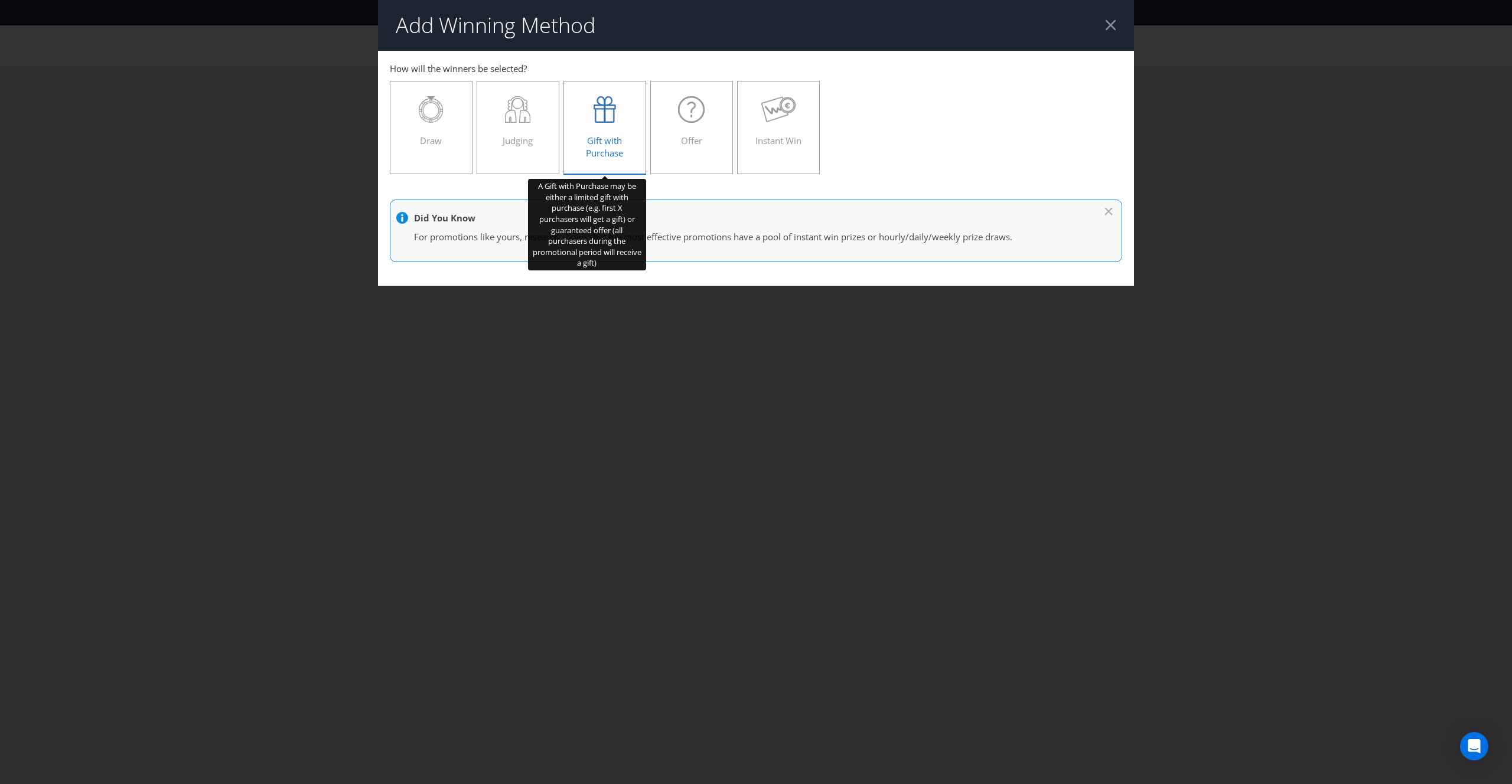
click at [611, 148] on span "Gift with Purchase" at bounding box center [604, 146] width 37 height 24
click at [0, 0] on input "Gift with Purchase" at bounding box center [0, 0] width 0 height 0
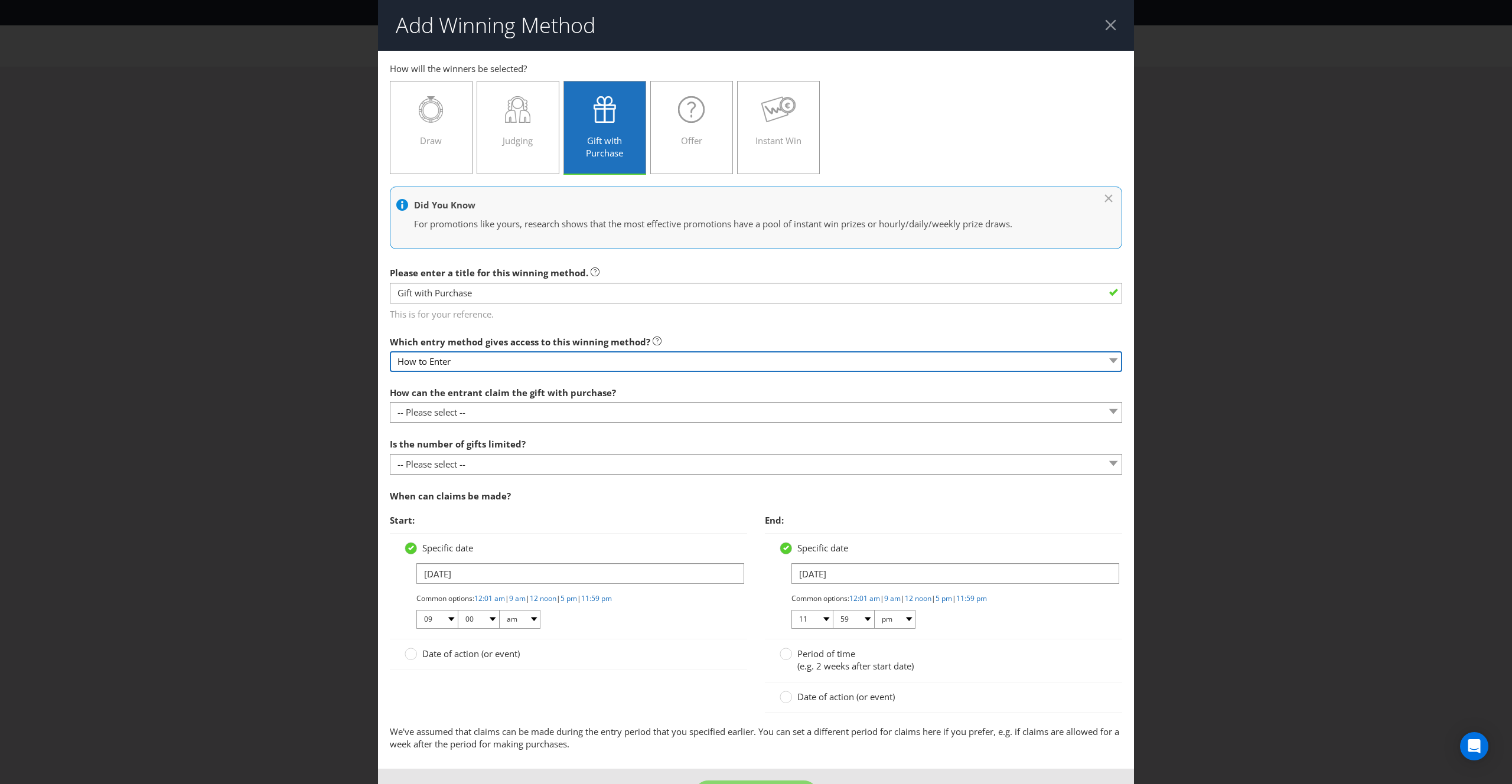
click at [584, 365] on select "How to Enter" at bounding box center [756, 362] width 733 height 21
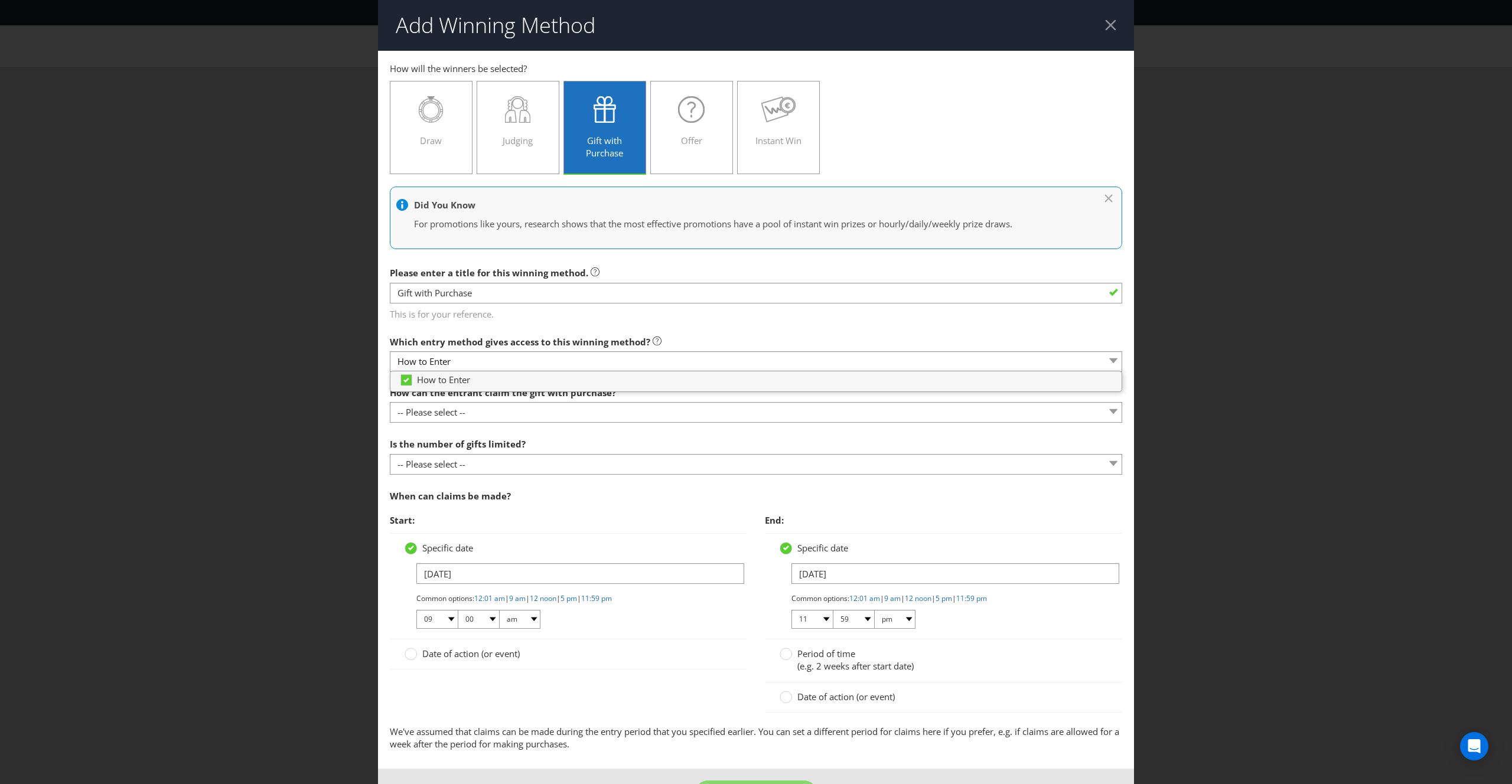
click at [620, 332] on label "Which entry method gives access to this winning method?" at bounding box center [526, 339] width 271 height 18
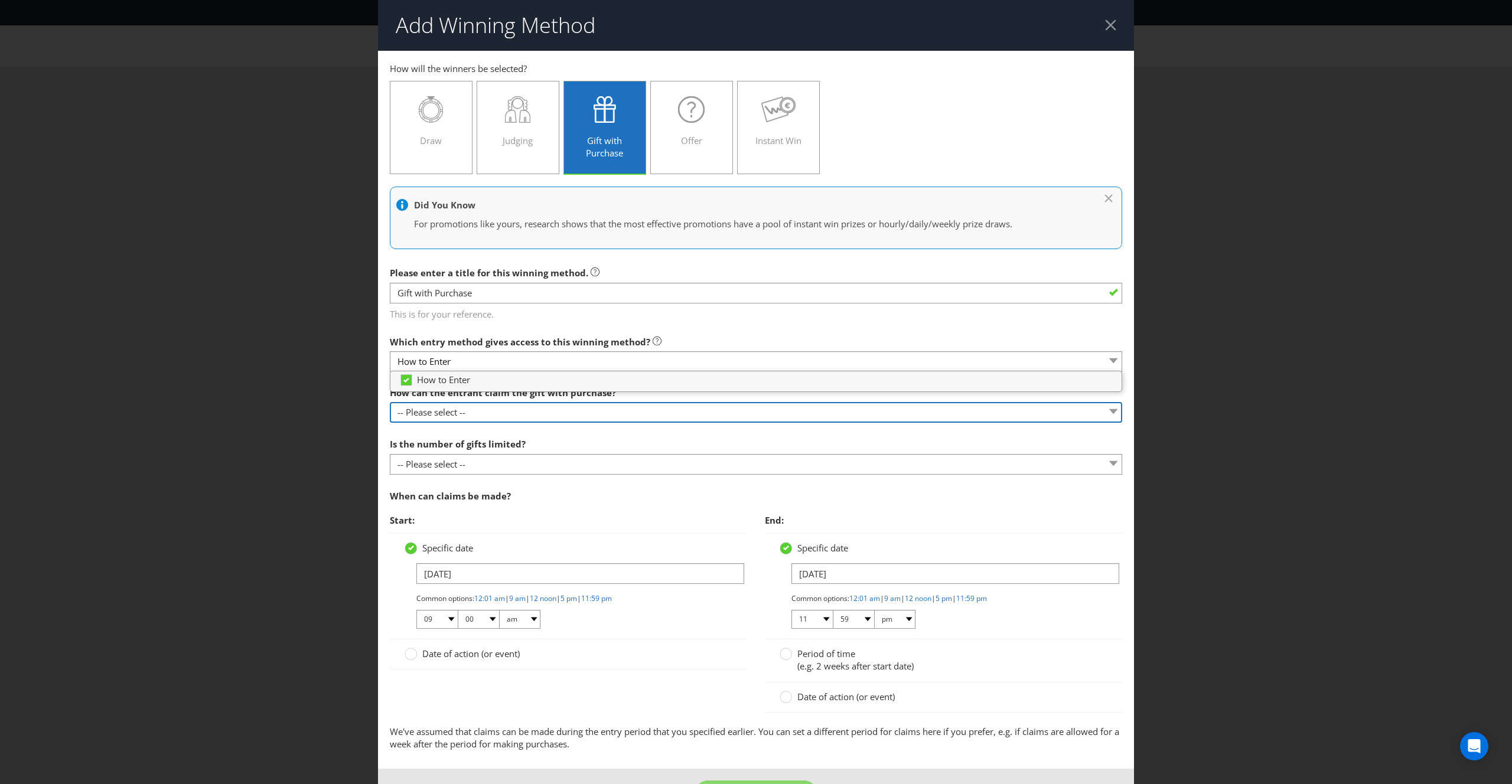
click at [564, 416] on select "-- Please select -- Already covered by entry mechanic Automatically sent to cla…" at bounding box center [756, 413] width 733 height 21
select select "ENTRY_MECHANIC"
click at [390, 402] on select "-- Please select -- Already covered by entry mechanic Automatically sent to cla…" at bounding box center [756, 413] width 733 height 21
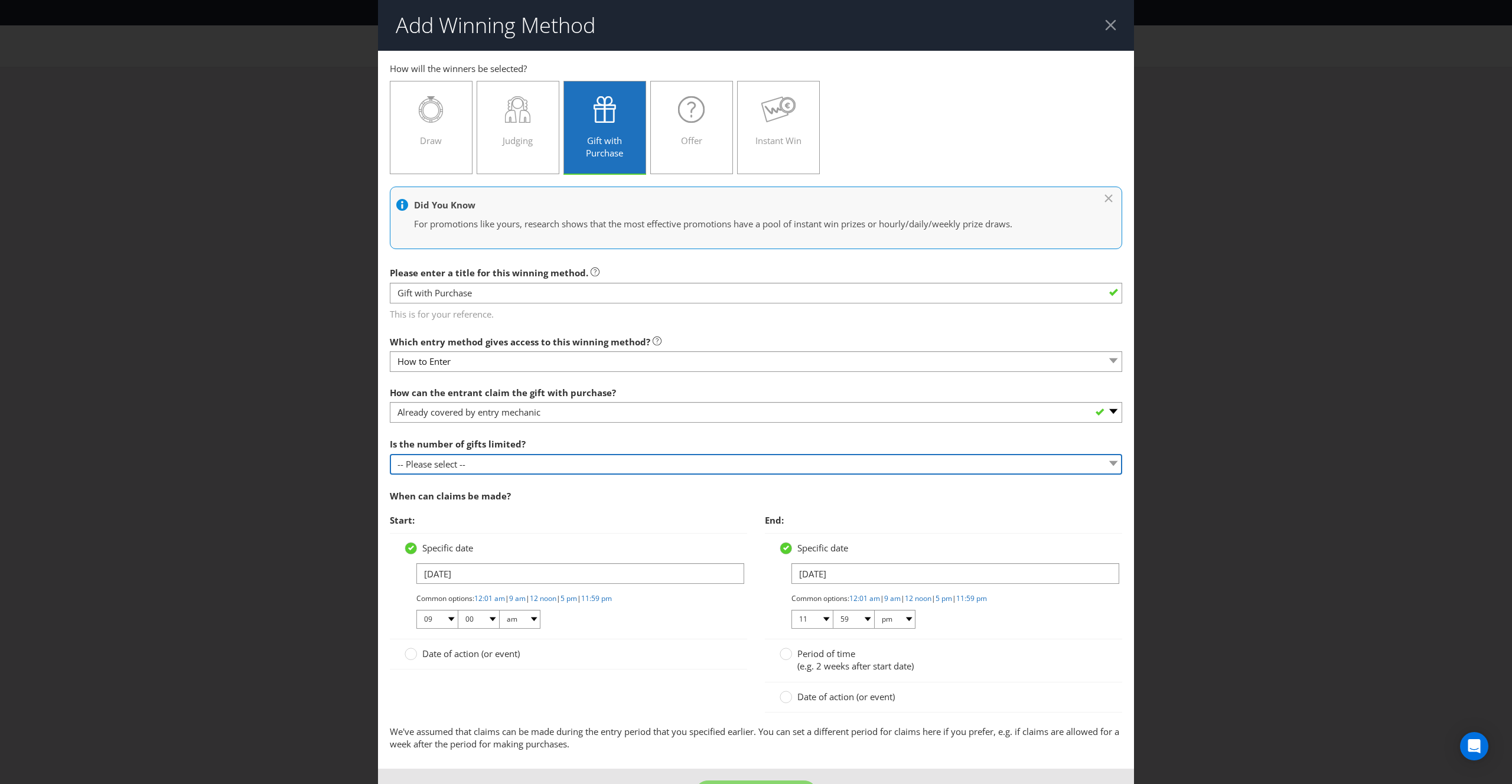
click at [532, 466] on select "-- Please select -- Unlimited gifts available during promotional period Number …" at bounding box center [756, 464] width 733 height 21
select select "LIMITED"
click at [390, 454] on select "-- Please select -- Unlimited gifts available during promotional period Number …" at bounding box center [756, 464] width 733 height 21
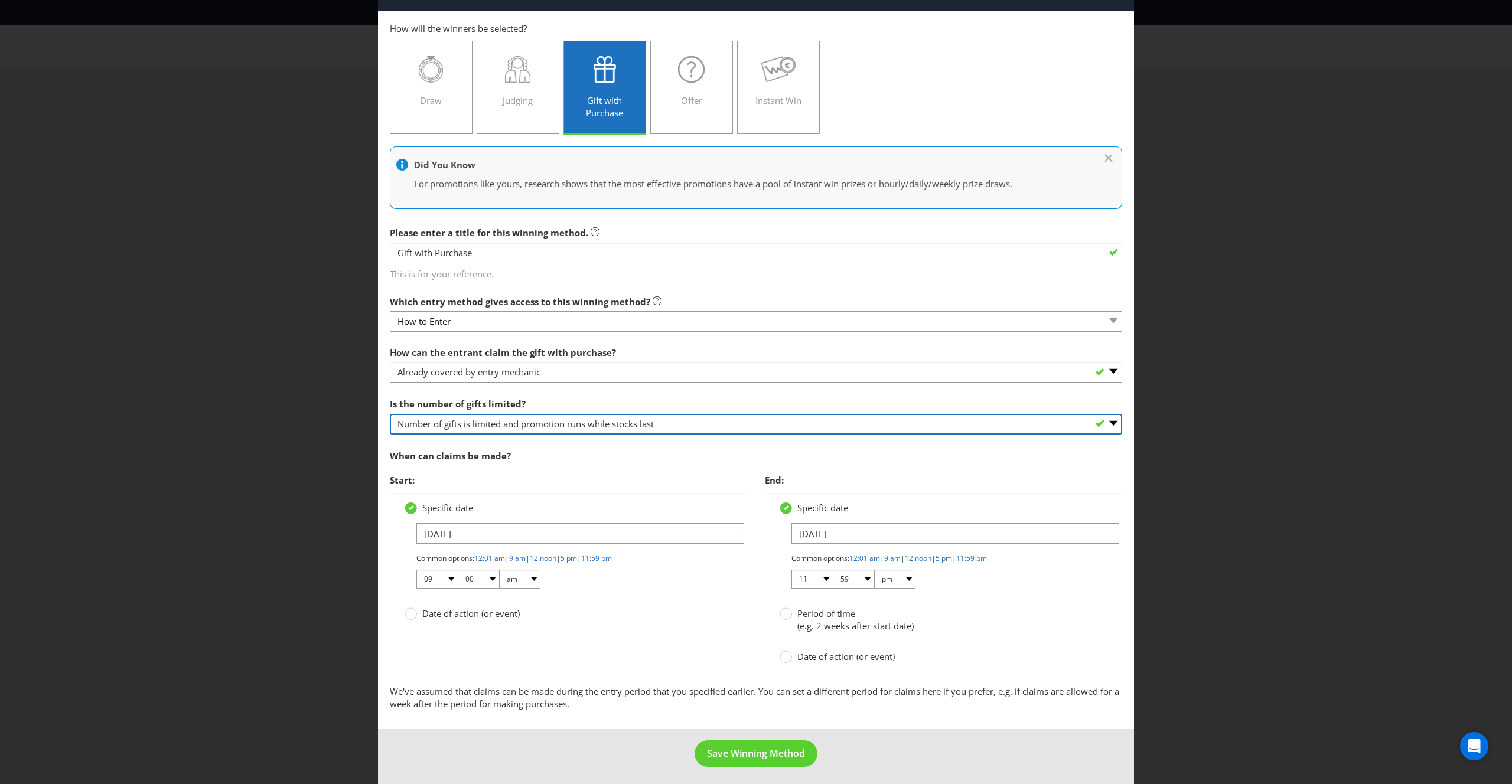
scroll to position [44, 0]
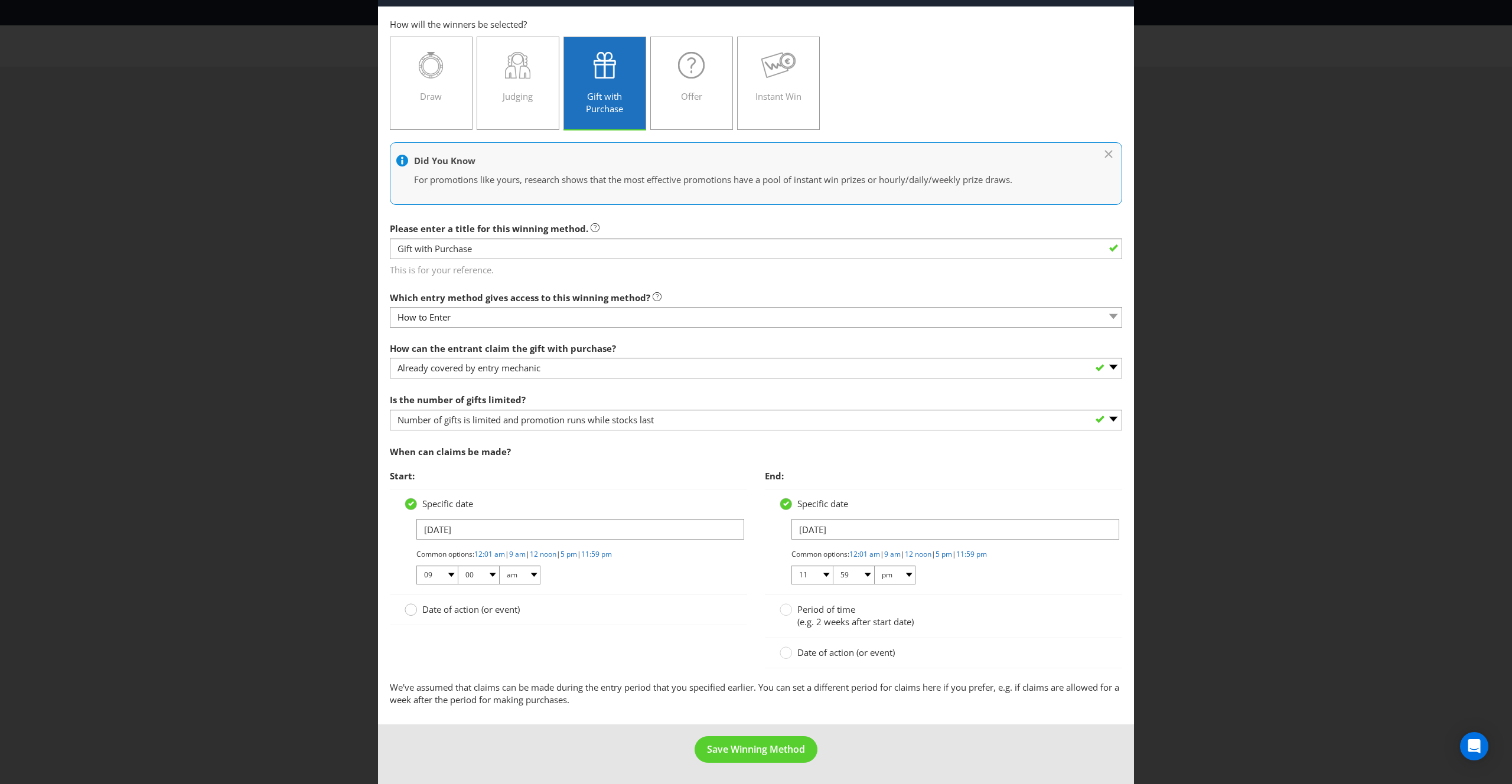
click at [412, 610] on circle at bounding box center [411, 610] width 12 height 12
click at [0, 0] on input "Date of action (or event)" at bounding box center [0, 0] width 0 height 0
click at [787, 652] on circle at bounding box center [786, 652] width 12 height 12
click at [0, 0] on input "Date of action (or event)" at bounding box center [0, 0] width 0 height 0
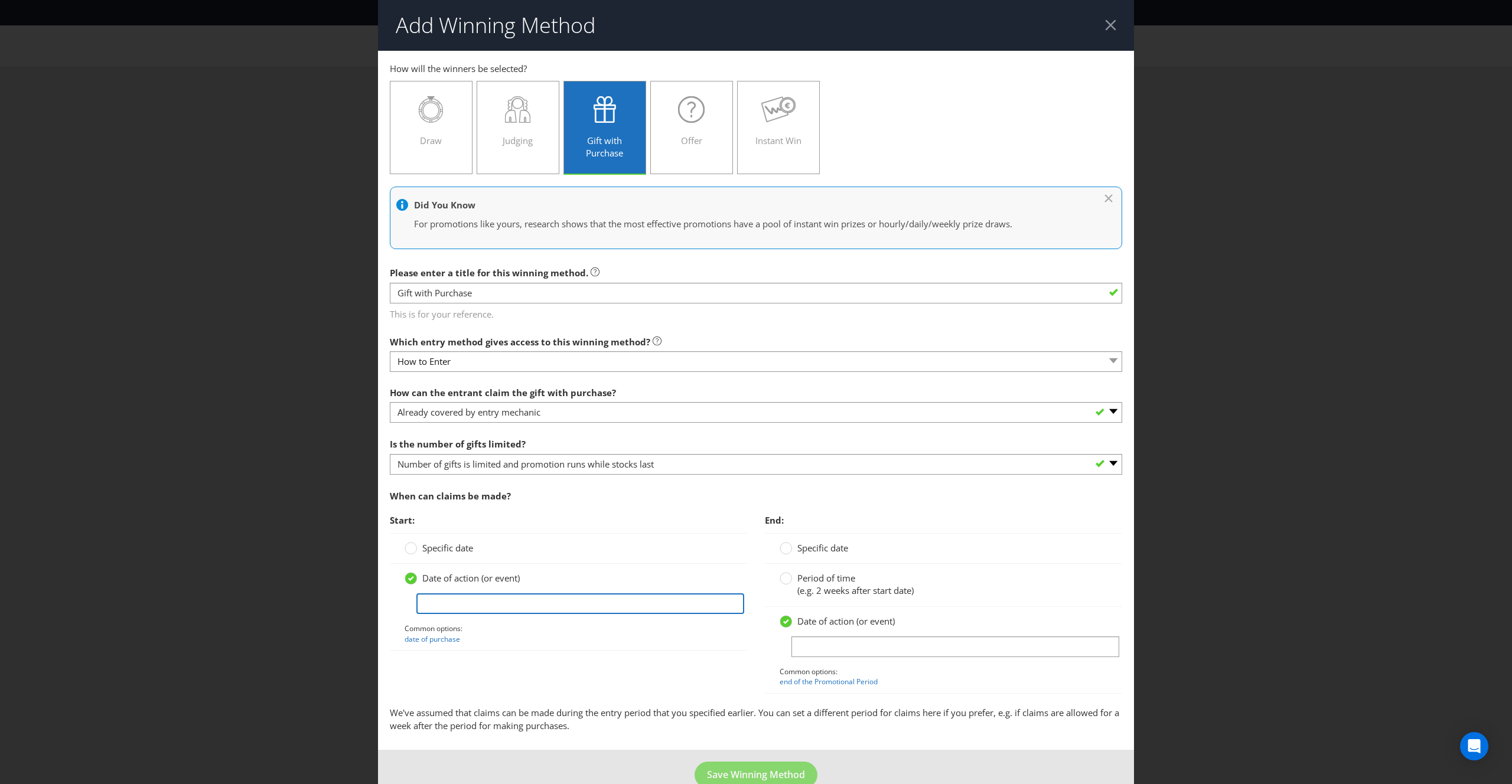
click at [492, 601] on input "text" at bounding box center [580, 604] width 327 height 21
type input "Will likely start from [DATE] around 9am"
click at [821, 643] on input "text" at bounding box center [955, 647] width 327 height 21
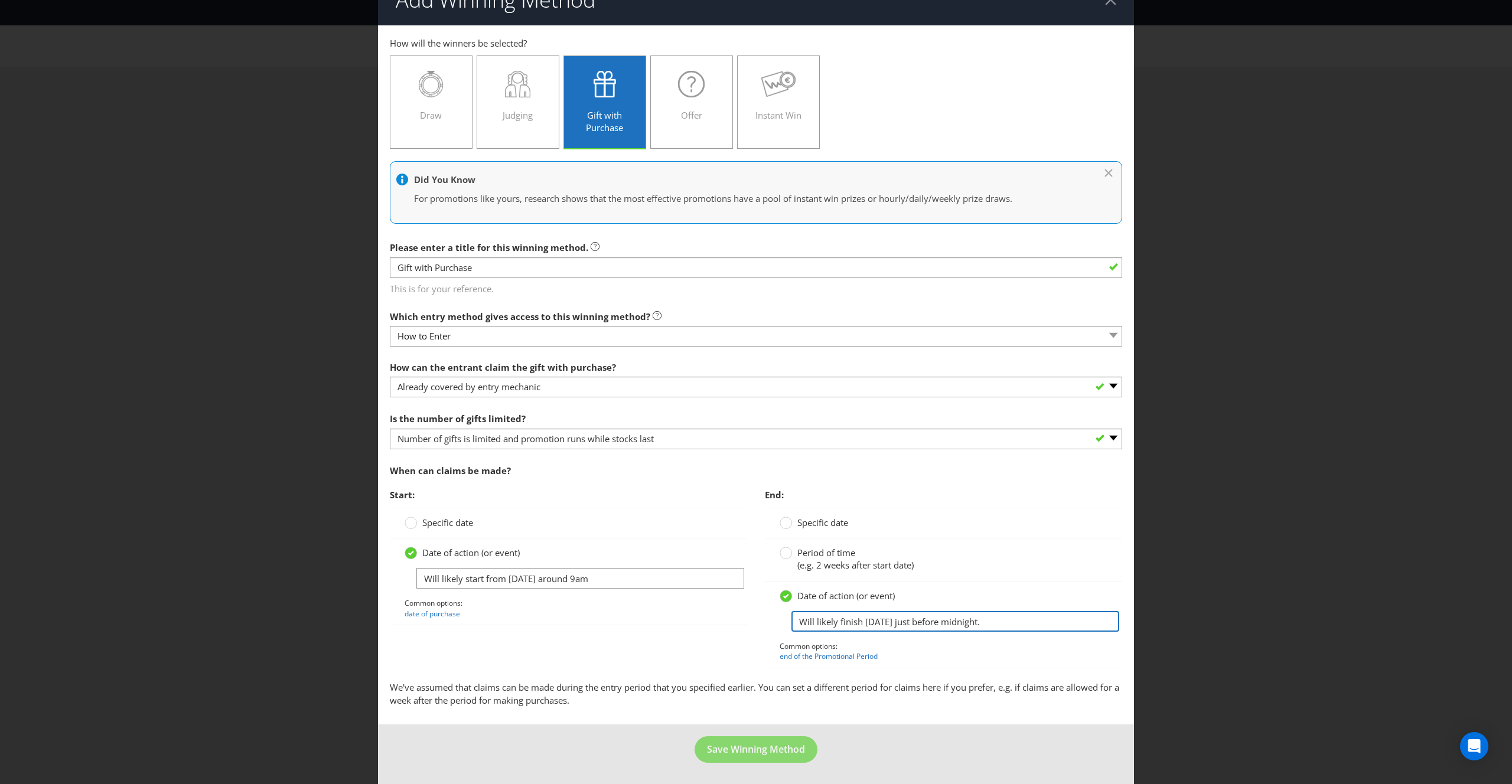
type input "Will likely finish [DATE] just before midnight."
click at [867, 703] on p "We've assumed that claims can be made during the entry period that you specifie…" at bounding box center [756, 694] width 733 height 25
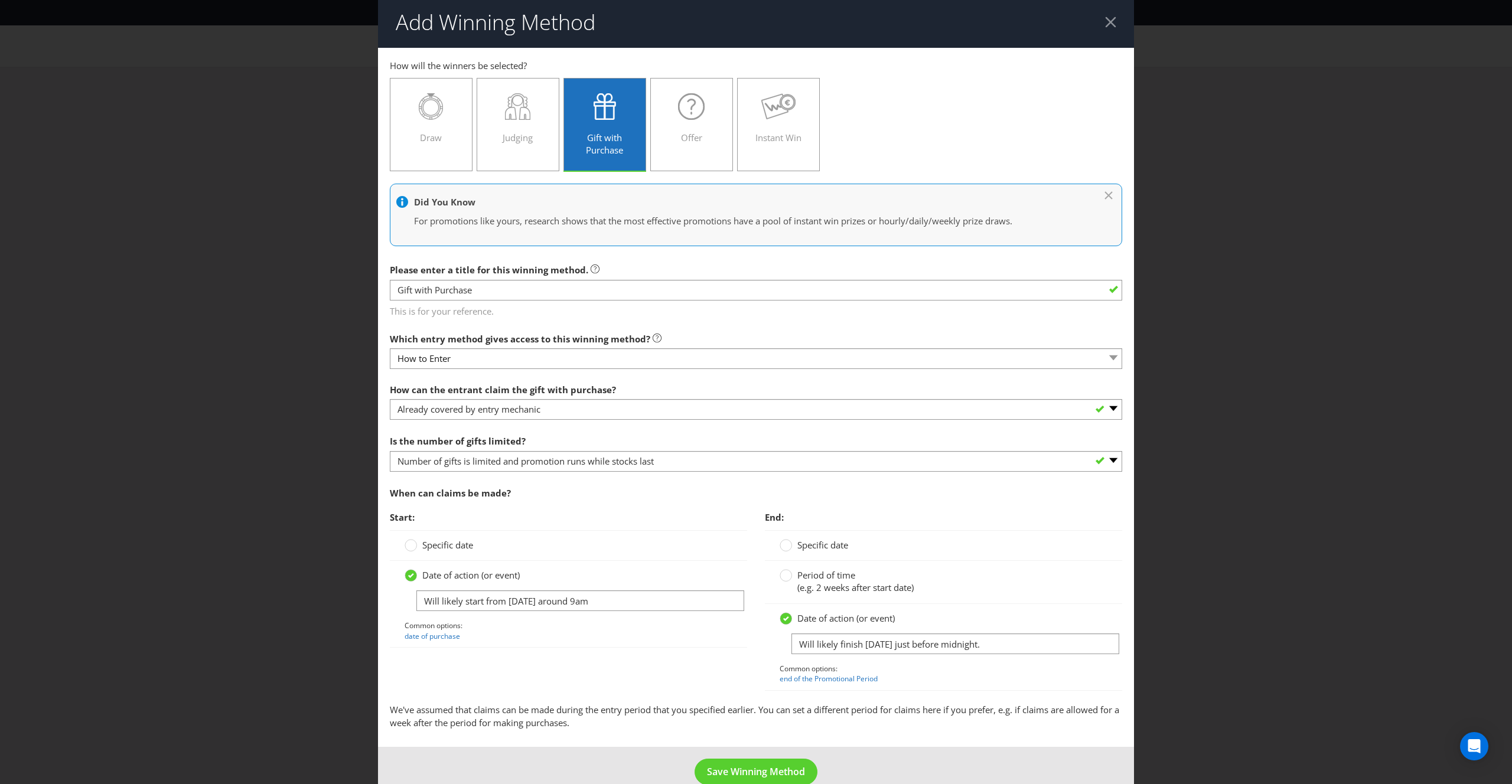
click at [674, 700] on div "Start: Specific date Date of action (or event) Will likely start from [DATE] ar…" at bounding box center [756, 604] width 750 height 198
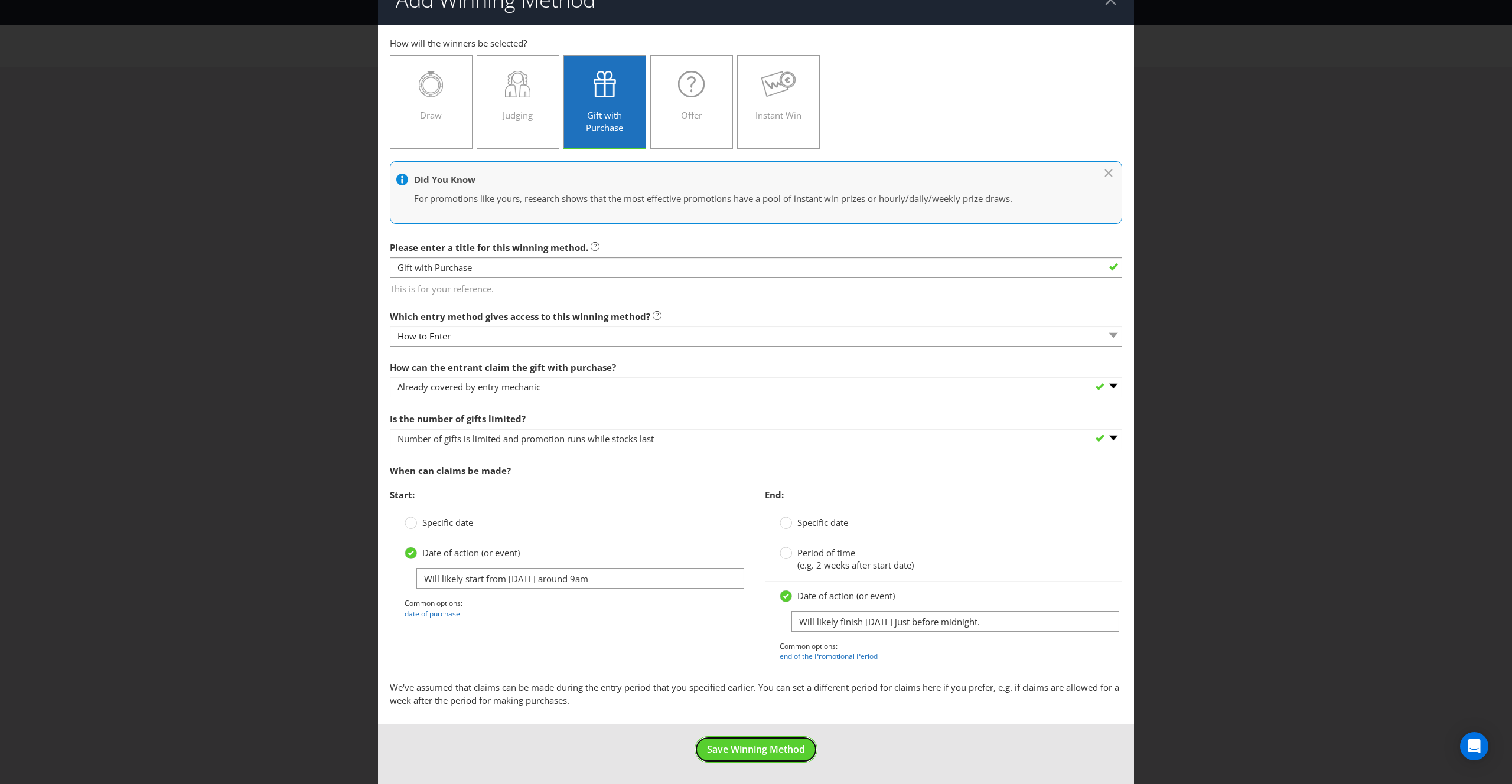
click at [747, 753] on span "Save Winning Method" at bounding box center [756, 749] width 98 height 13
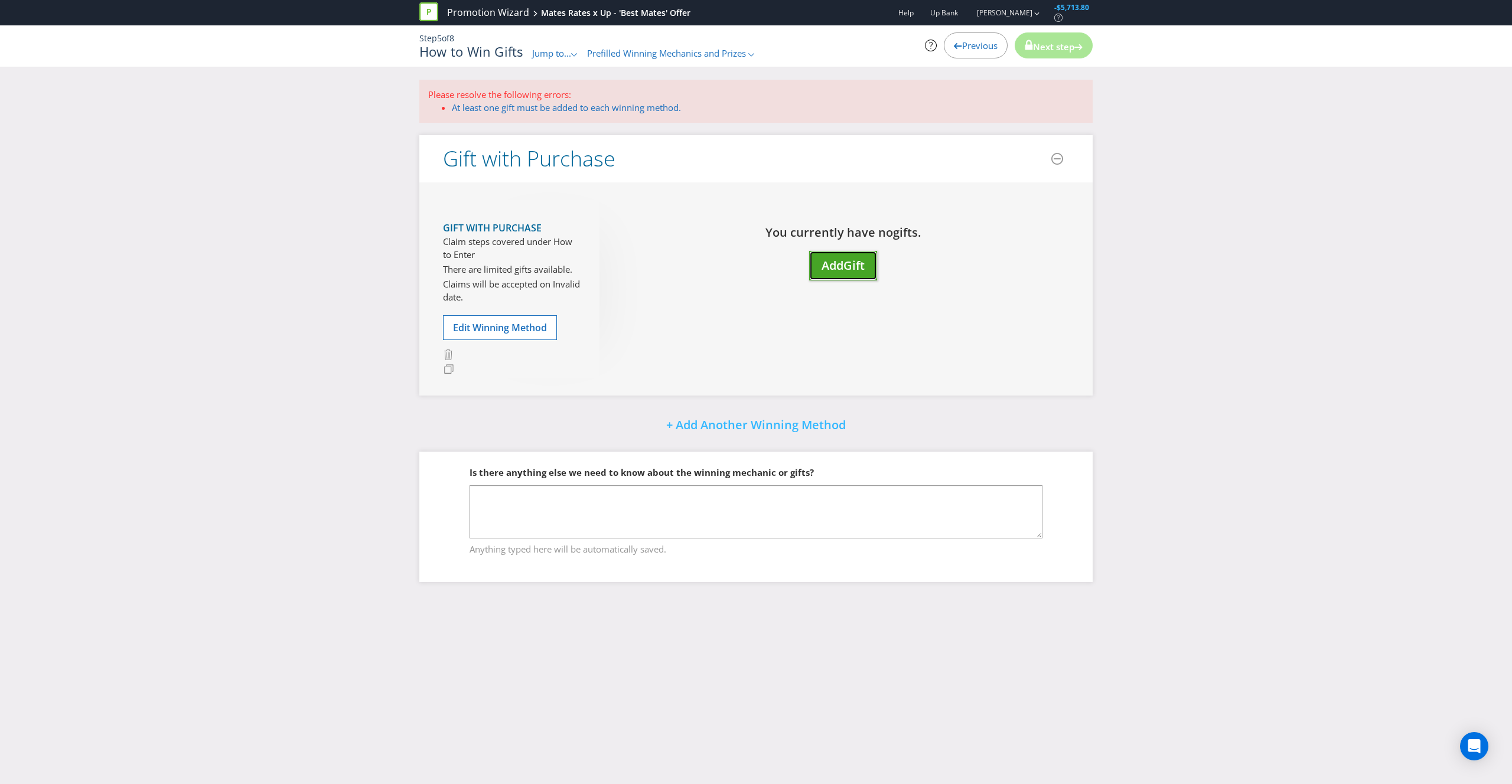
click at [817, 263] on button "Add Gift" at bounding box center [843, 266] width 68 height 30
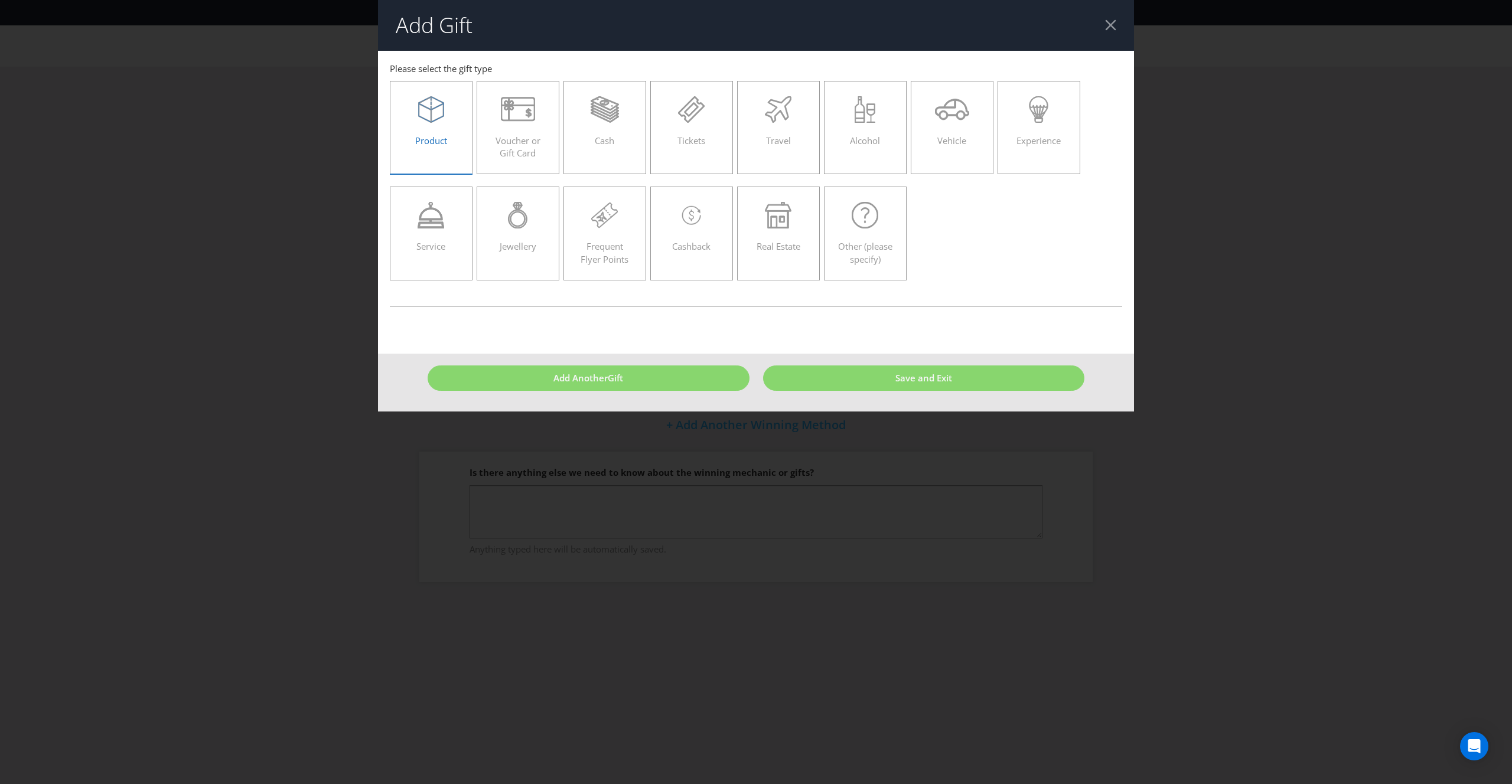
click at [421, 110] on icon at bounding box center [431, 110] width 26 height 27
click at [0, 0] on input "Product" at bounding box center [0, 0] width 0 height 0
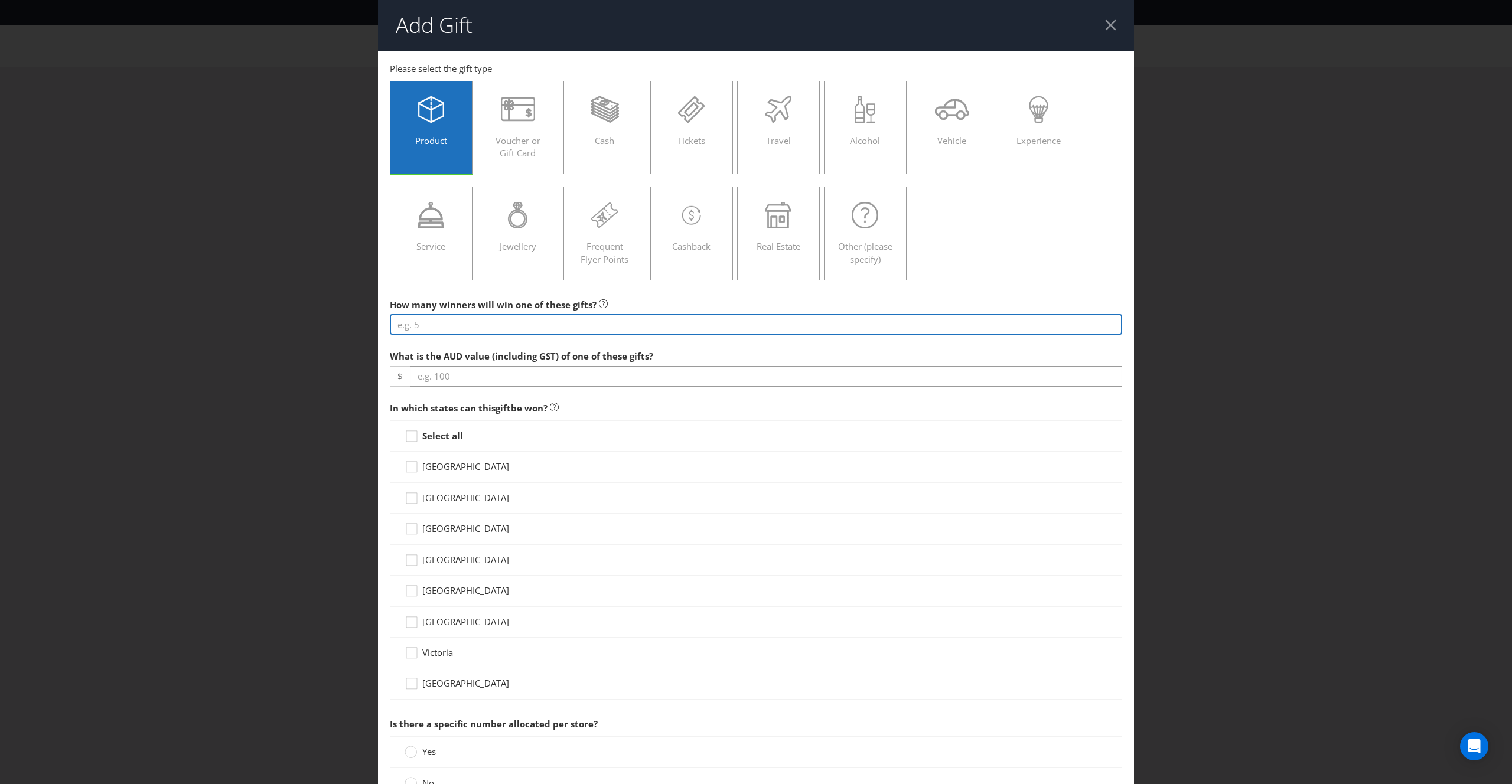
click at [483, 327] on input "number" at bounding box center [756, 325] width 733 height 21
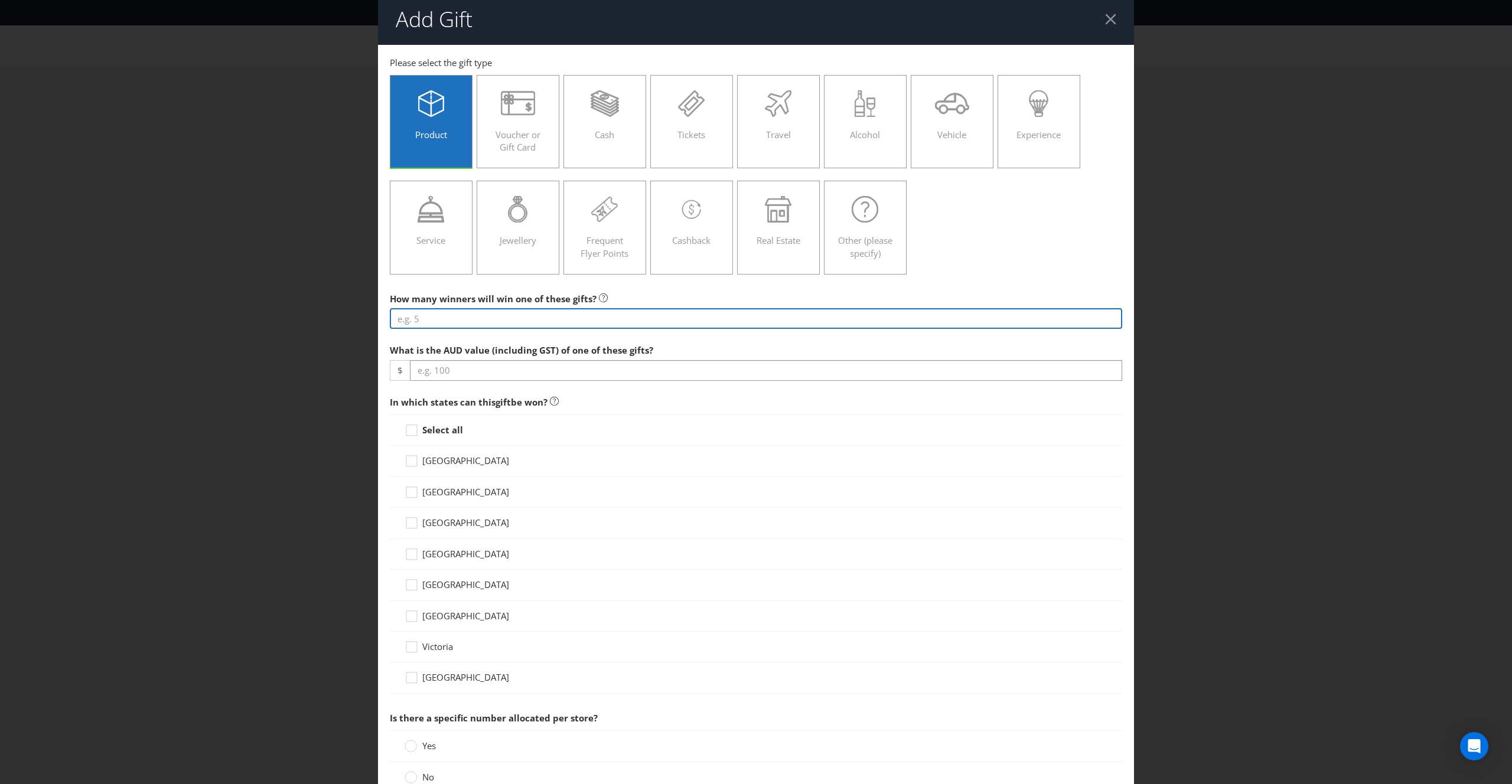
scroll to position [8, 0]
type input "15000"
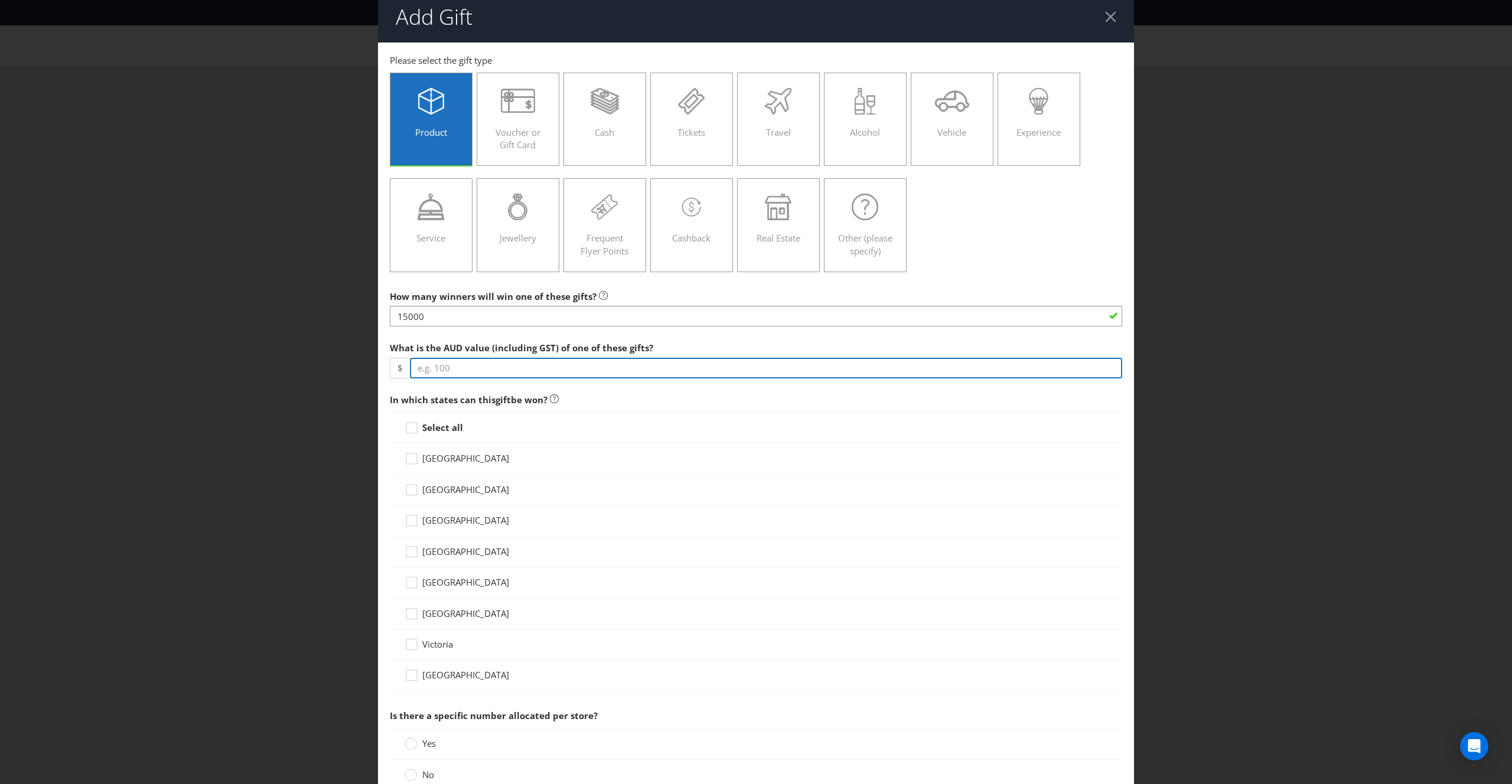
click at [451, 361] on input "number" at bounding box center [766, 369] width 712 height 21
type input "50"
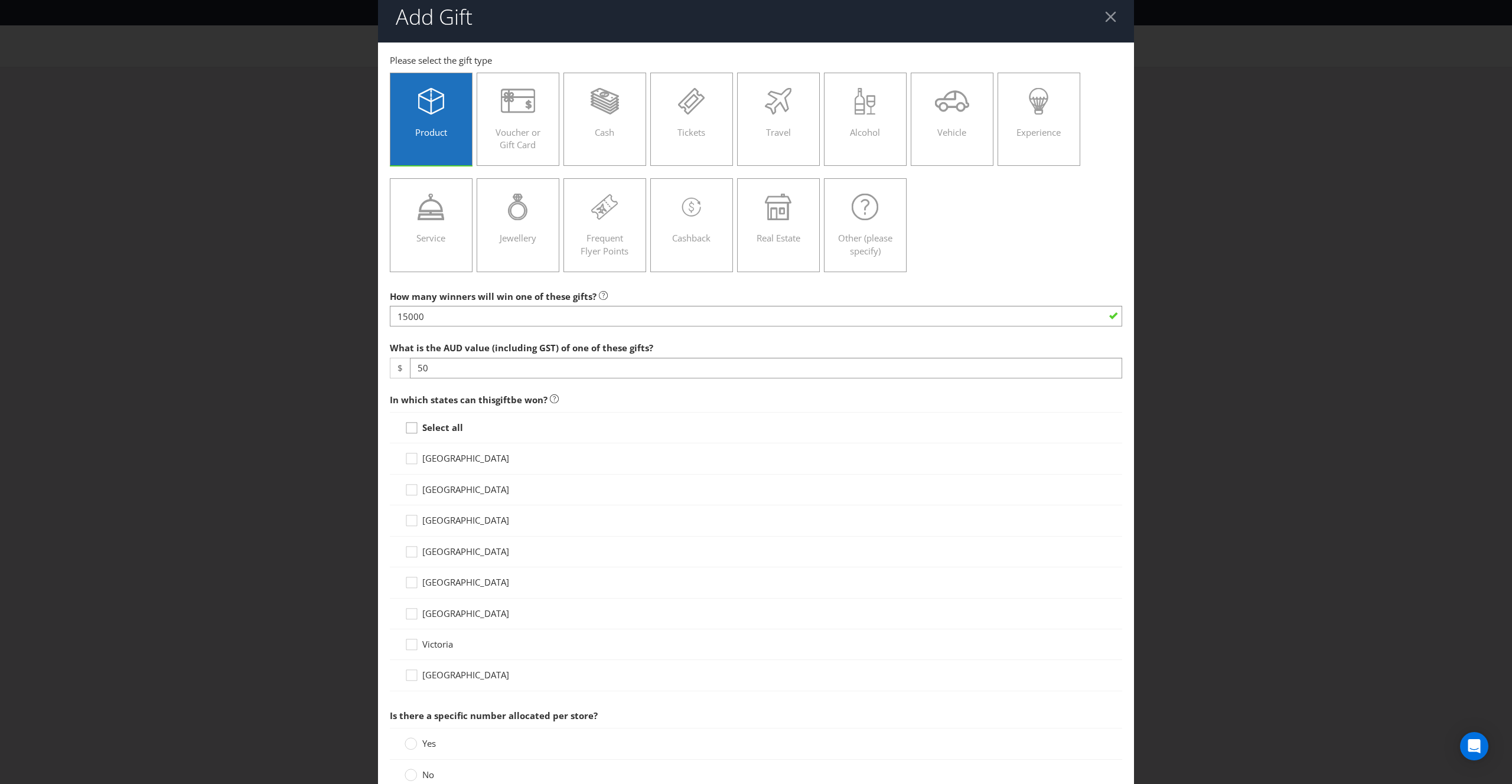
click at [410, 427] on icon at bounding box center [413, 430] width 18 height 18
click at [0, 0] on input "Select all" at bounding box center [0, 0] width 0 height 0
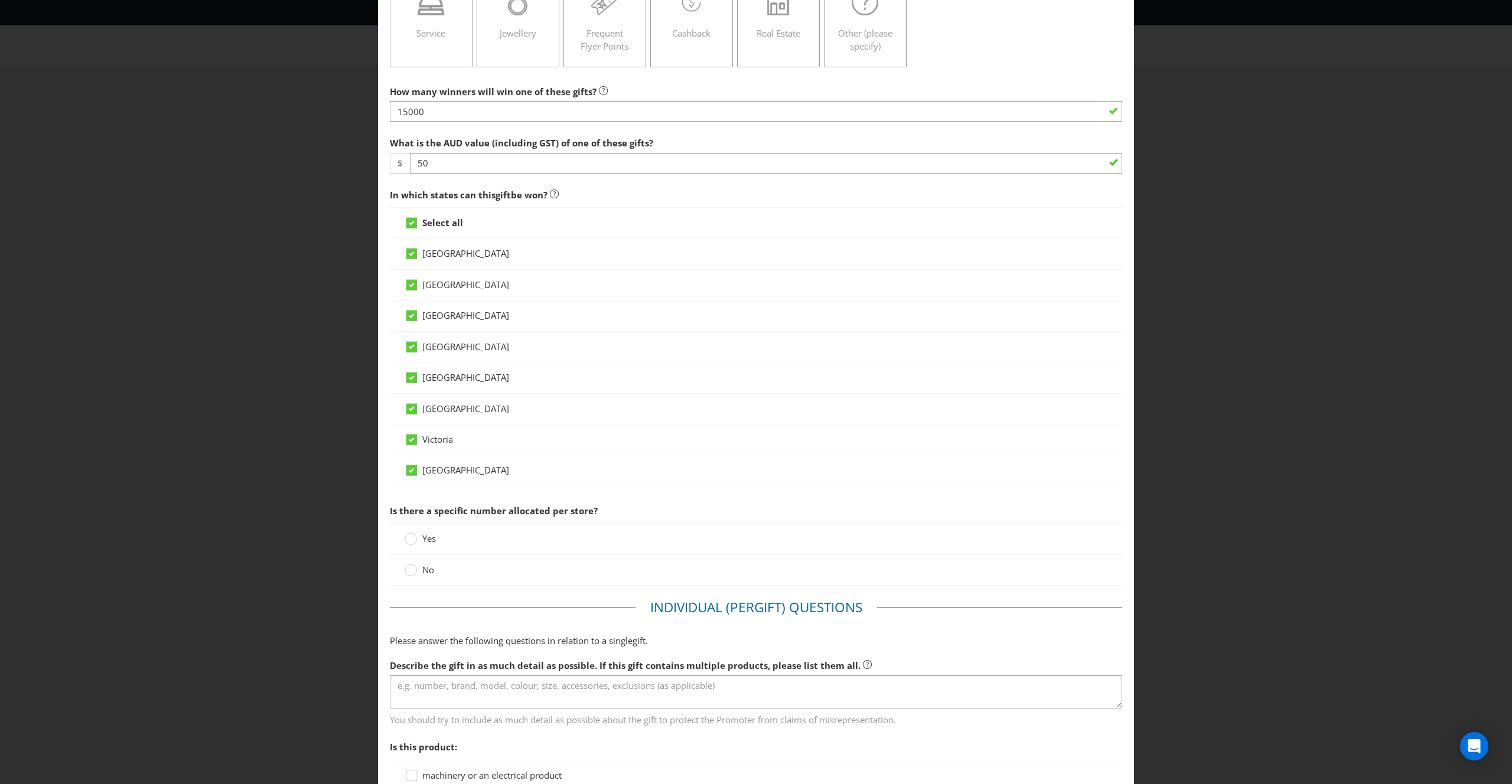
scroll to position [274, 0]
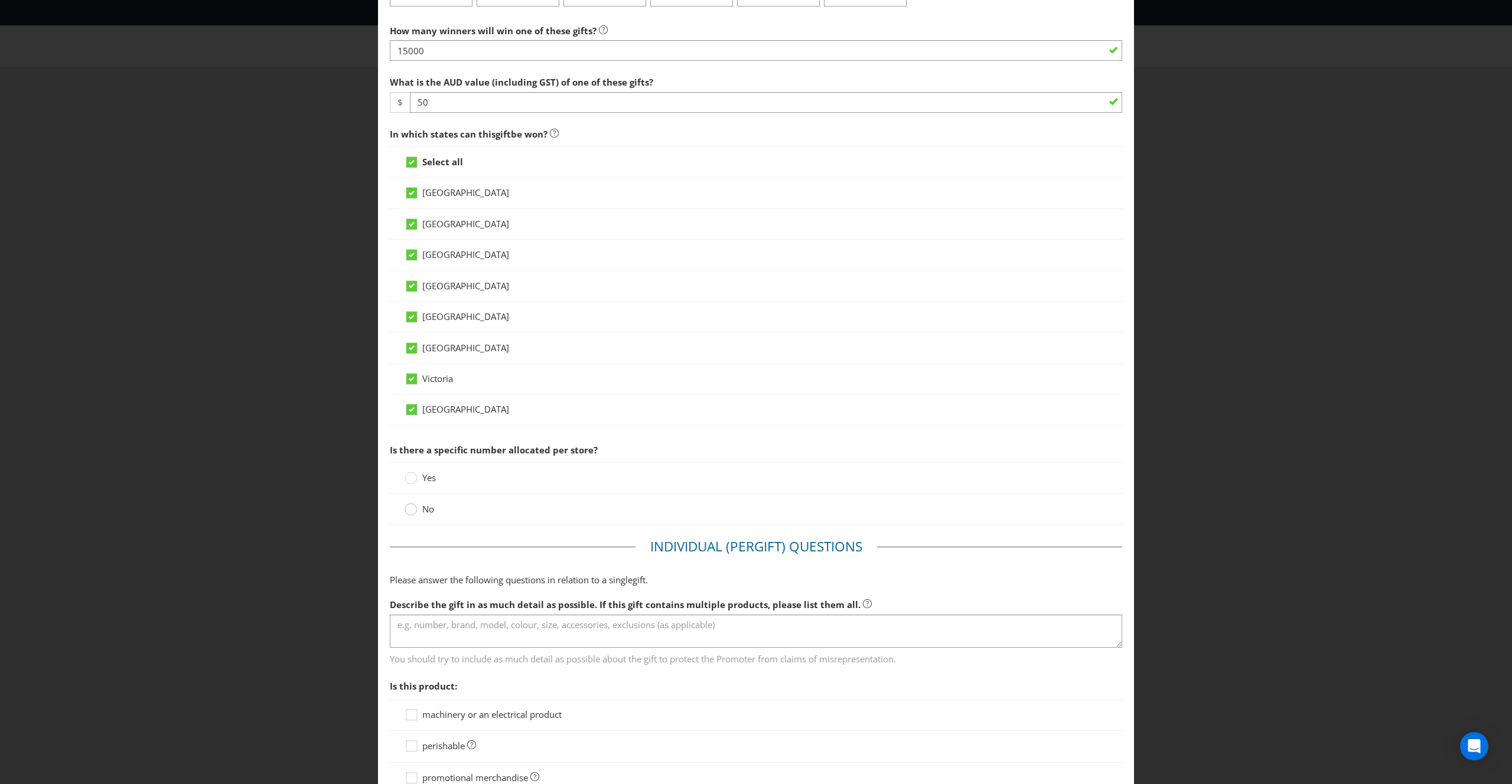
click at [416, 508] on label "No" at bounding box center [420, 509] width 32 height 12
click at [0, 0] on input "No" at bounding box center [0, 0] width 0 height 0
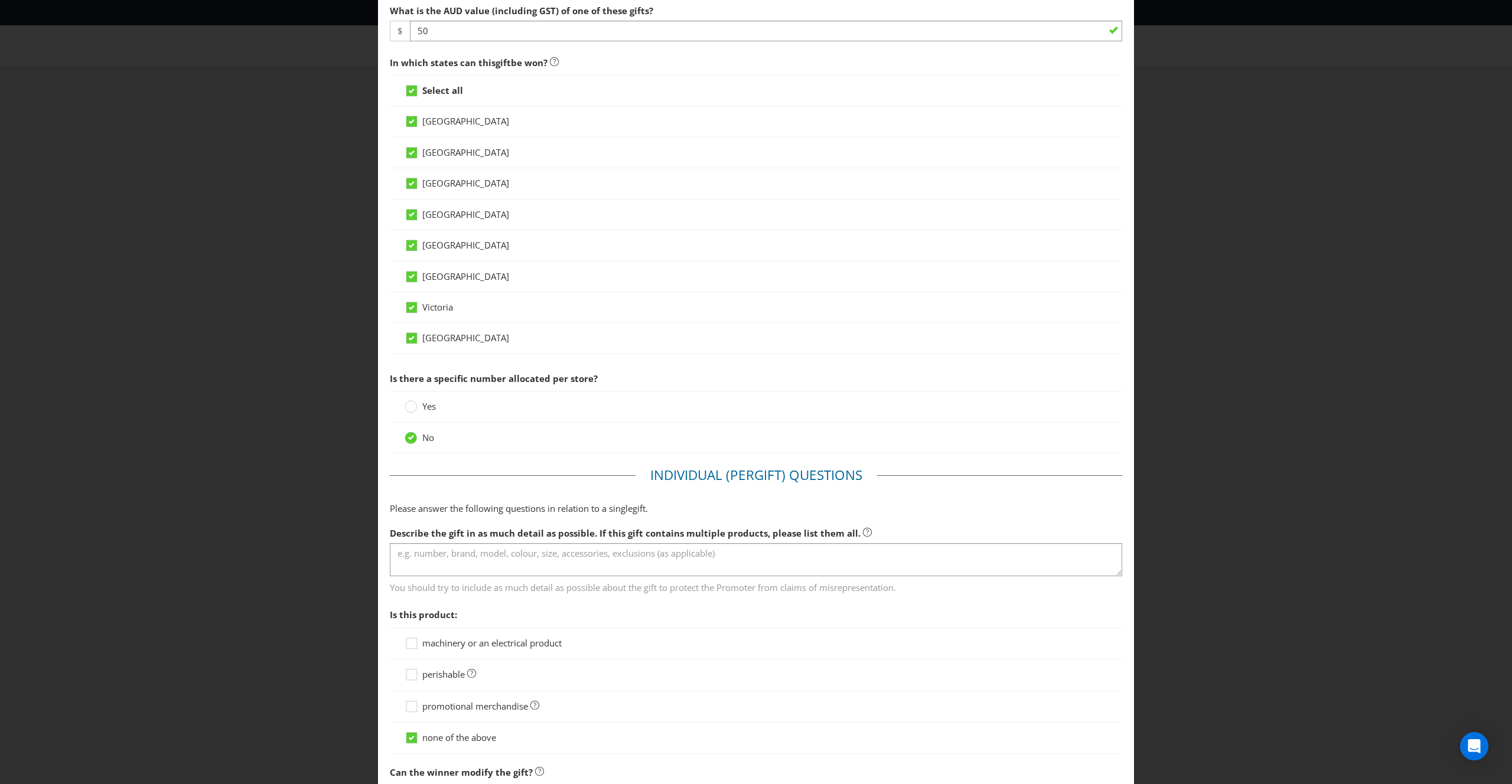
scroll to position [352, 0]
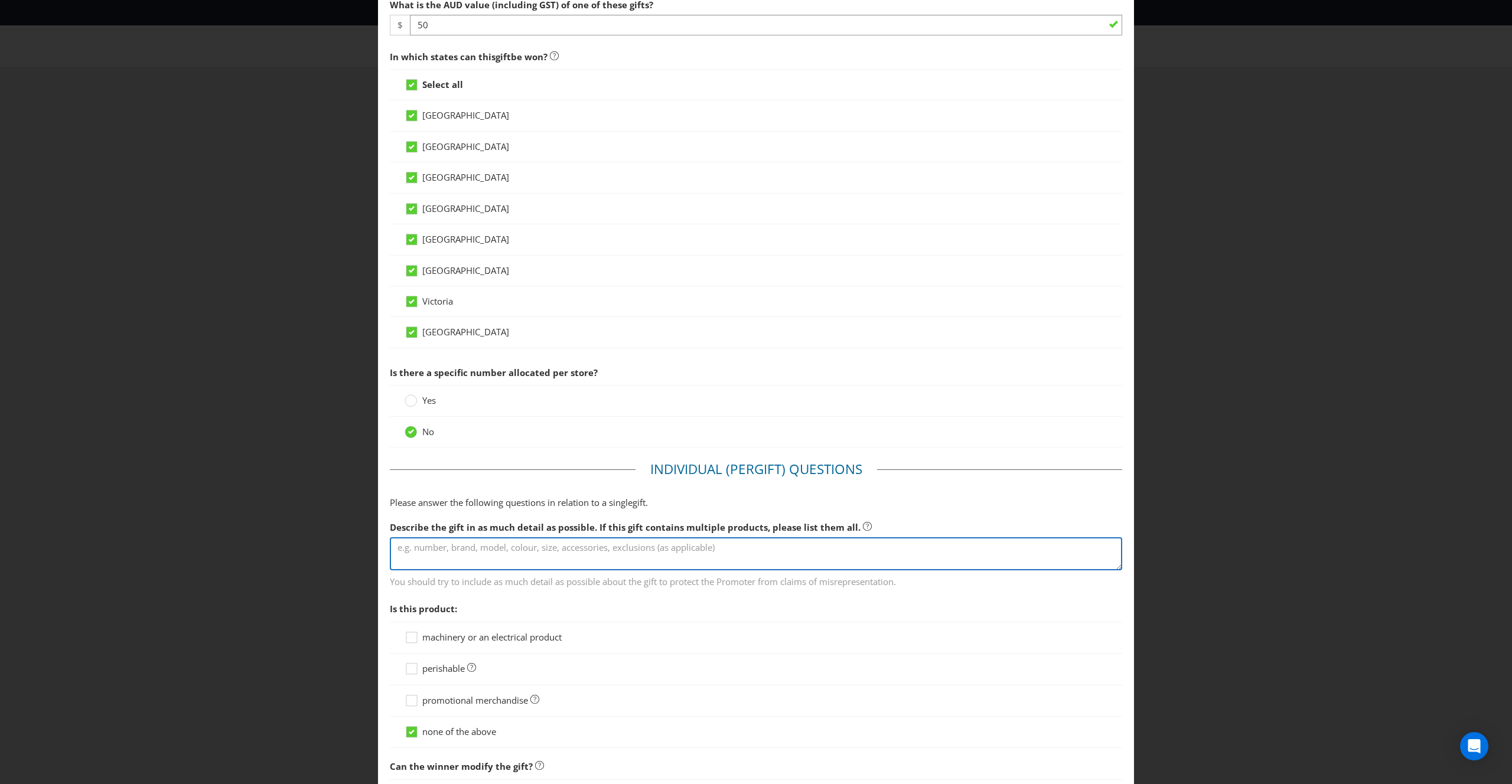
click at [513, 547] on textarea at bounding box center [756, 554] width 733 height 34
paste textarea "[URL][DOMAIN_NAME]"
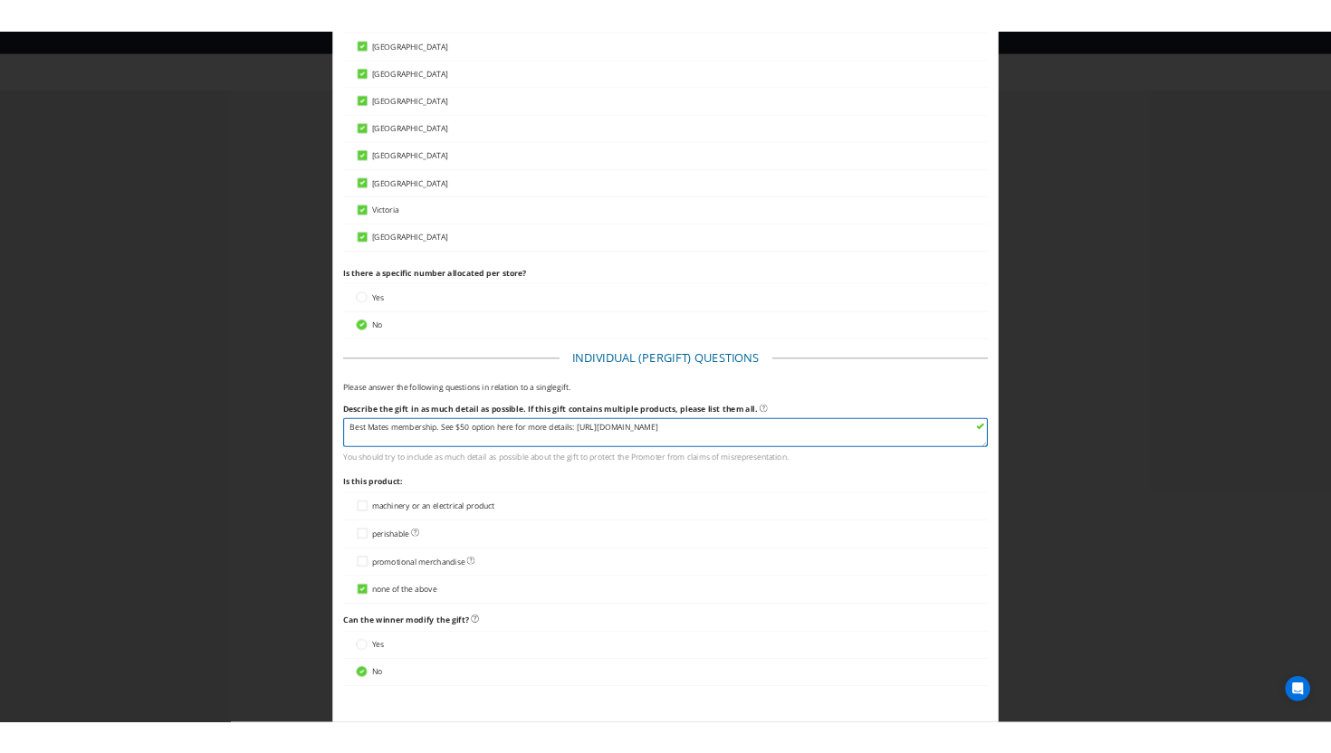
scroll to position [780, 0]
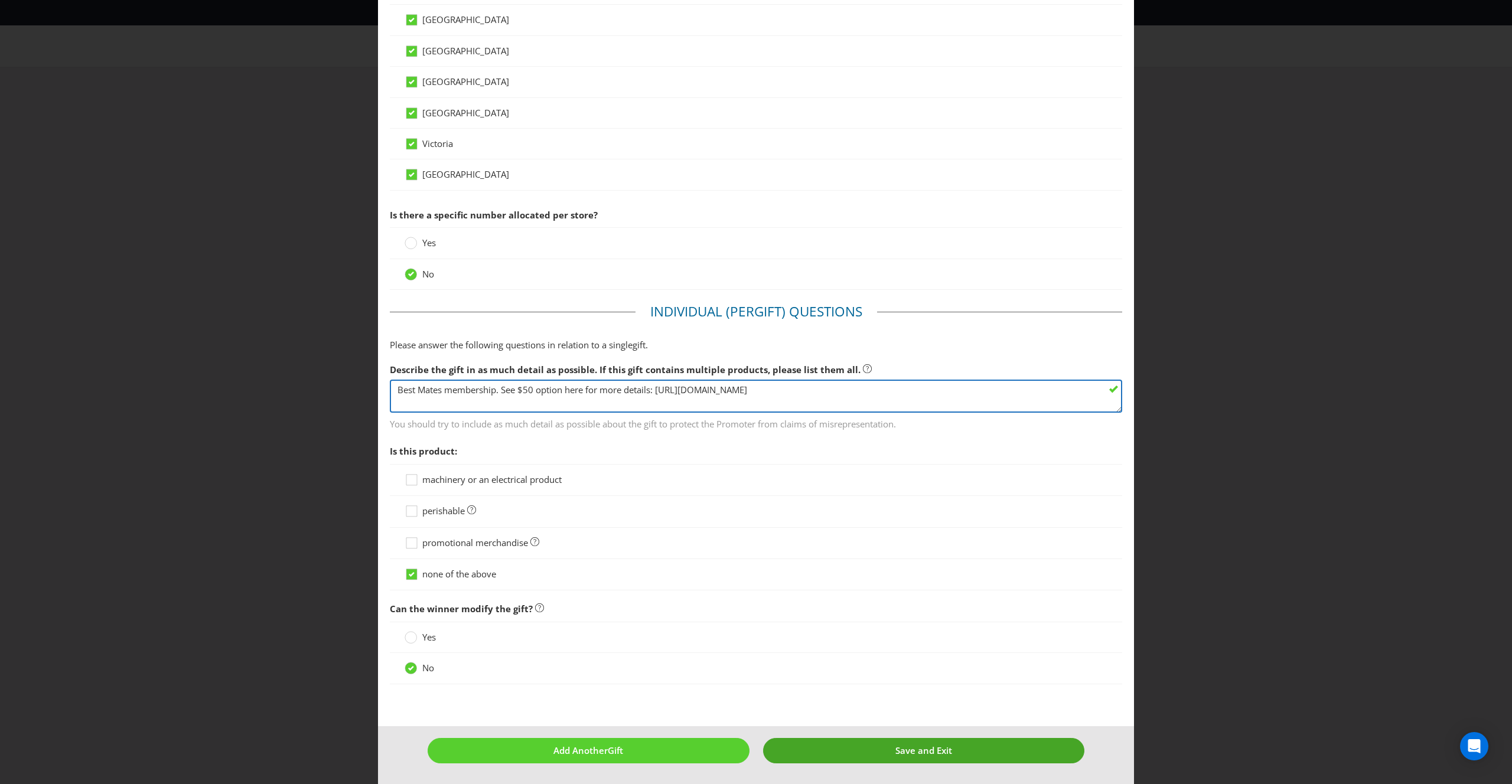
type textarea "Best Mates membership. See $50 option here for more details: [URL][DOMAIN_NAME]"
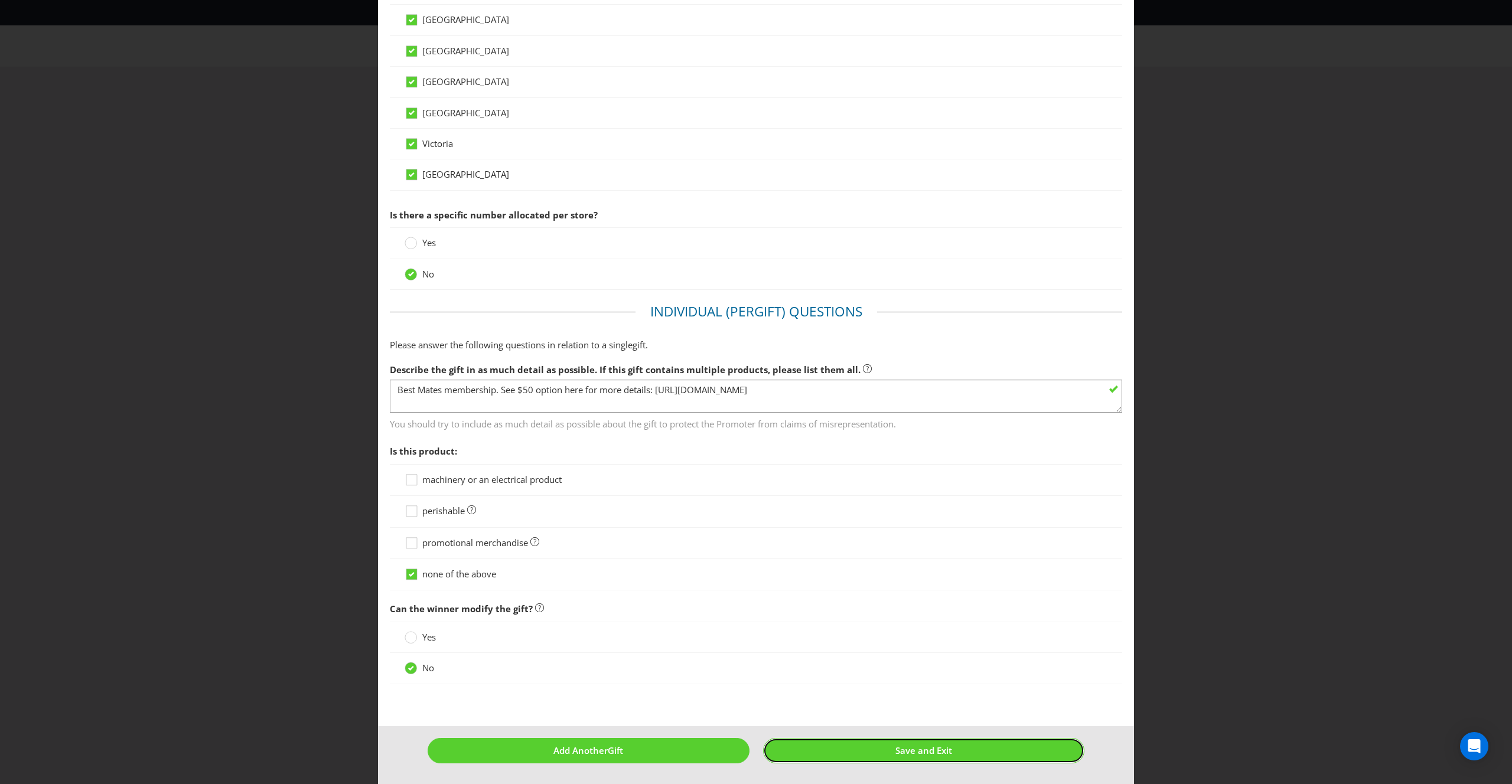
click at [900, 746] on span "Save and Exit" at bounding box center [923, 751] width 57 height 12
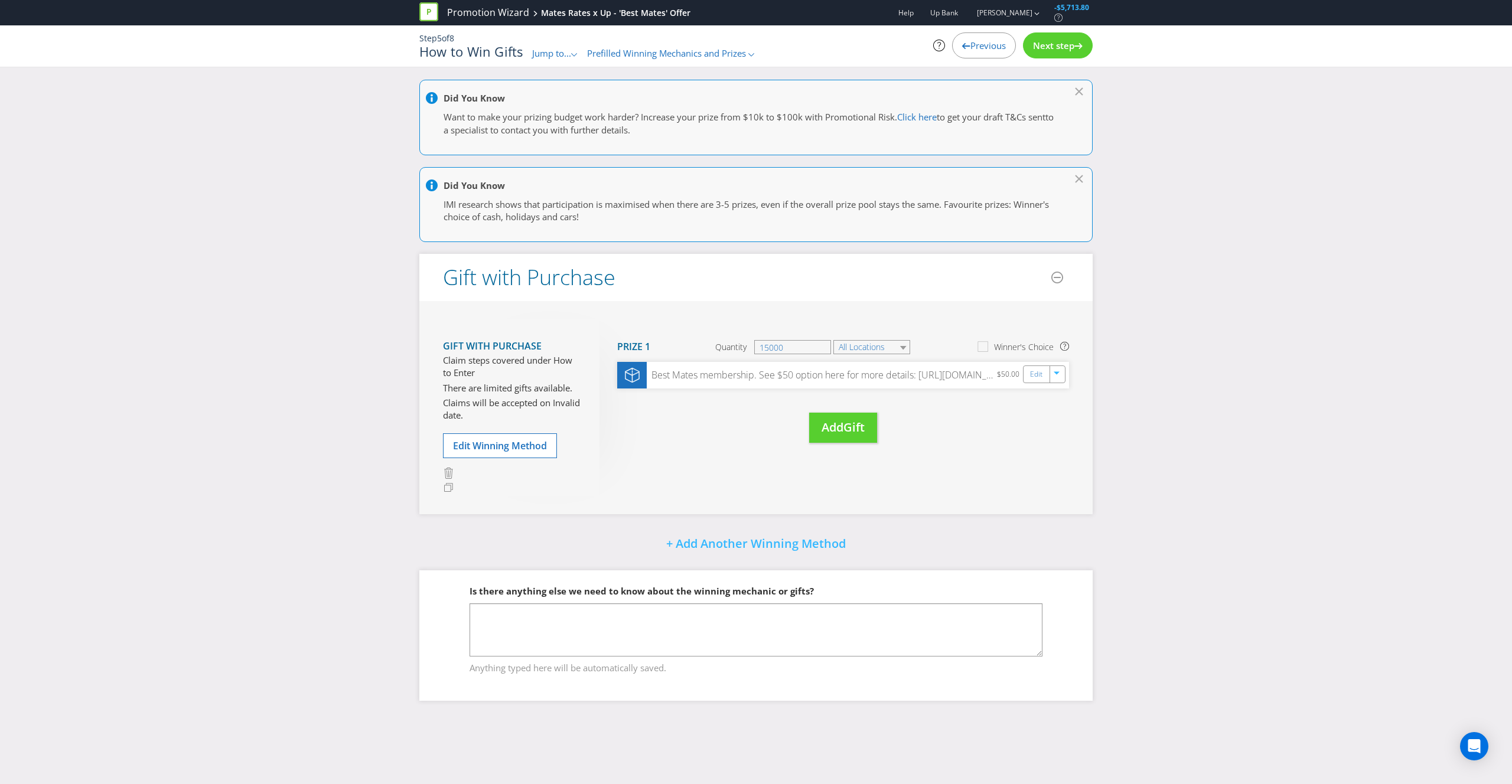
click at [1057, 45] on span "Next step" at bounding box center [1053, 46] width 41 height 12
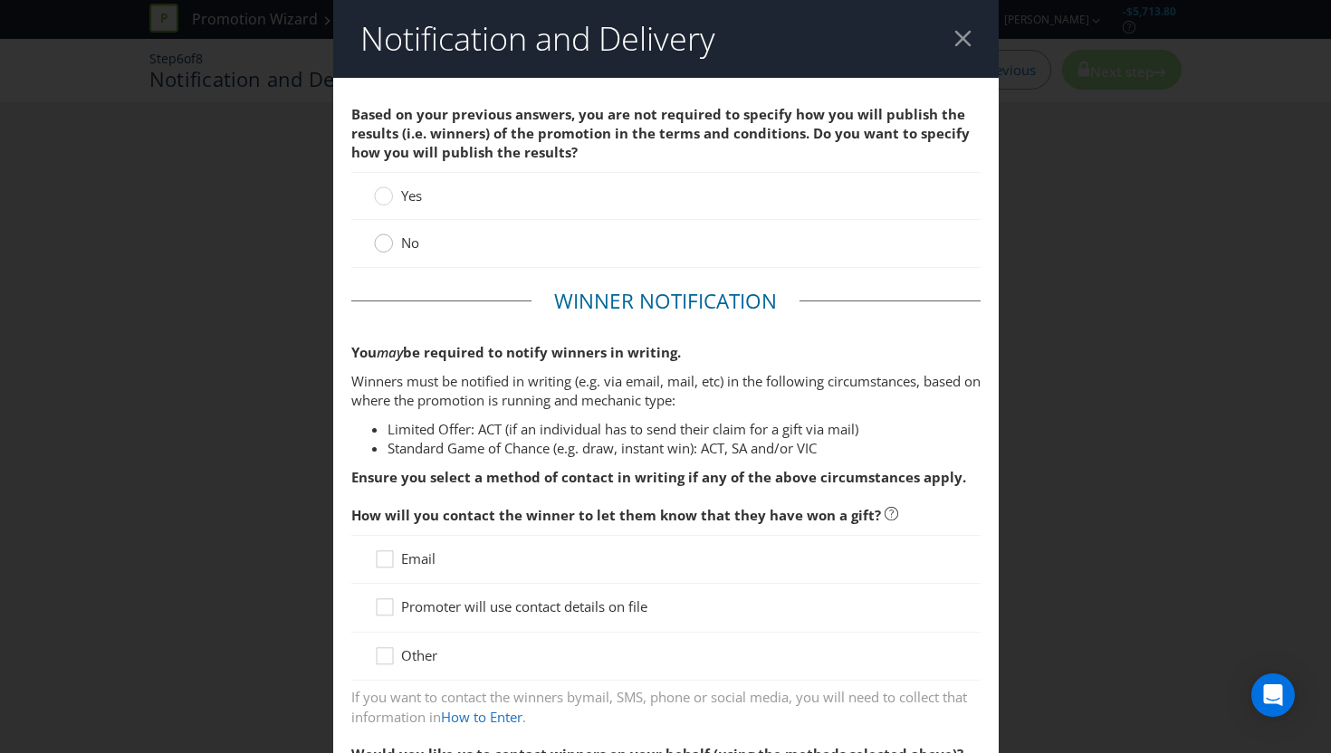
click at [385, 249] on circle at bounding box center [383, 243] width 18 height 18
click at [0, 0] on input "No" at bounding box center [0, 0] width 0 height 0
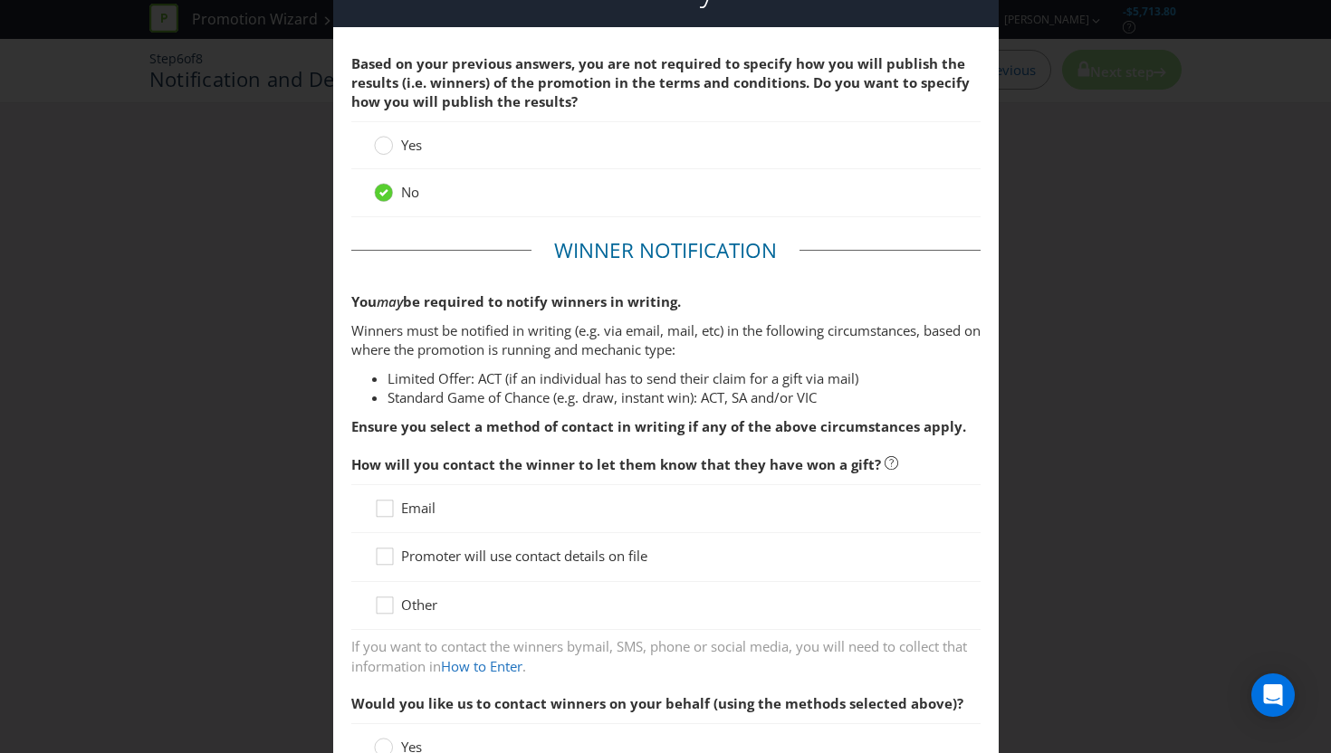
scroll to position [93, 0]
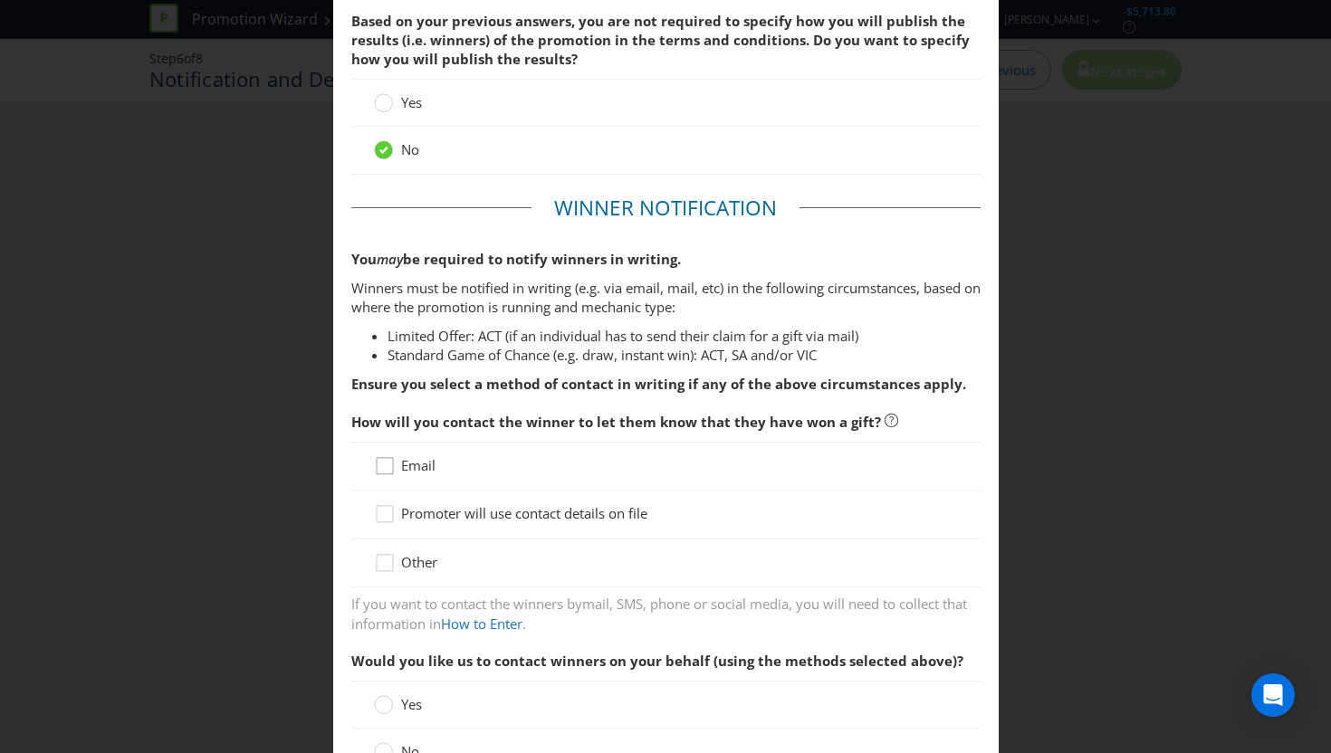
click at [387, 468] on icon at bounding box center [387, 469] width 27 height 27
click at [0, 0] on input "Email" at bounding box center [0, 0] width 0 height 0
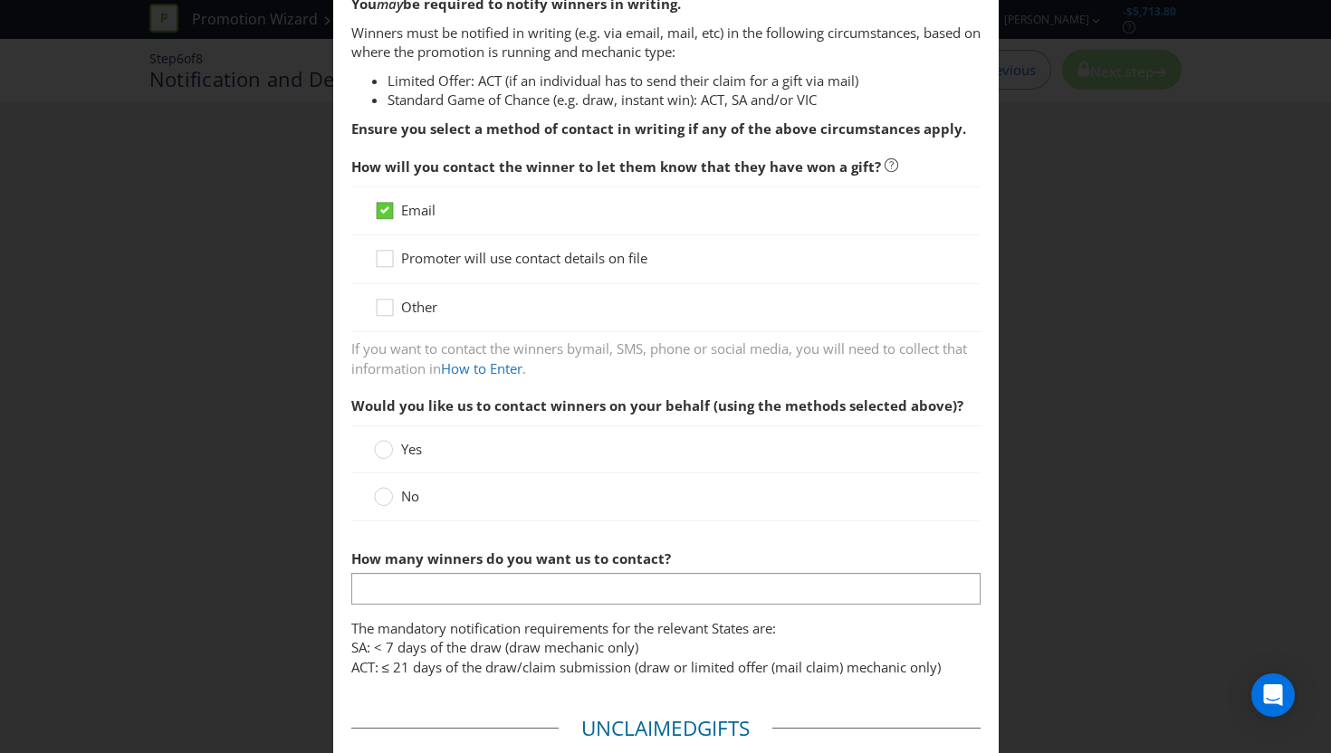
scroll to position [360, 0]
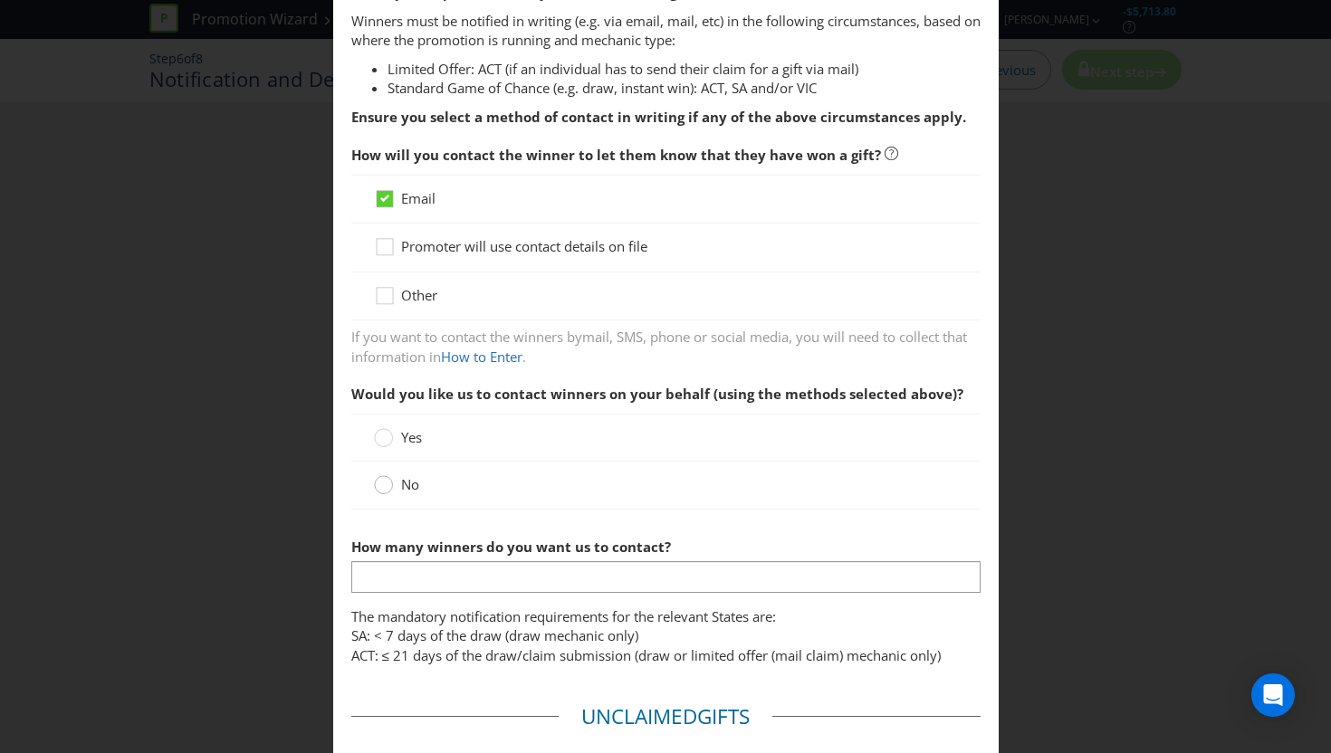
click at [388, 481] on circle at bounding box center [383, 485] width 18 height 18
click at [0, 0] on input "No" at bounding box center [0, 0] width 0 height 0
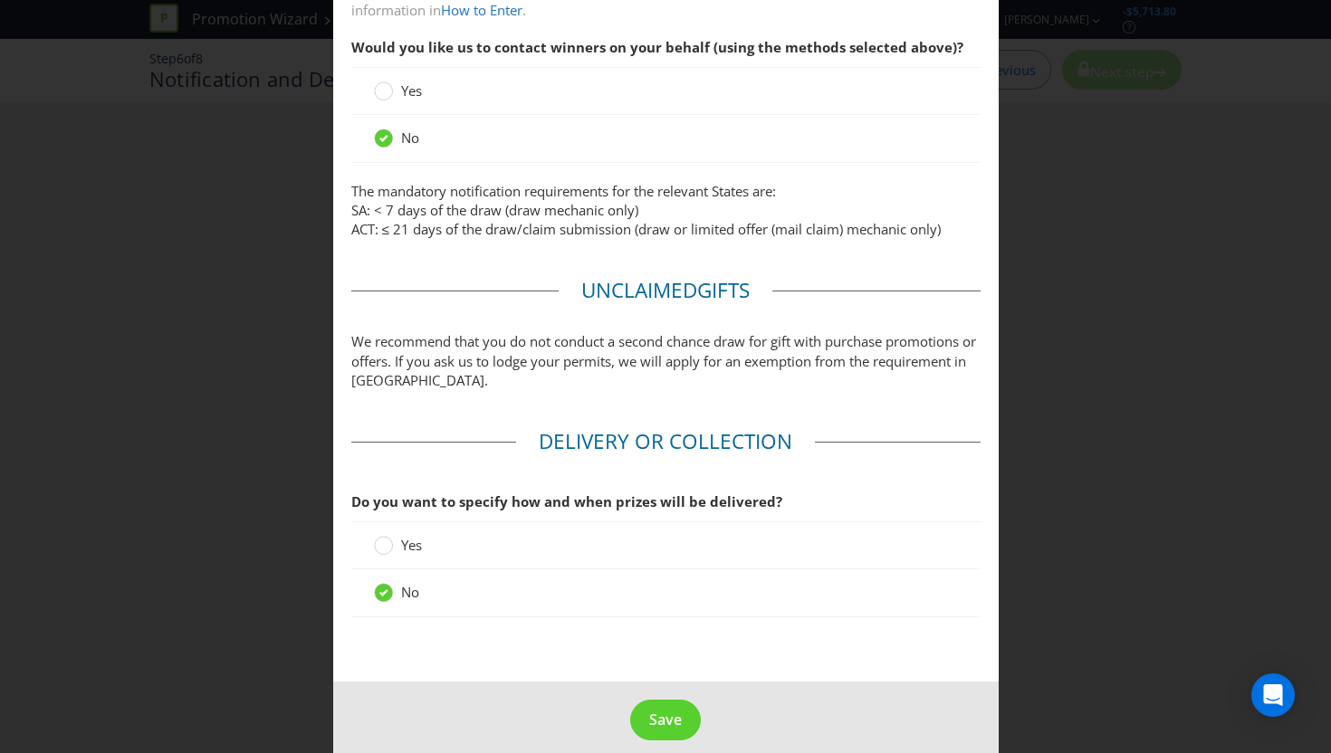
scroll to position [726, 0]
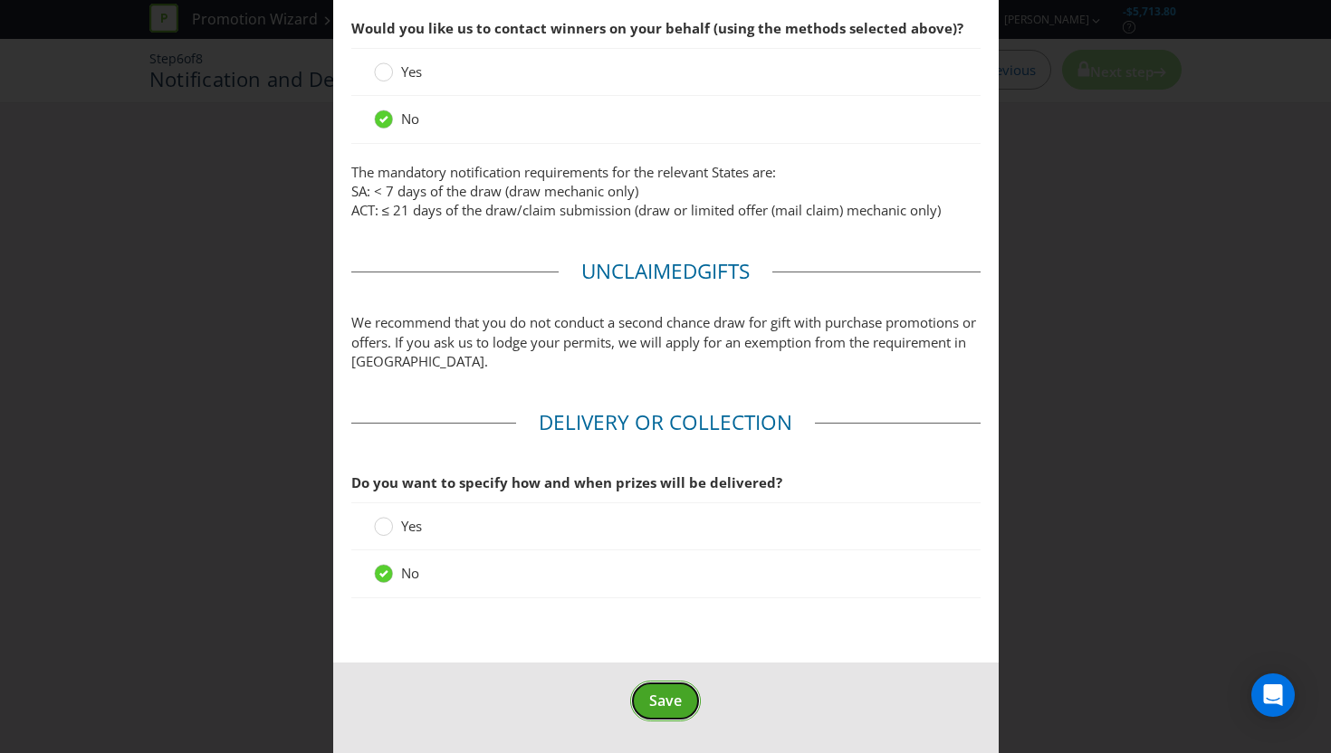
click at [667, 691] on span "Save" at bounding box center [665, 701] width 33 height 20
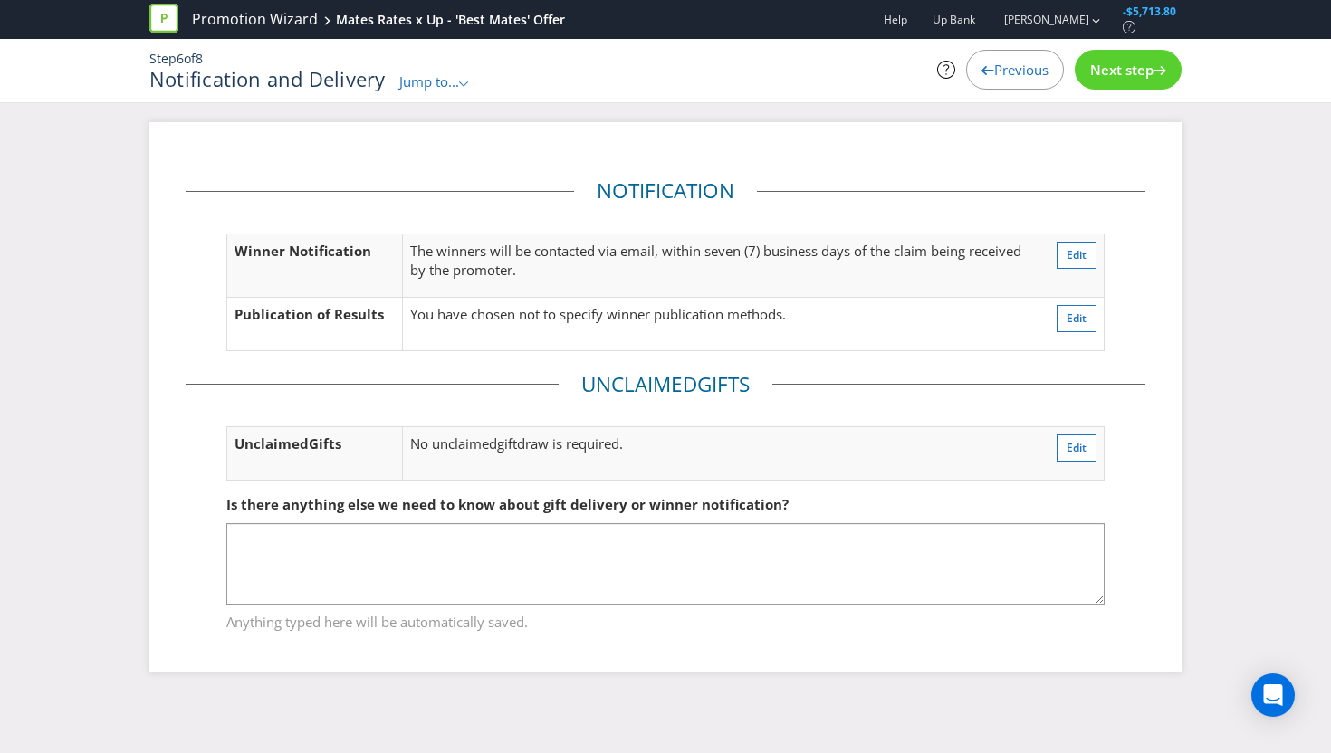
click at [1136, 70] on span "Next step" at bounding box center [1121, 70] width 63 height 18
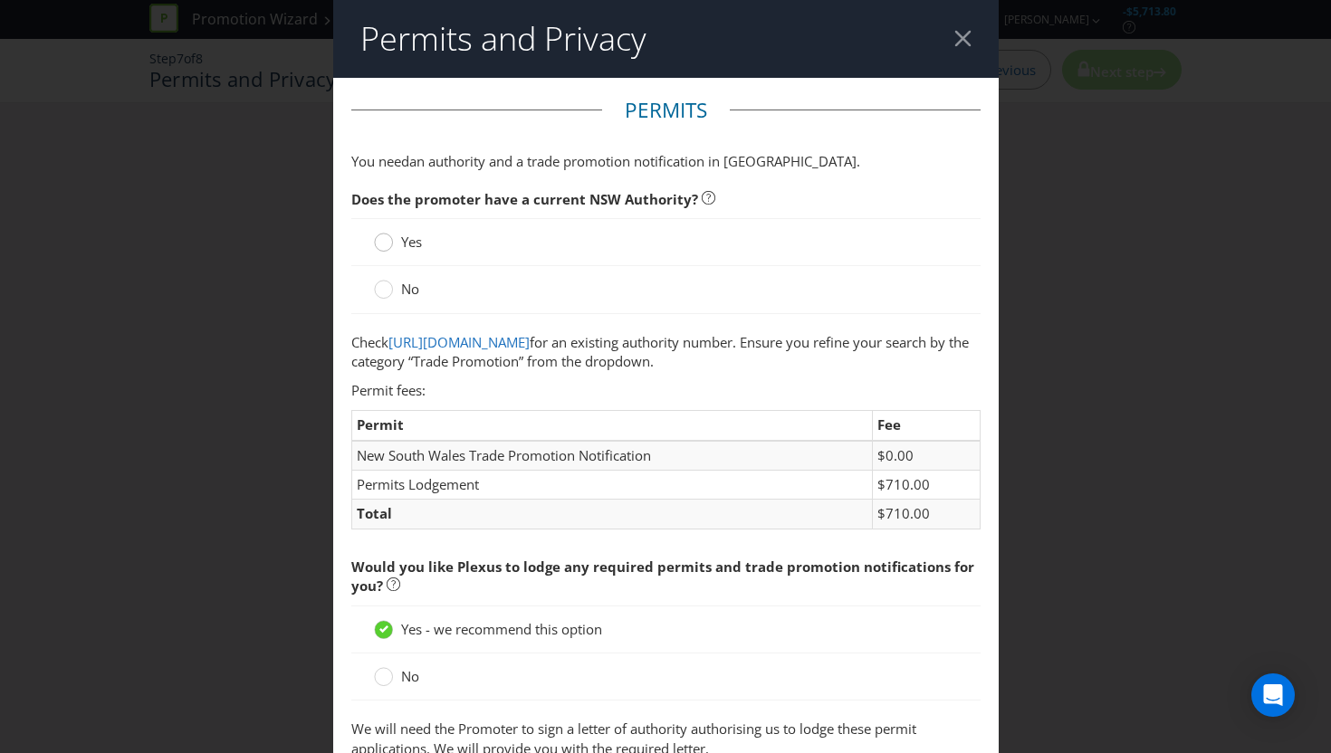
click at [385, 240] on div at bounding box center [383, 236] width 9 height 9
click at [0, 0] on input "Yes" at bounding box center [0, 0] width 0 height 0
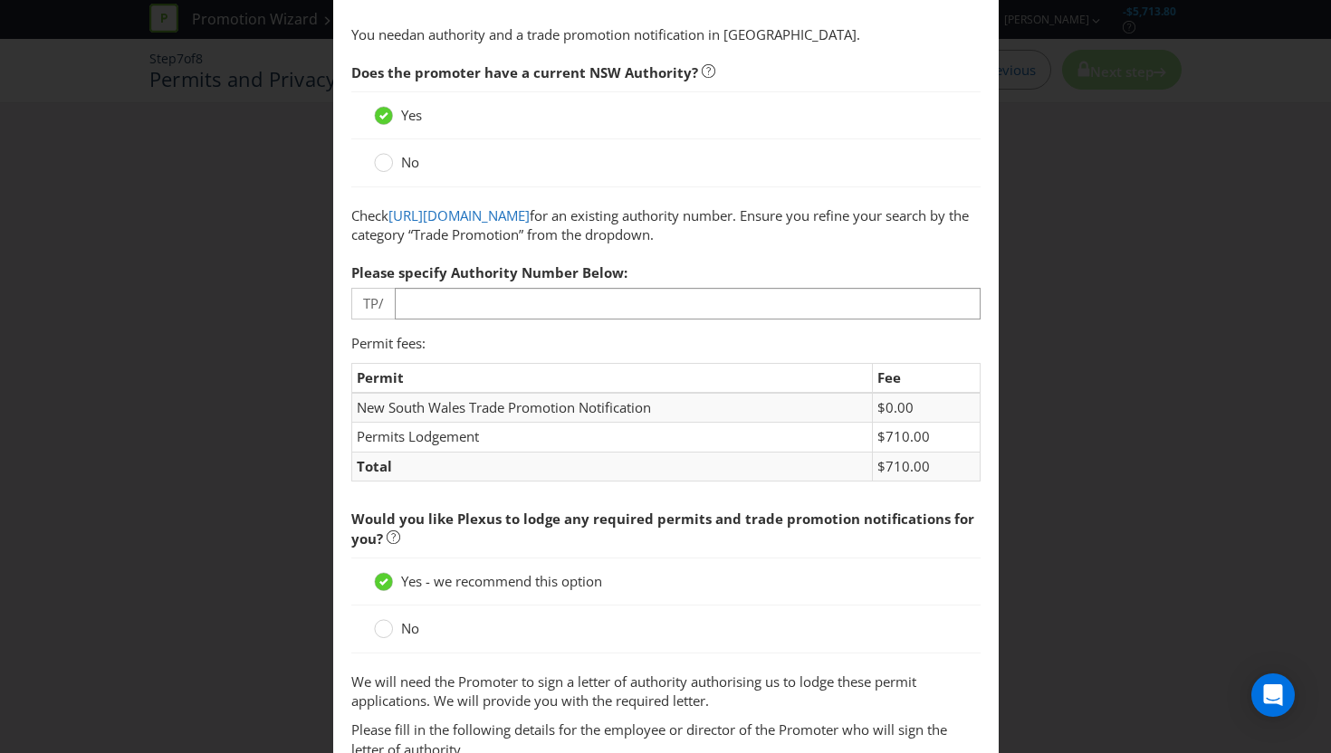
scroll to position [126, 0]
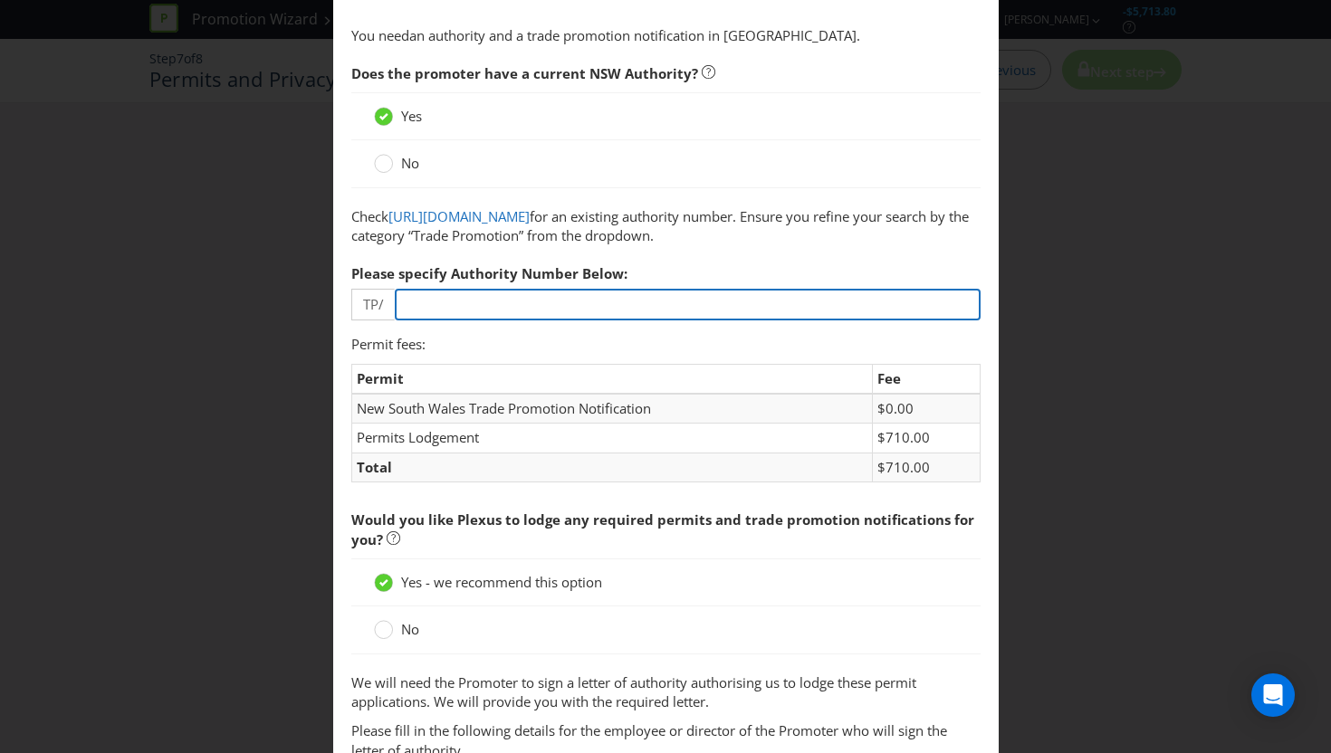
click at [516, 320] on input "number" at bounding box center [688, 305] width 586 height 32
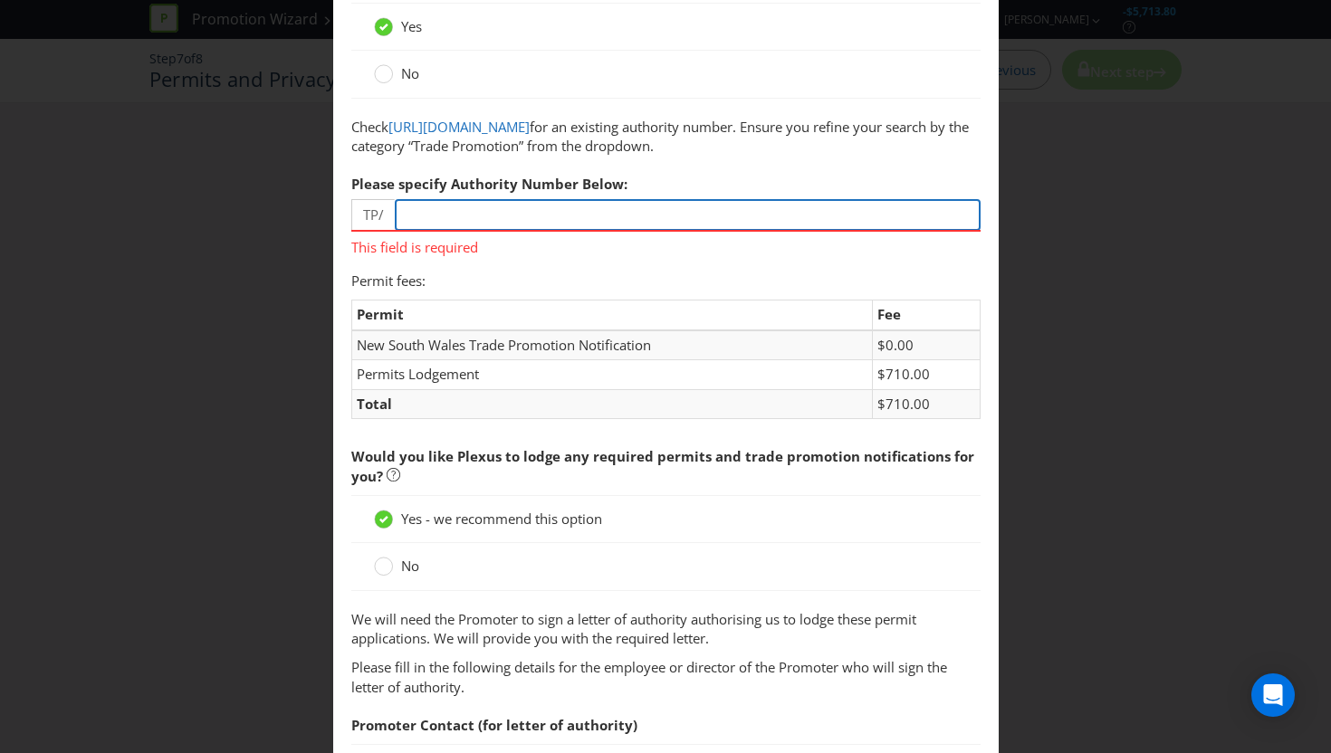
scroll to position [215, 0]
type input "000"
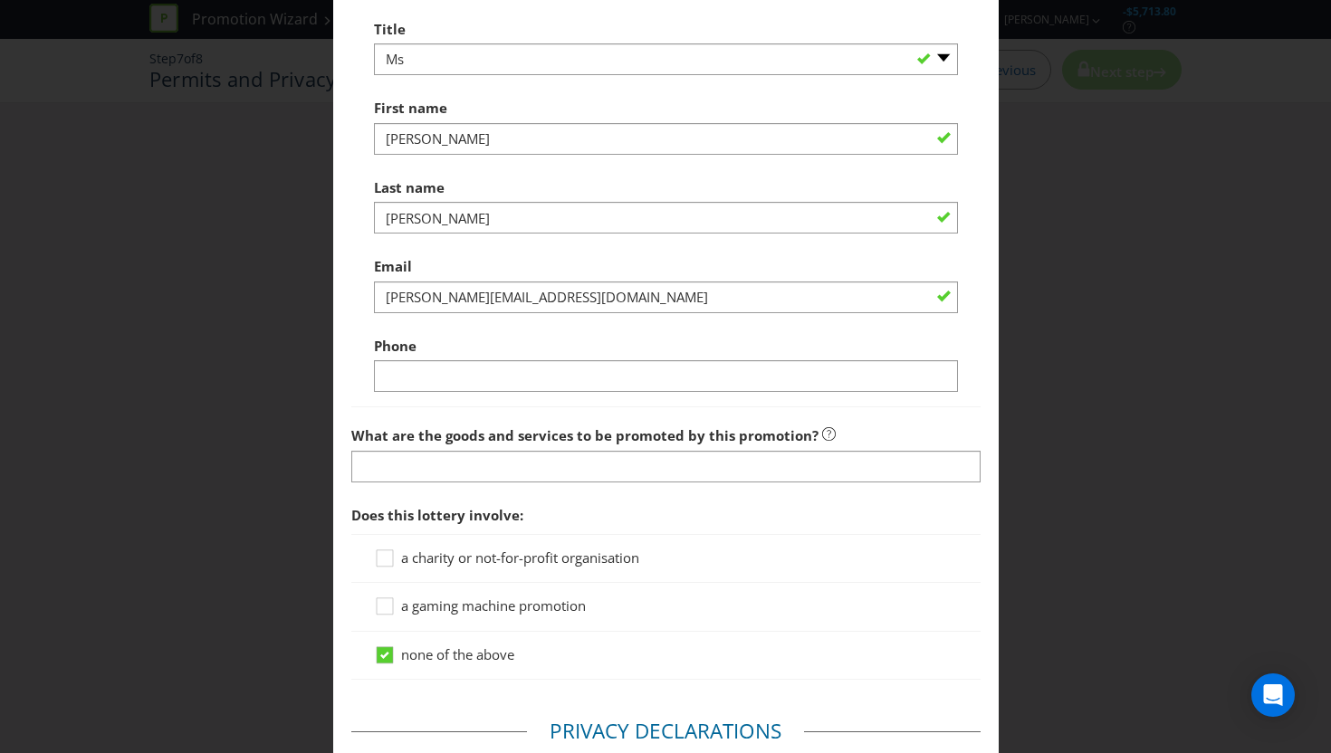
scroll to position [998, 0]
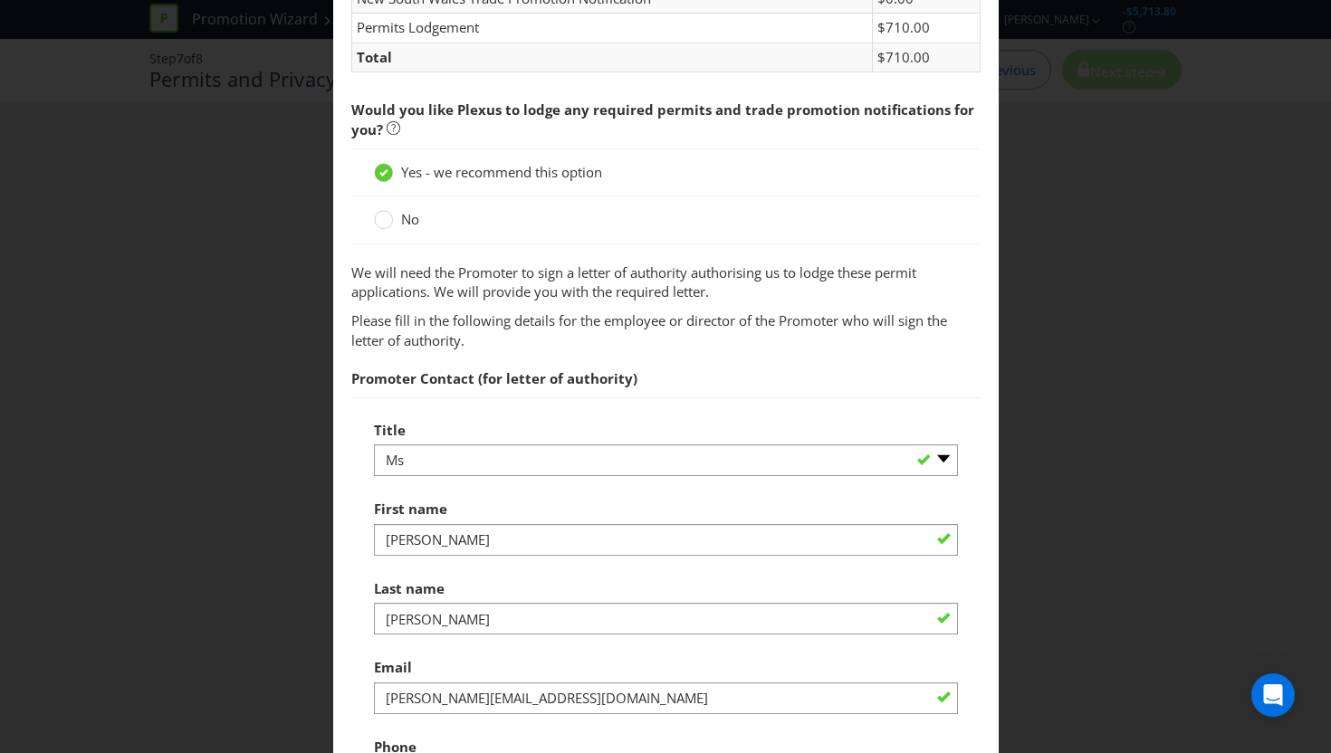
click at [502, 448] on div "Title -- Please select -- Mr Ms Mrs Miss [PERSON_NAME] (please specify)" at bounding box center [666, 444] width 584 height 65
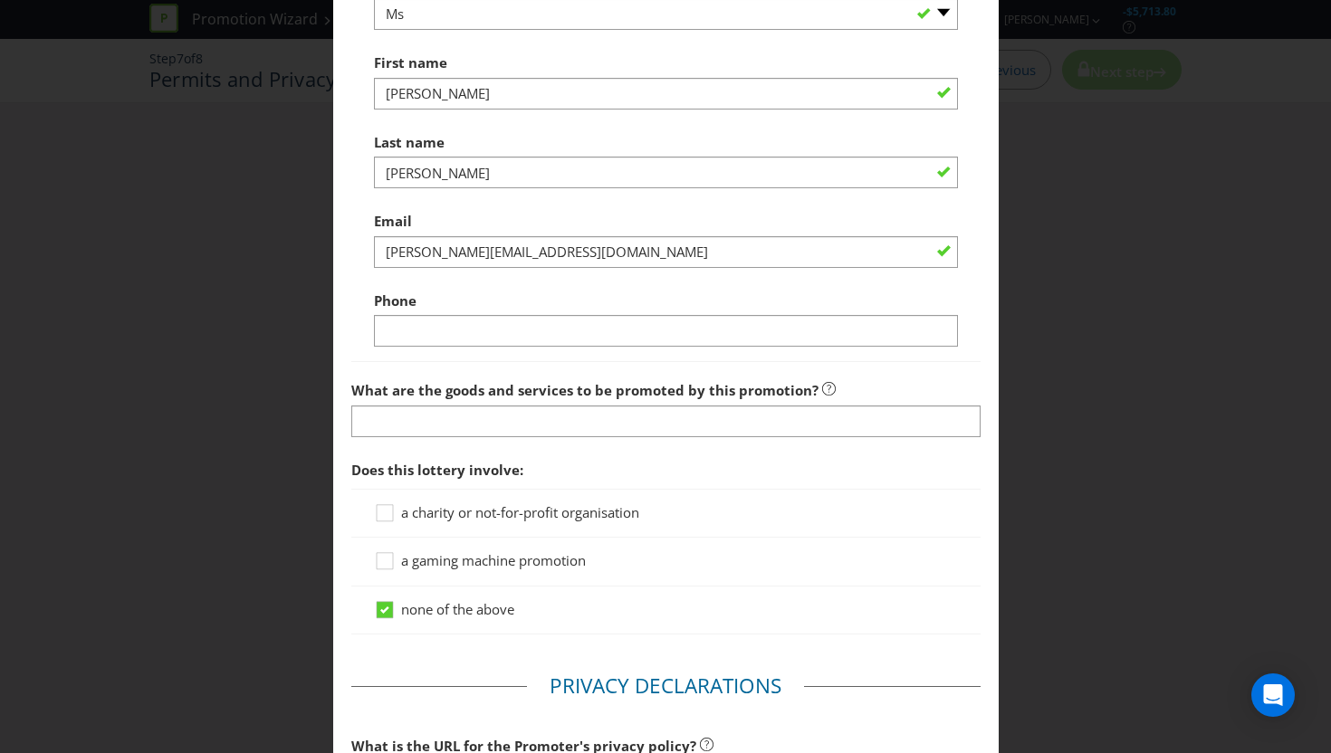
scroll to position [981, 0]
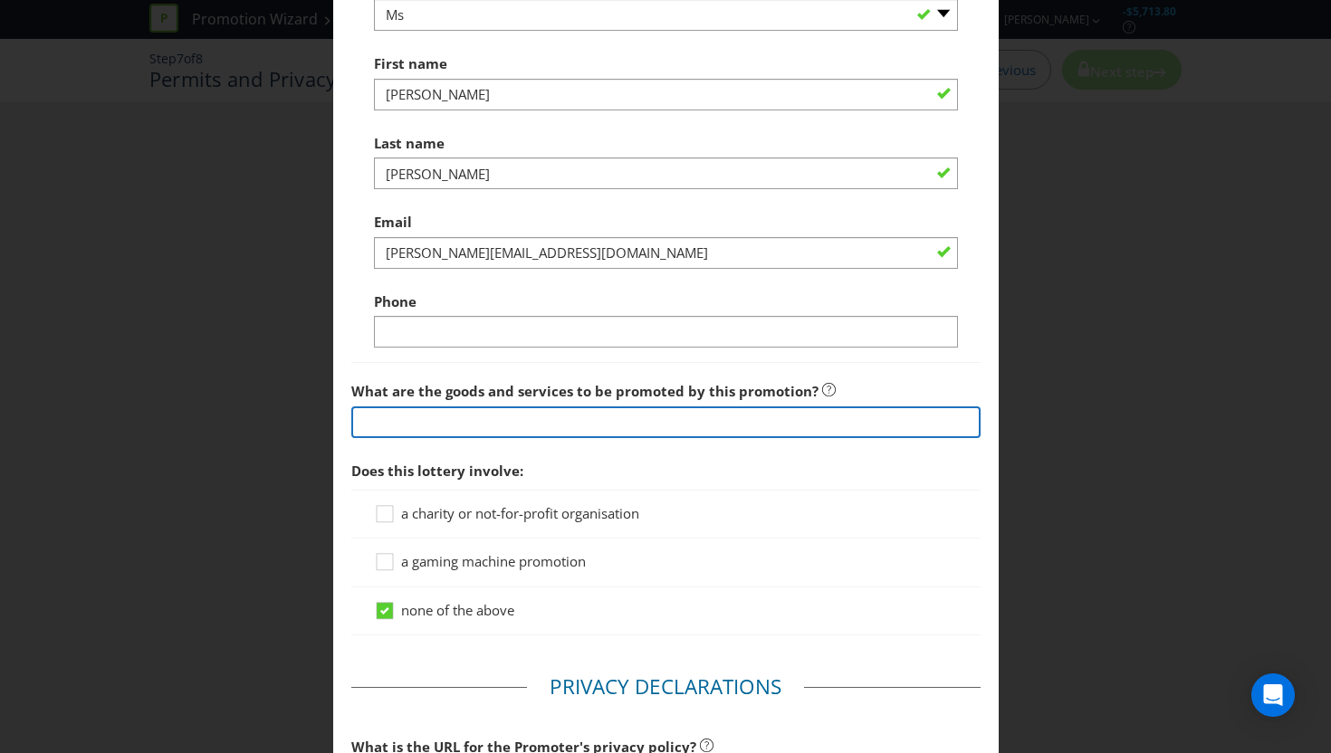
click at [492, 435] on input "text" at bounding box center [665, 422] width 629 height 32
type input "B"
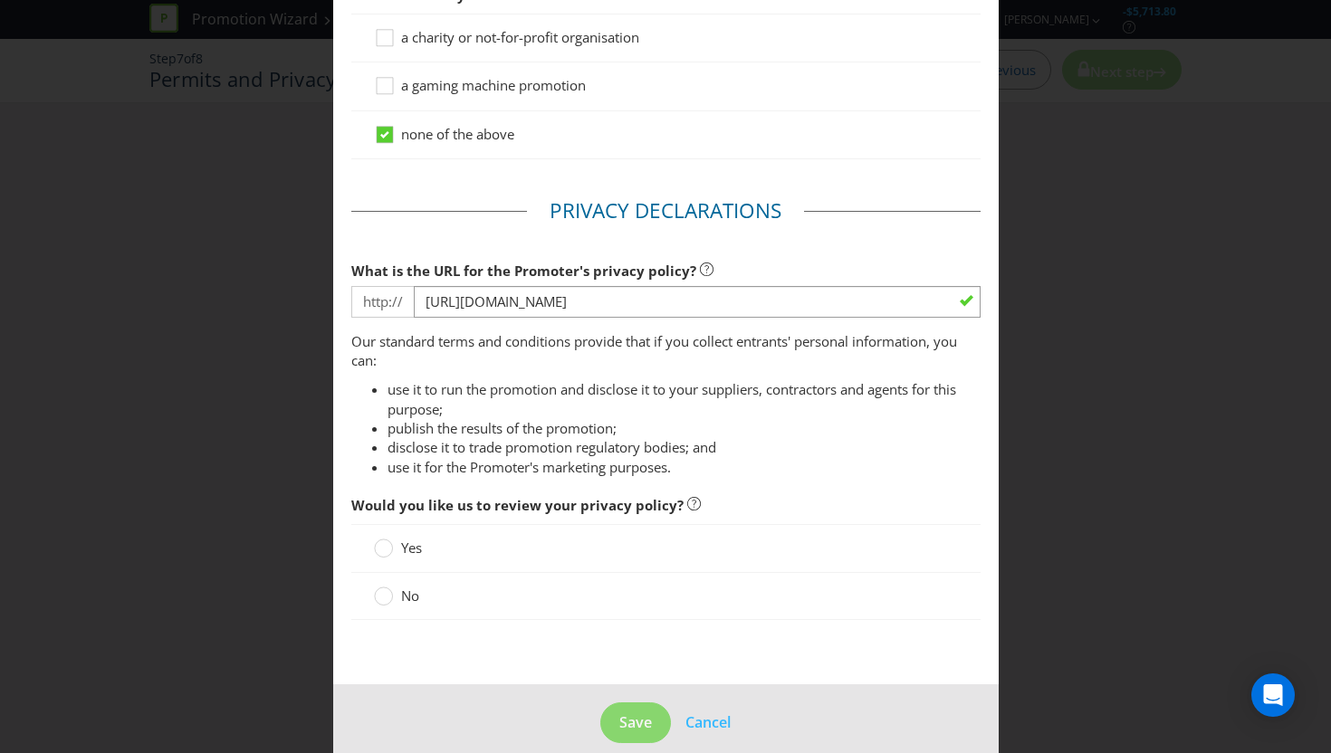
scroll to position [1472, 0]
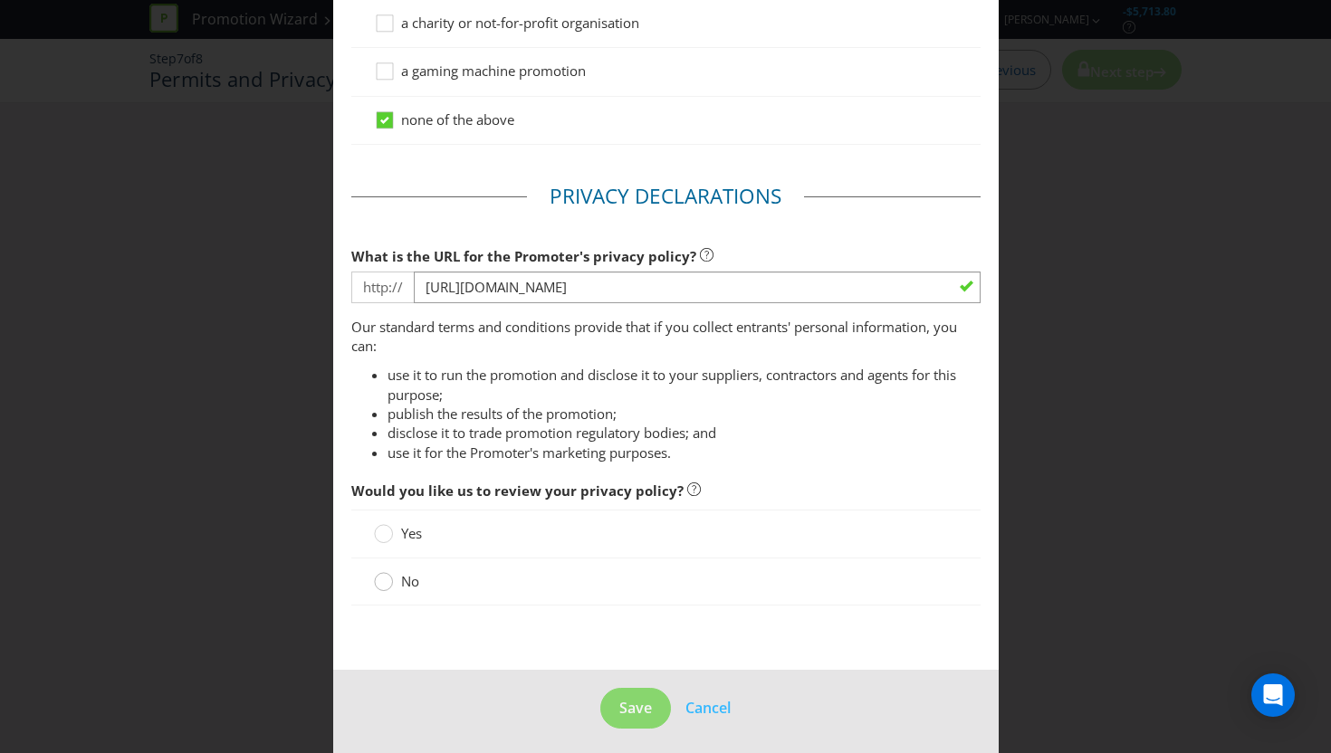
type input "Free Best Mates membership from Mates Rates (shopping/discounting platform)."
click at [387, 591] on circle at bounding box center [383, 582] width 18 height 18
click at [0, 0] on input "No" at bounding box center [0, 0] width 0 height 0
click at [653, 721] on button "Save" at bounding box center [635, 708] width 71 height 41
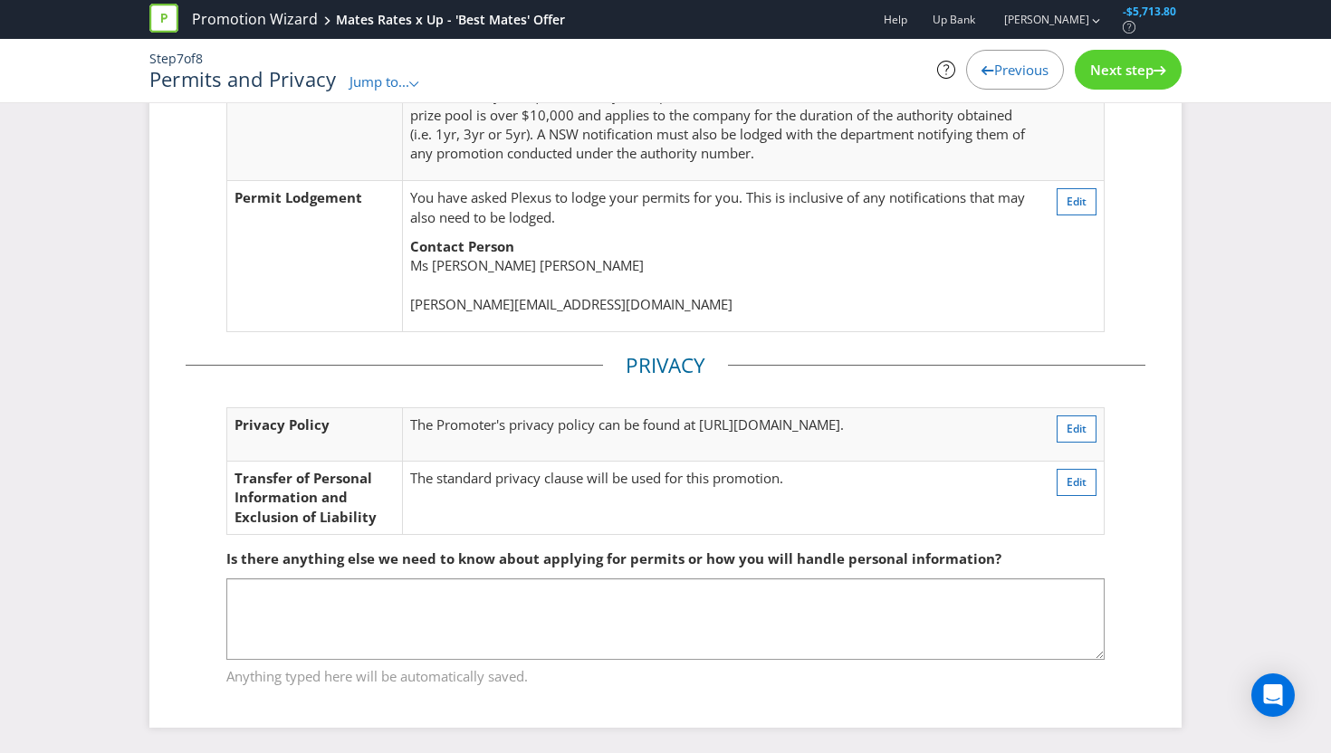
scroll to position [296, 0]
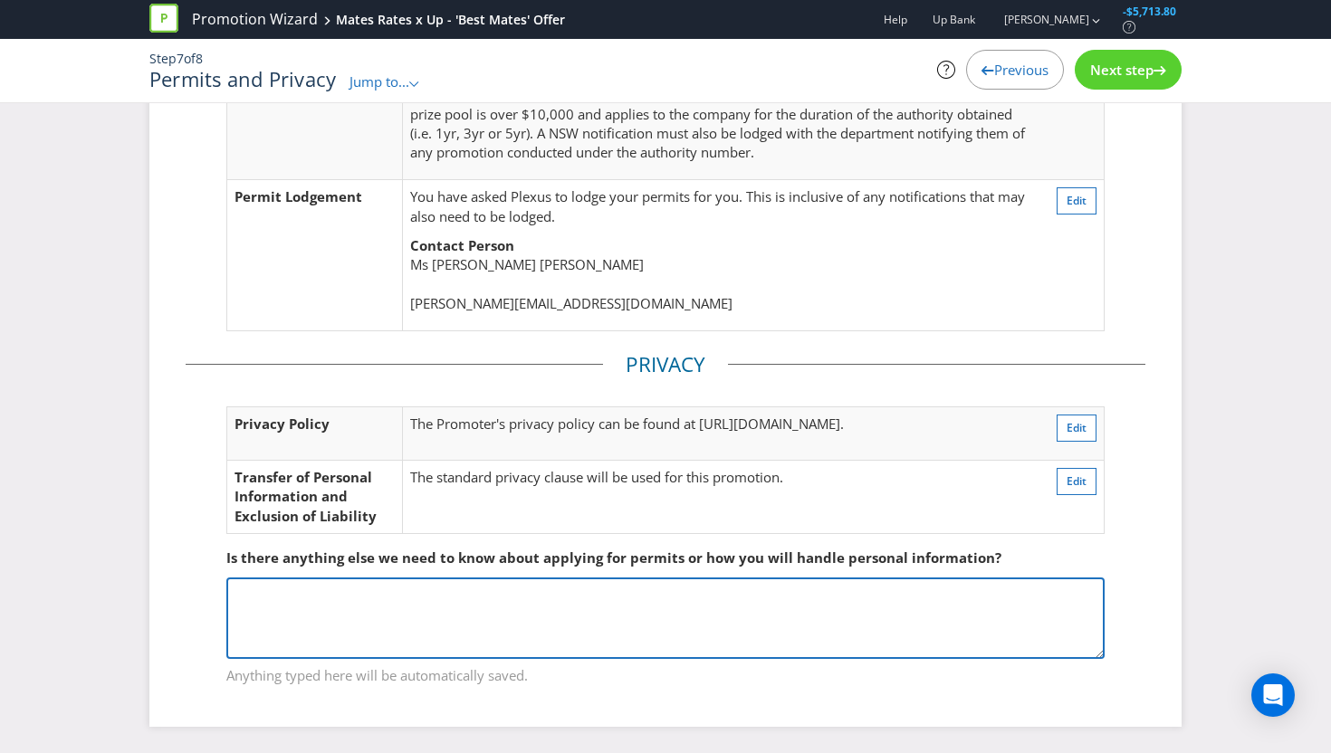
click at [580, 627] on textarea at bounding box center [665, 618] width 878 height 81
type textarea "Wasn't aware of our existing NSW permit number but Plexus should have it on han…"
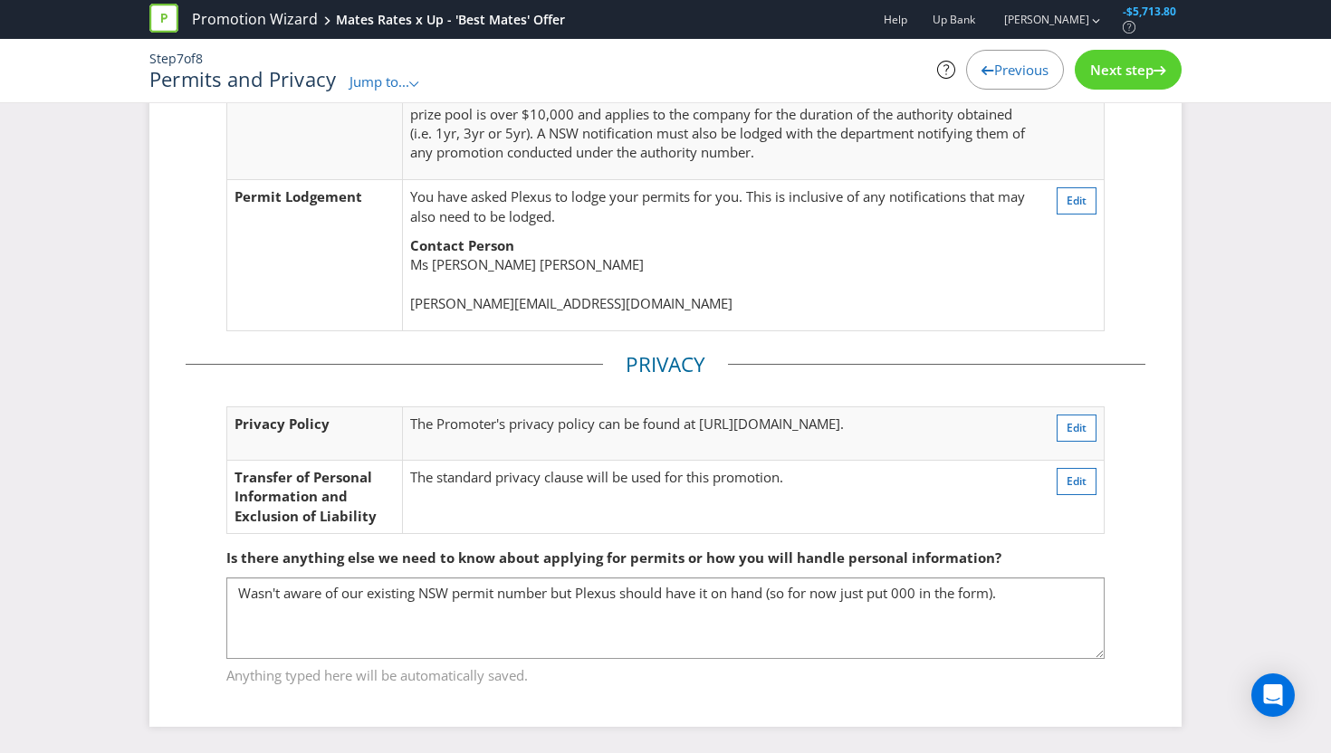
click at [1114, 72] on span "Next step" at bounding box center [1121, 70] width 63 height 18
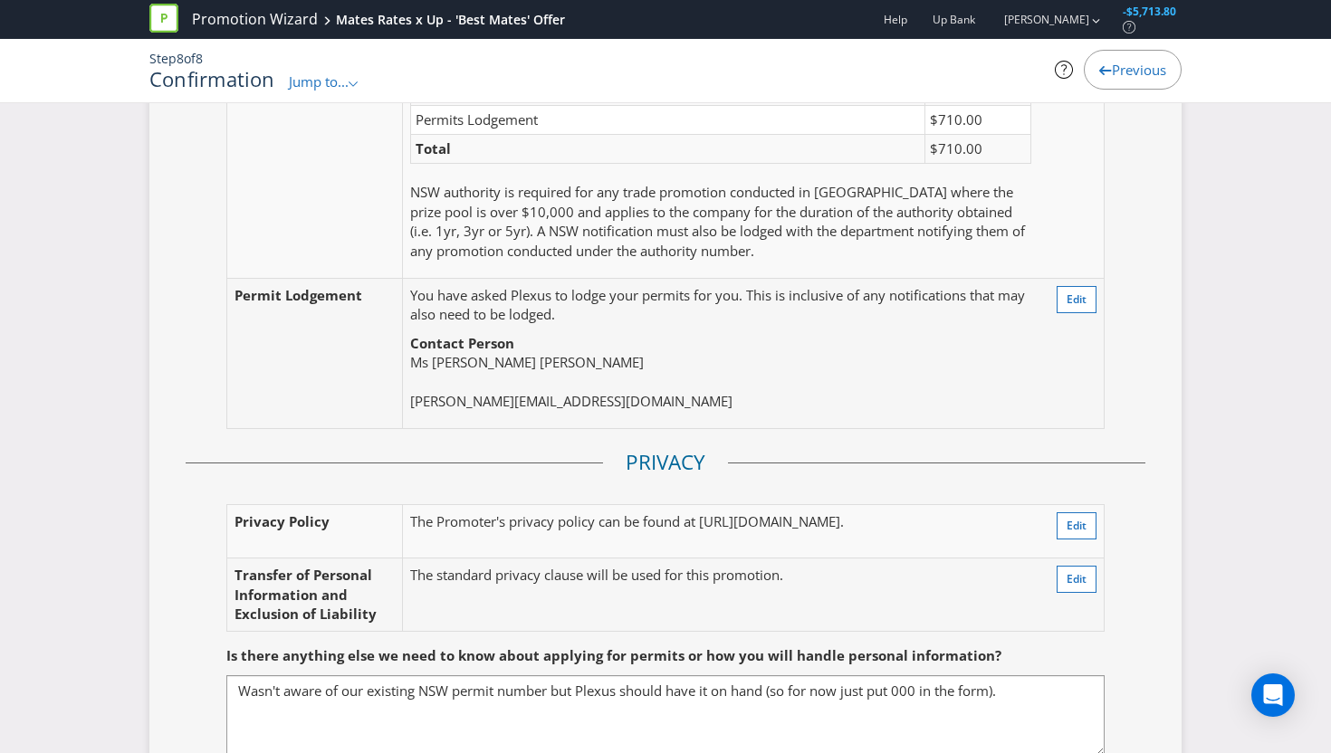
scroll to position [5310, 0]
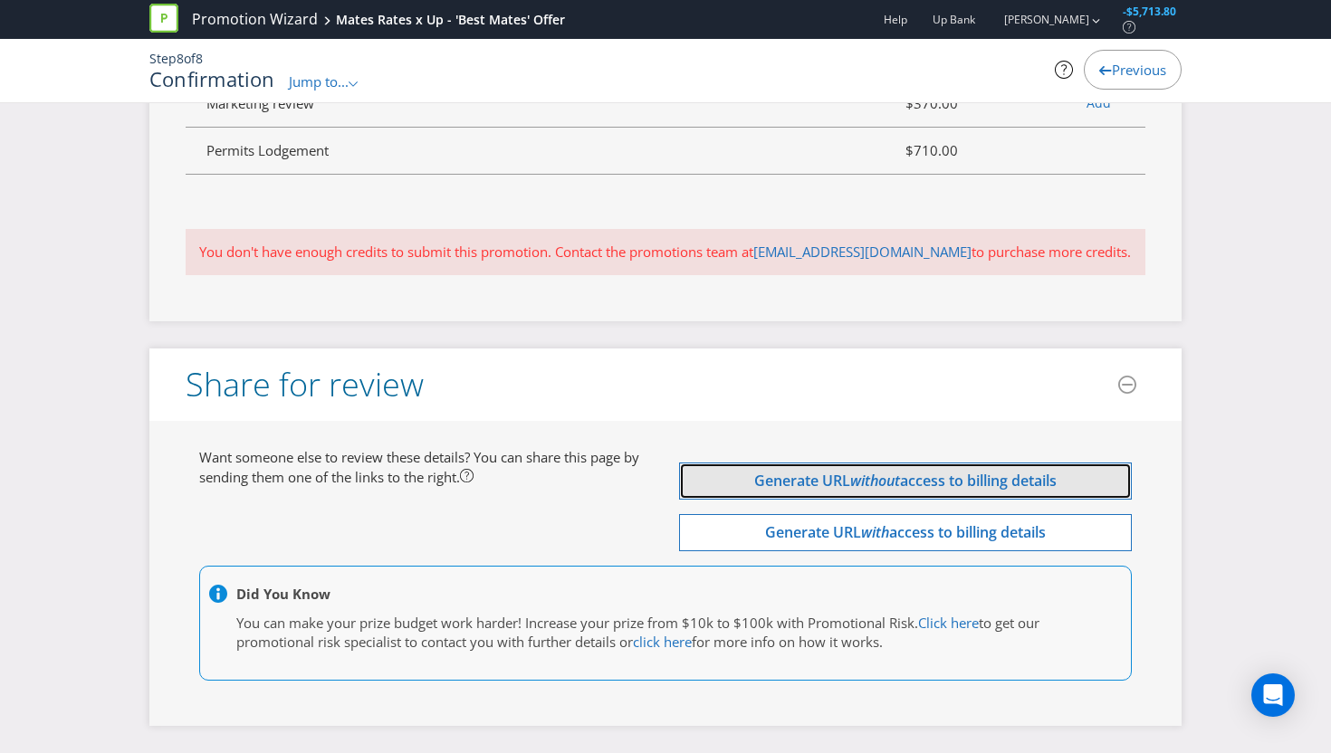
click at [904, 483] on span "access to billing details" at bounding box center [978, 481] width 157 height 20
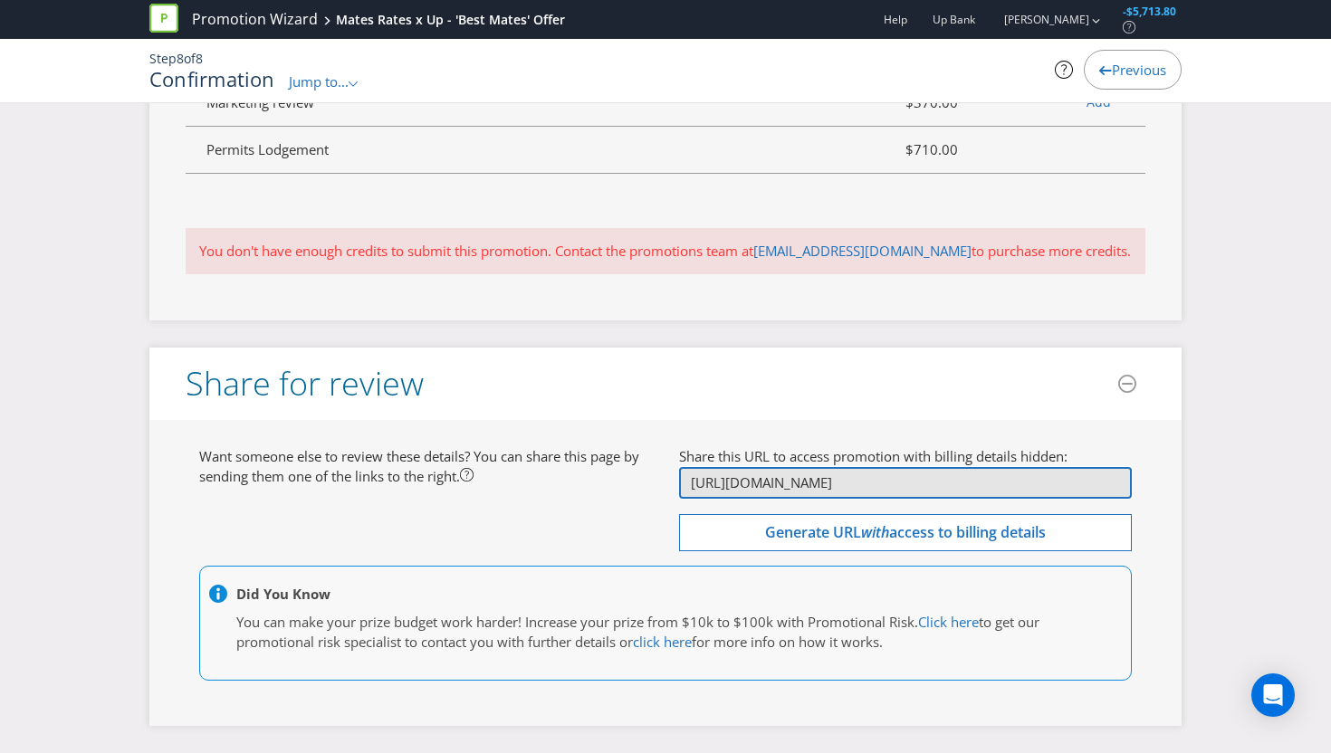
click at [904, 483] on input "[URL][DOMAIN_NAME]" at bounding box center [905, 483] width 453 height 32
click at [816, 388] on header "Share for review" at bounding box center [665, 384] width 1032 height 72
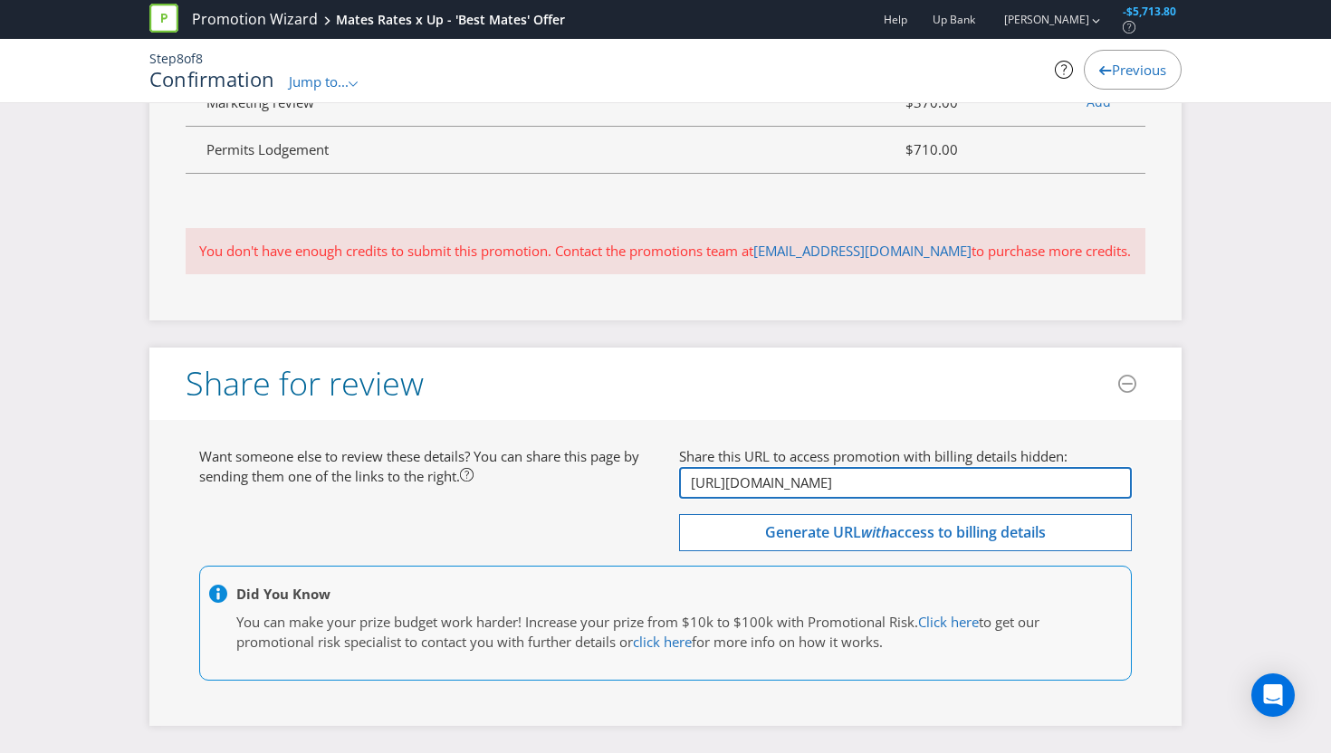
click at [895, 488] on input "[URL][DOMAIN_NAME]" at bounding box center [905, 483] width 453 height 32
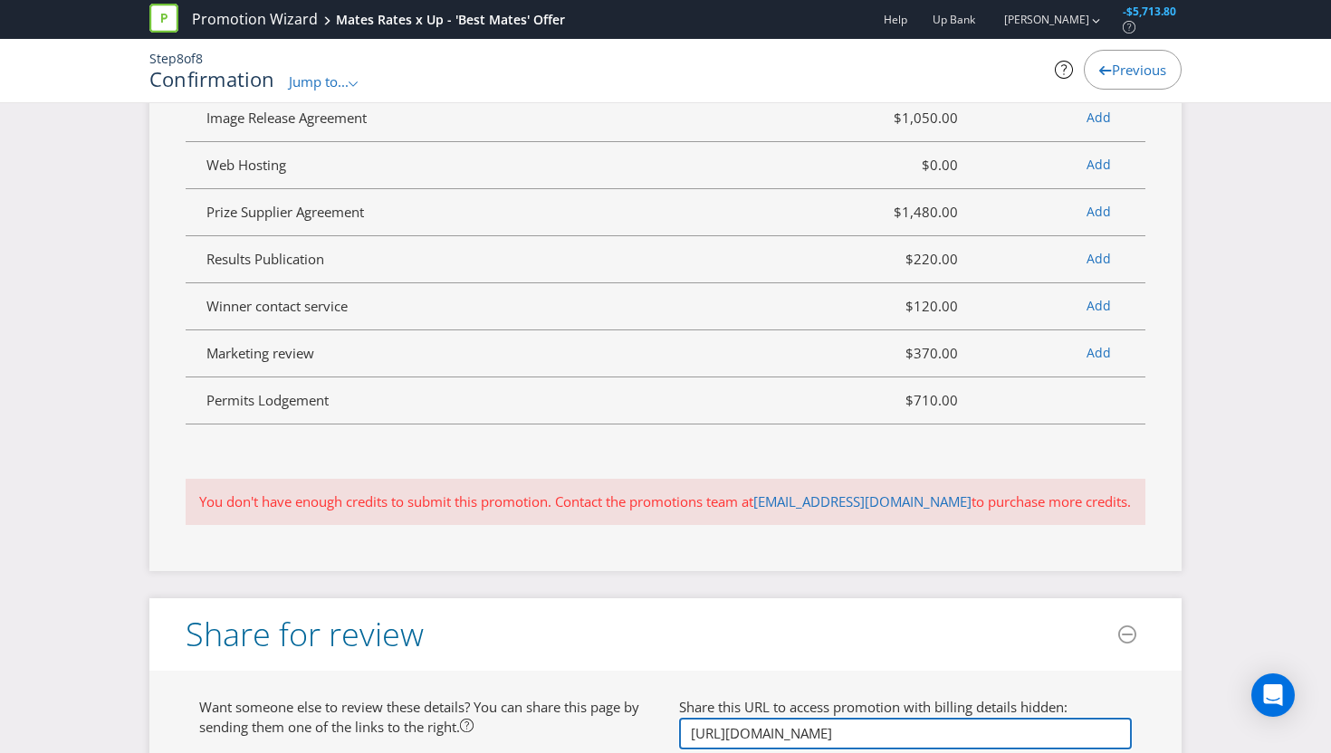
scroll to position [5009, 0]
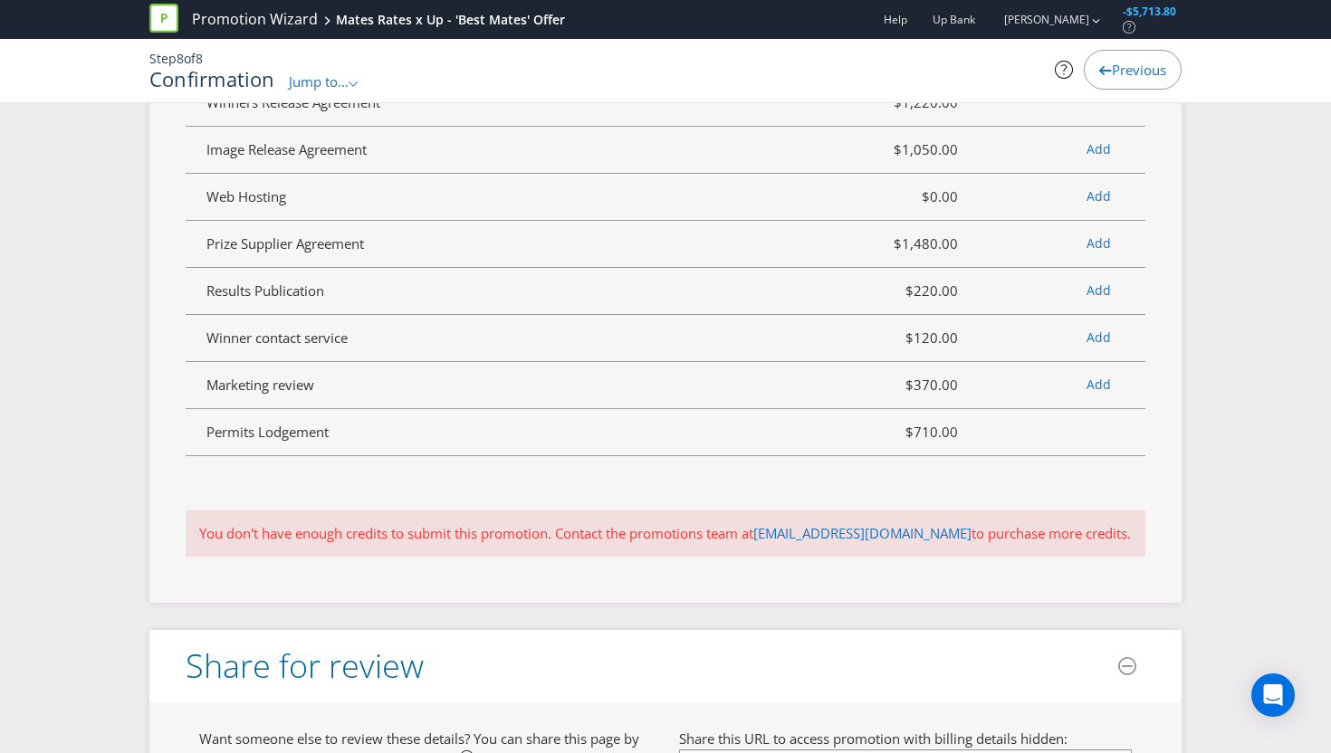
click at [895, 483] on fieldset "Services Summary Plexus Services Promotion Wizard Terms & Conditions $1,120.00 …" at bounding box center [666, 15] width 960 height 936
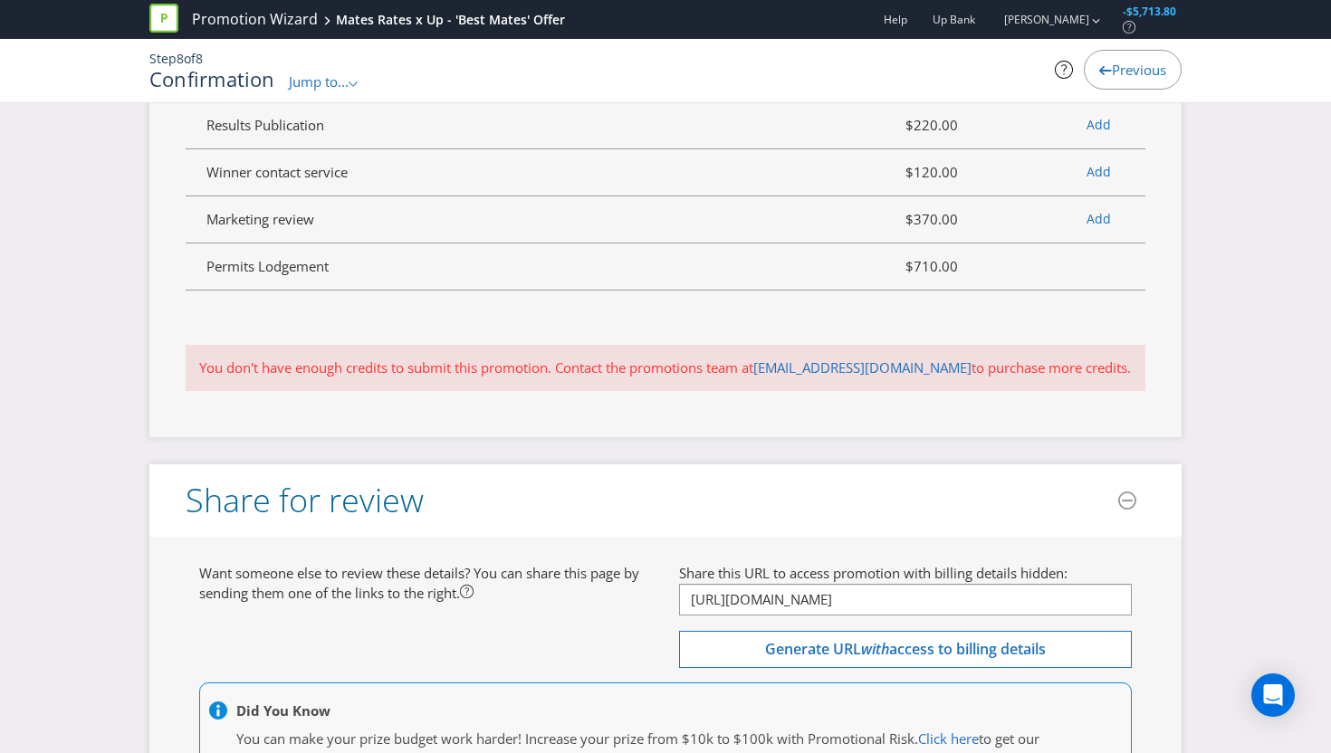
scroll to position [5176, 0]
click at [884, 615] on input "[URL][DOMAIN_NAME]" at bounding box center [905, 599] width 453 height 32
click at [926, 615] on input "[URL][DOMAIN_NAME]" at bounding box center [905, 599] width 453 height 32
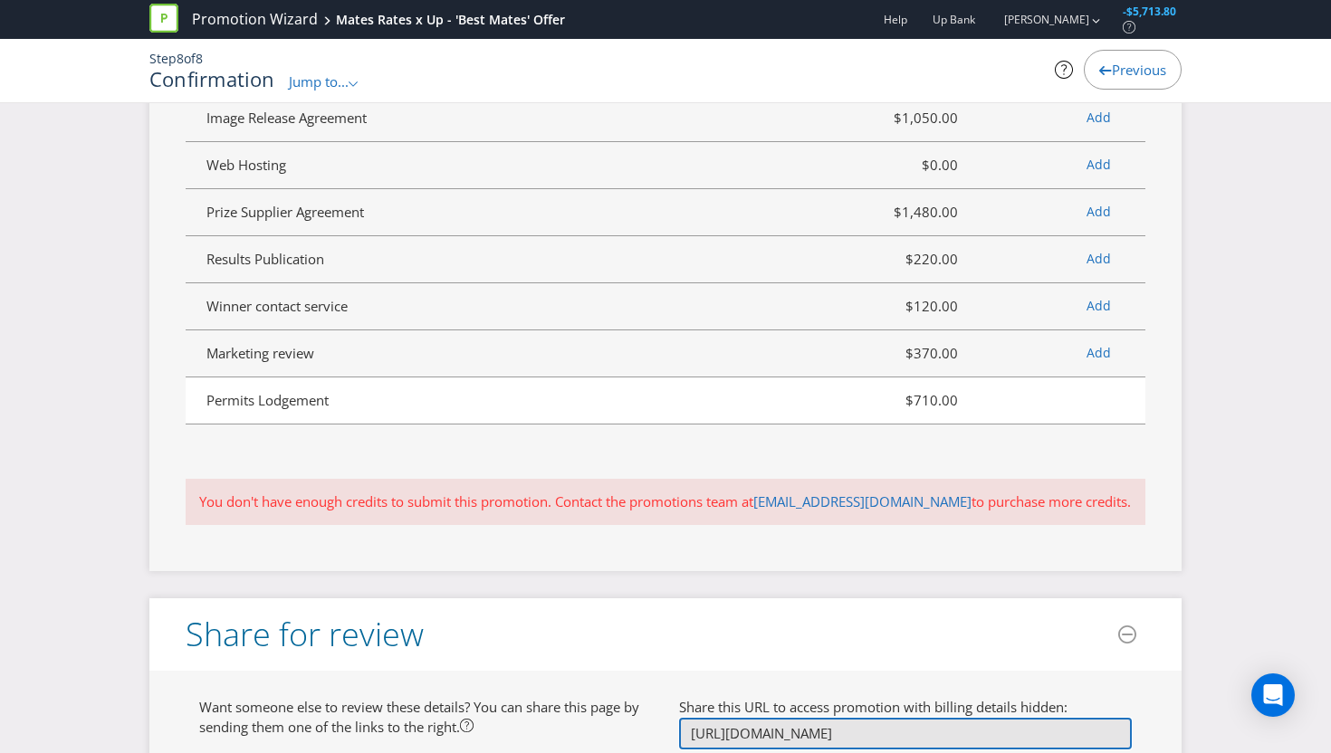
scroll to position [5310, 0]
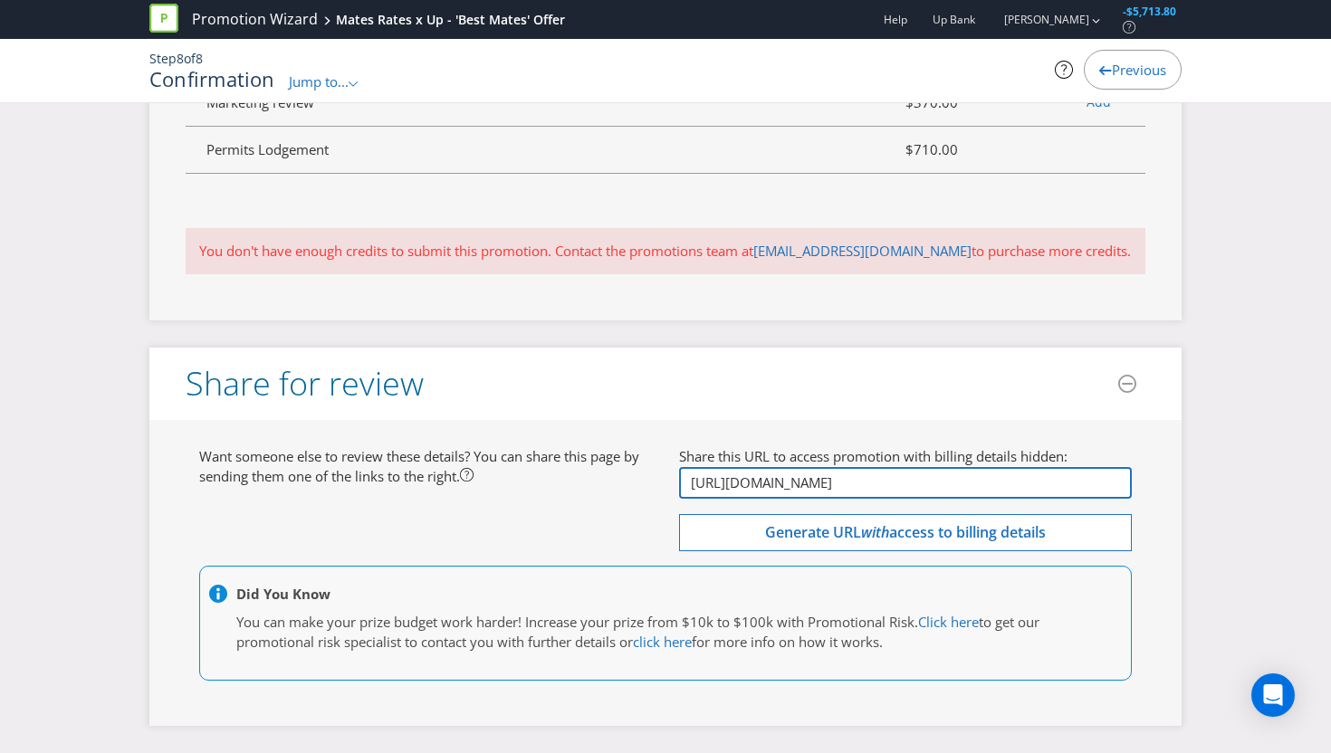
click at [873, 482] on input "[URL][DOMAIN_NAME]" at bounding box center [905, 483] width 453 height 32
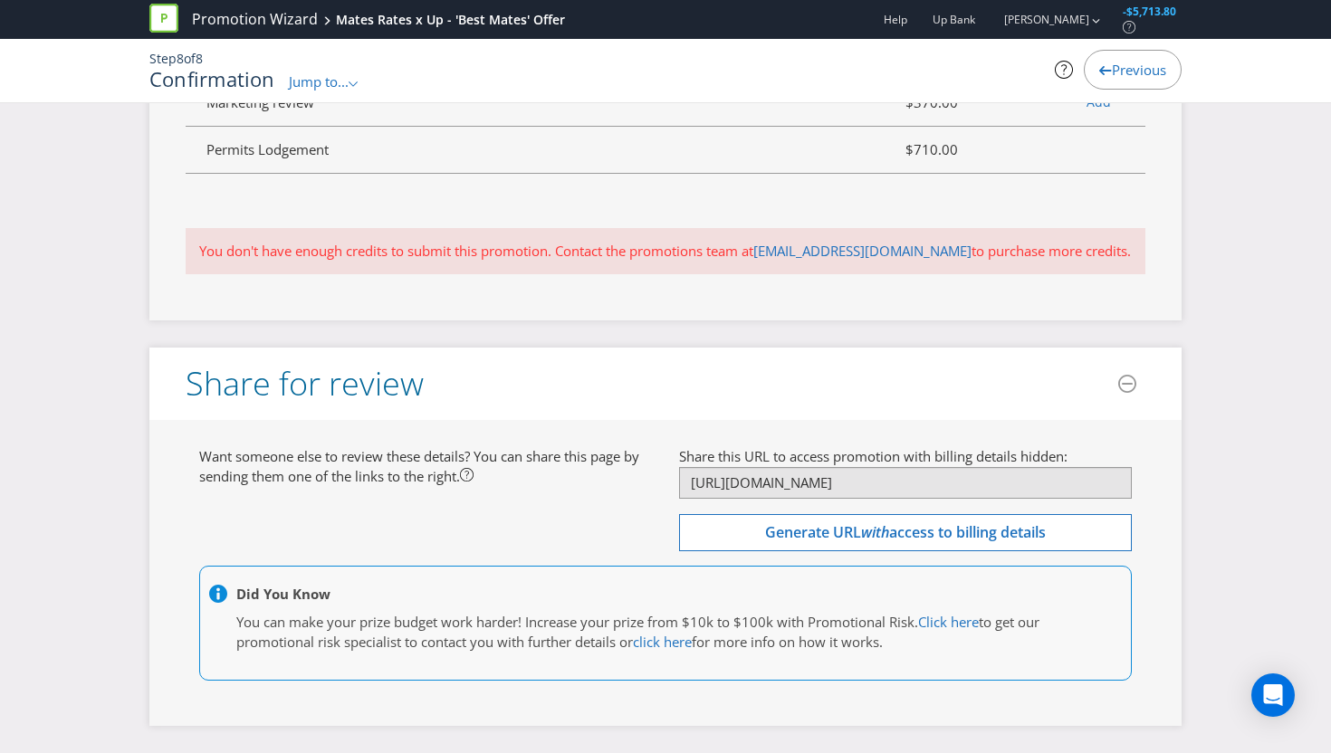
click at [1130, 67] on span "Previous" at bounding box center [1139, 70] width 54 height 18
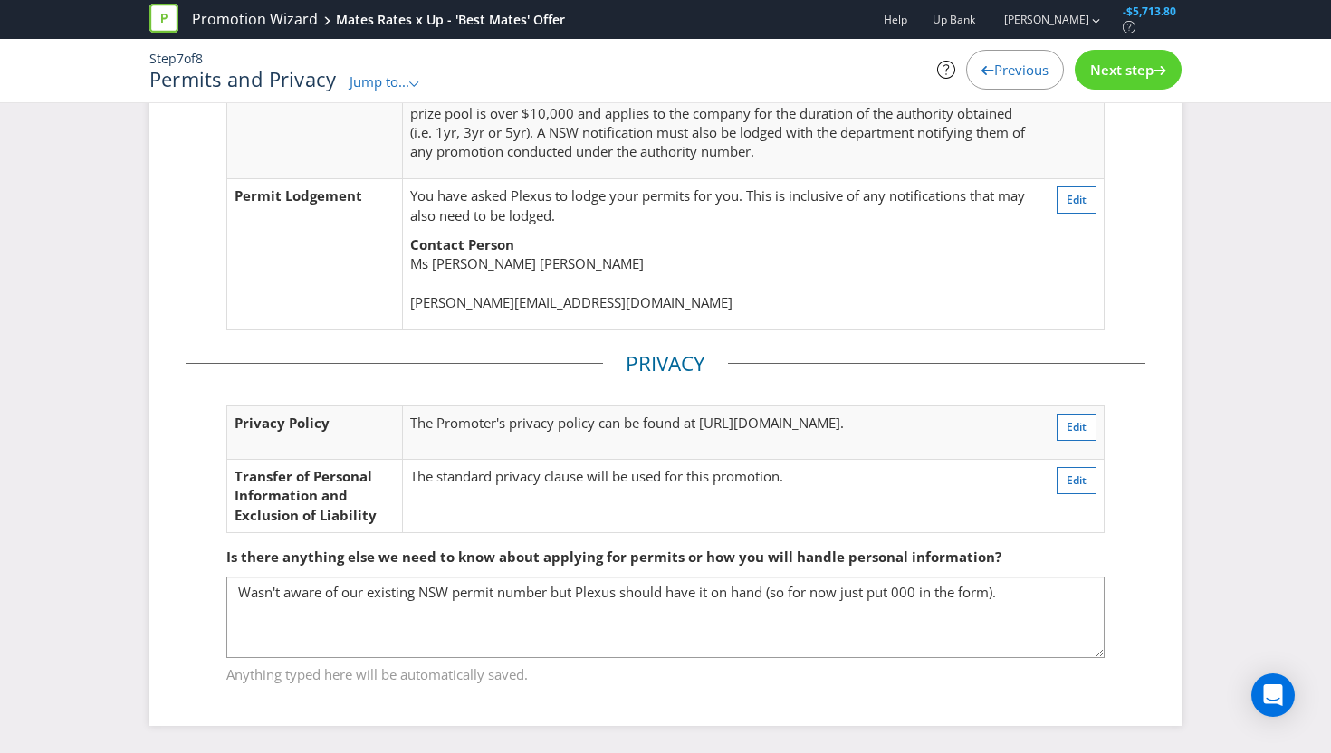
scroll to position [296, 0]
click at [285, 12] on link "Promotion Wizard" at bounding box center [255, 19] width 126 height 21
